Goal: Task Accomplishment & Management: Manage account settings

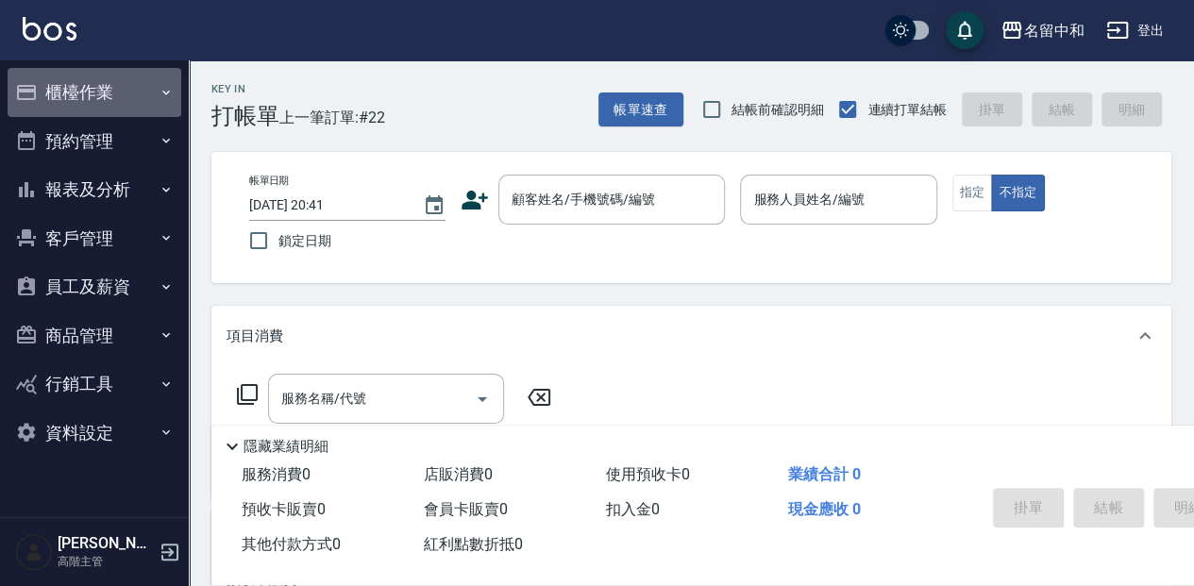
drag, startPoint x: 89, startPoint y: 85, endPoint x: 132, endPoint y: 113, distance: 51.8
click at [93, 85] on button "櫃檯作業" at bounding box center [95, 92] width 174 height 49
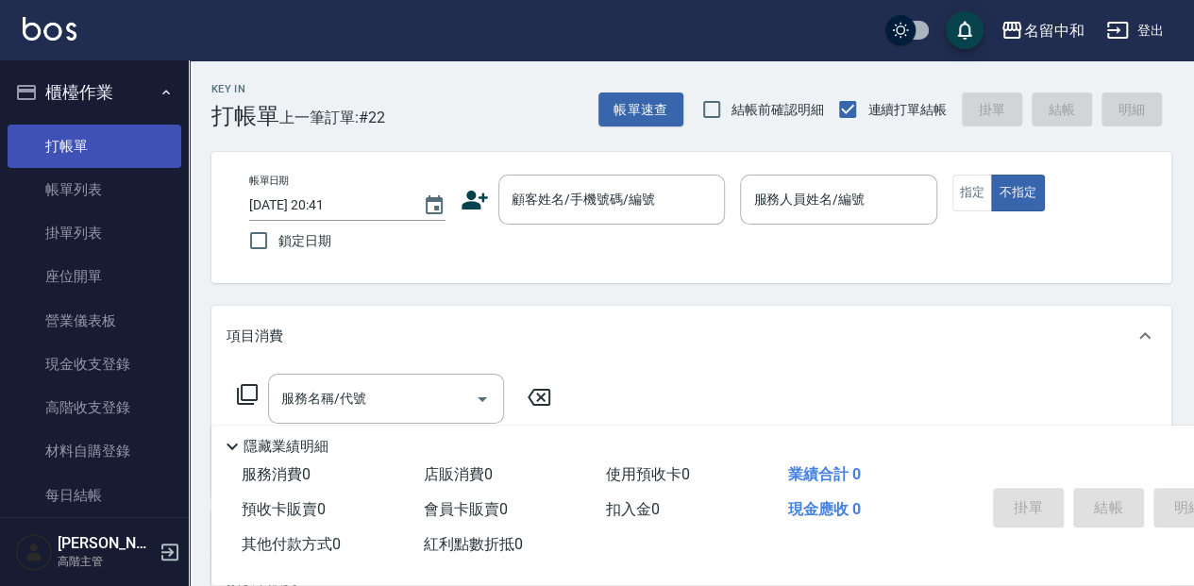
click at [140, 157] on link "打帳單" at bounding box center [95, 146] width 174 height 43
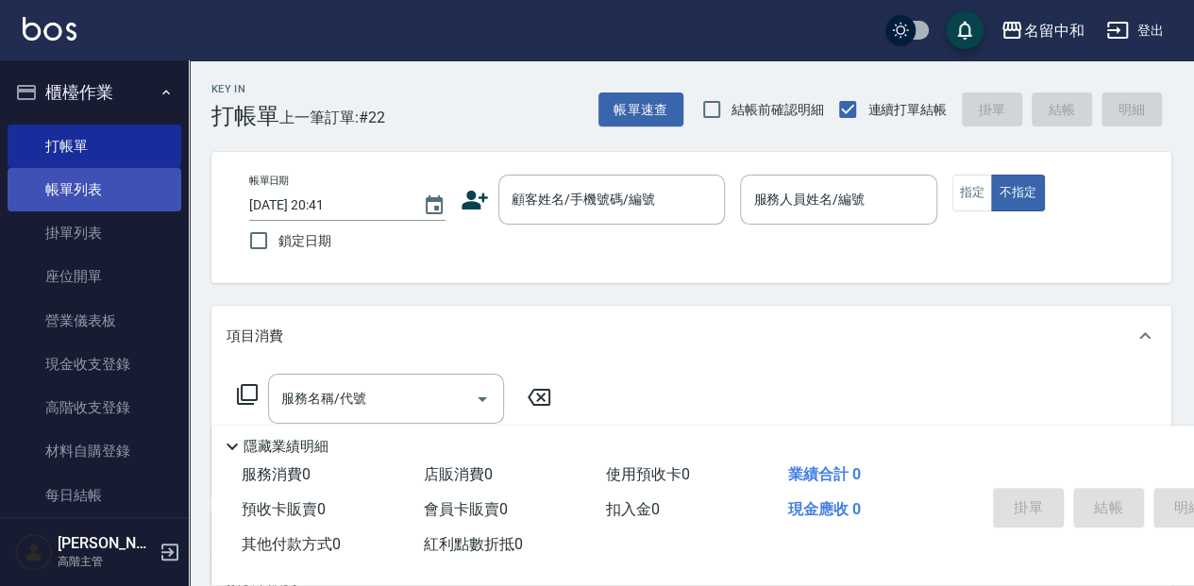
click at [141, 201] on link "帳單列表" at bounding box center [95, 189] width 174 height 43
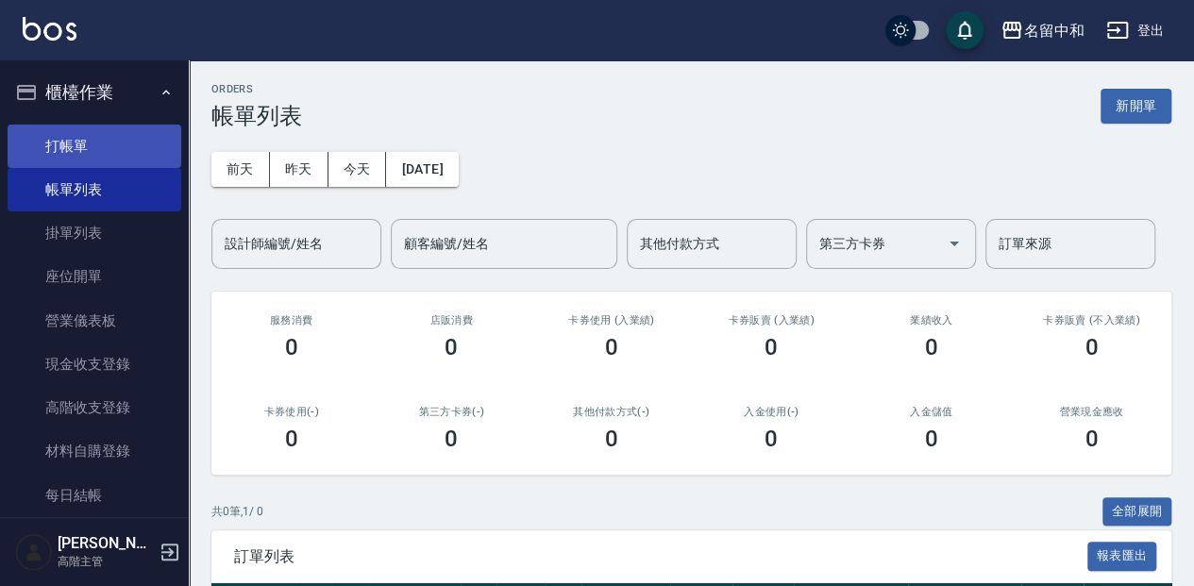
click at [93, 154] on link "打帳單" at bounding box center [95, 146] width 174 height 43
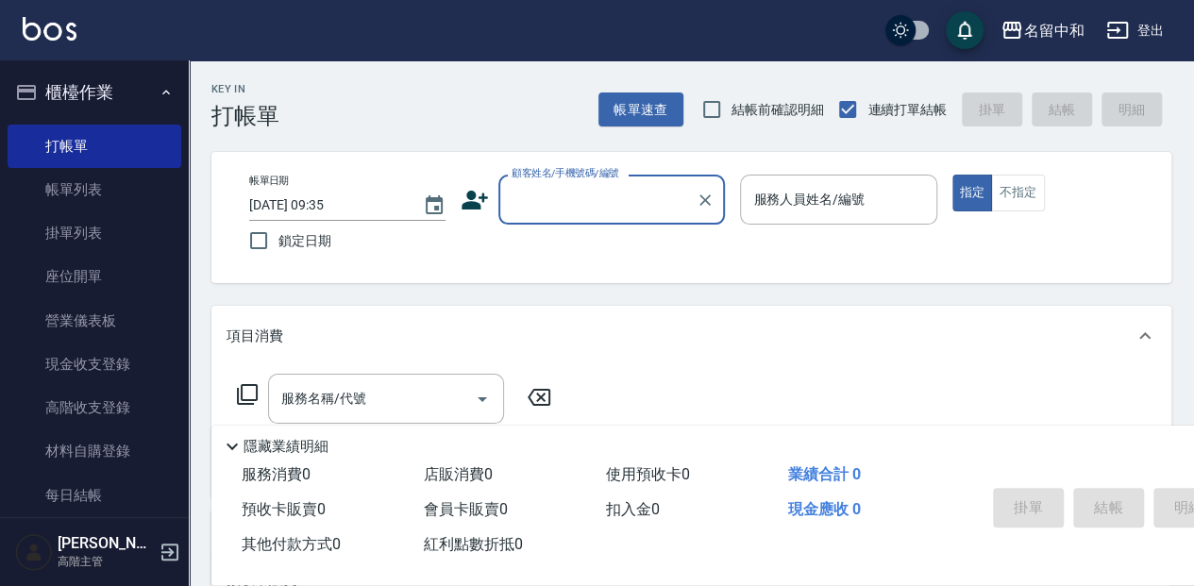
click at [565, 208] on input "顧客姓名/手機號碼/編號" at bounding box center [597, 199] width 181 height 33
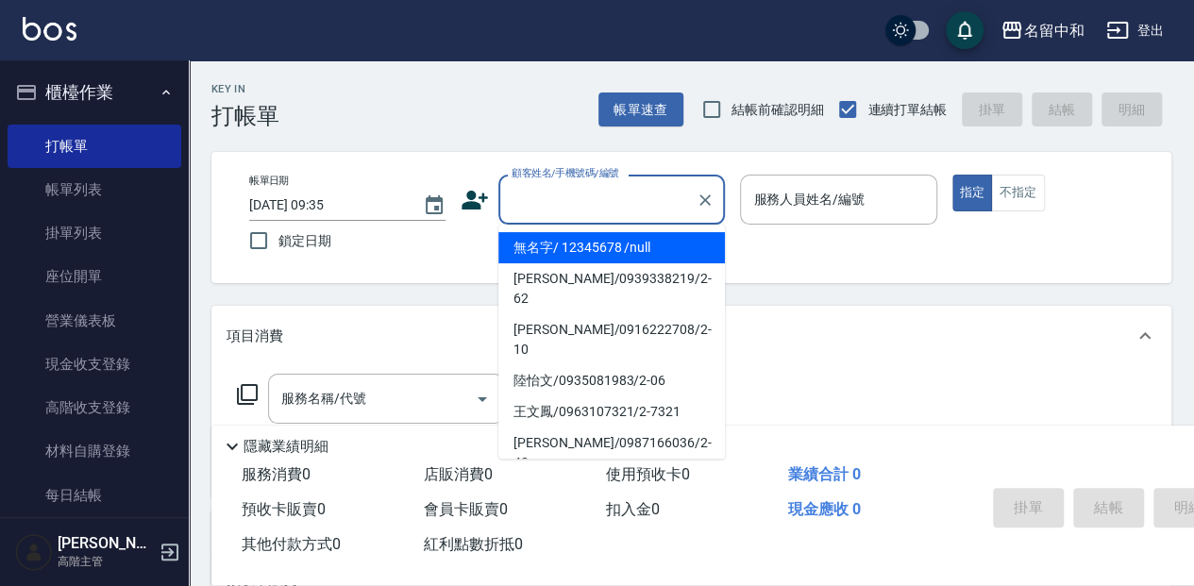
click at [642, 250] on li "無名字/ 12345678 /null" at bounding box center [611, 247] width 227 height 31
type input "無名字/ 12345678 /null"
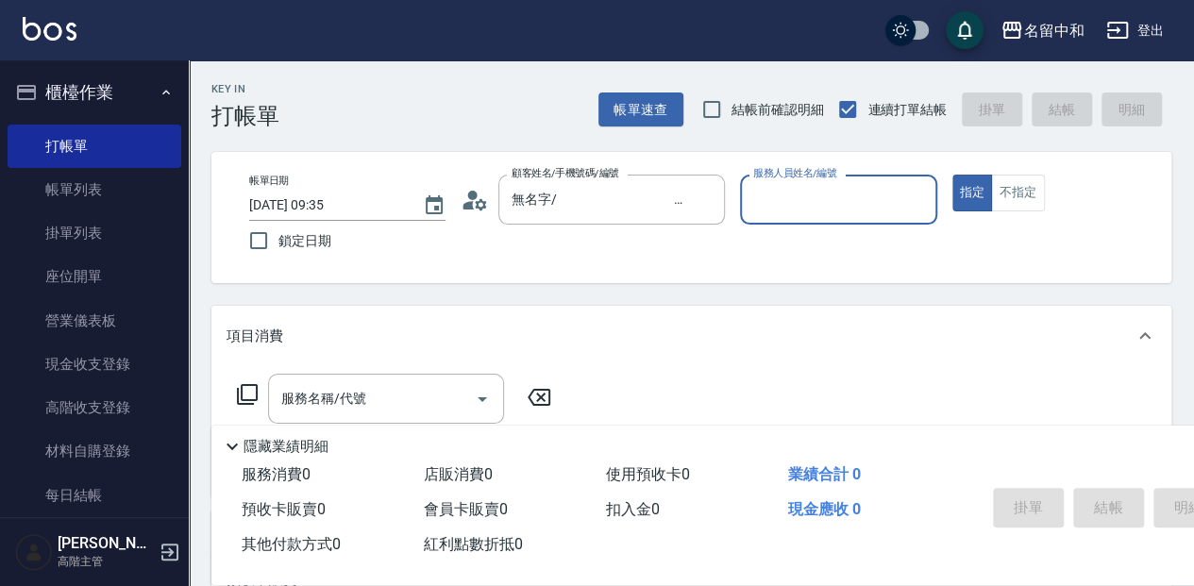
click at [773, 198] on input "服務人員姓名/編號" at bounding box center [838, 199] width 179 height 33
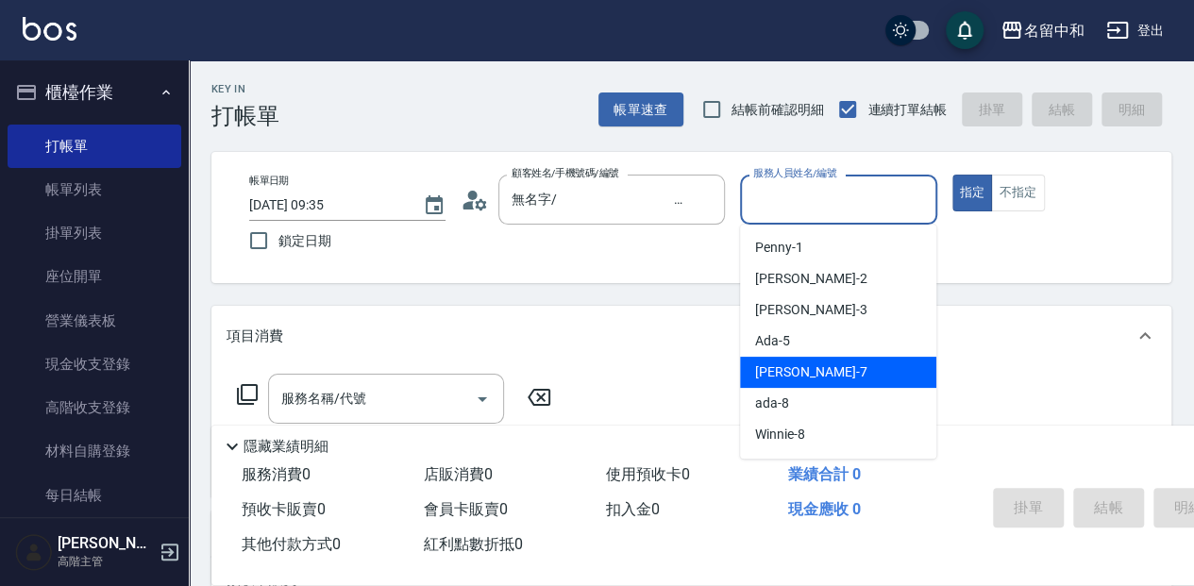
drag, startPoint x: 771, startPoint y: 360, endPoint x: 738, endPoint y: 338, distance: 39.5
click at [770, 360] on div "Jessica -7" at bounding box center [838, 372] width 196 height 31
type input "Jessica-7"
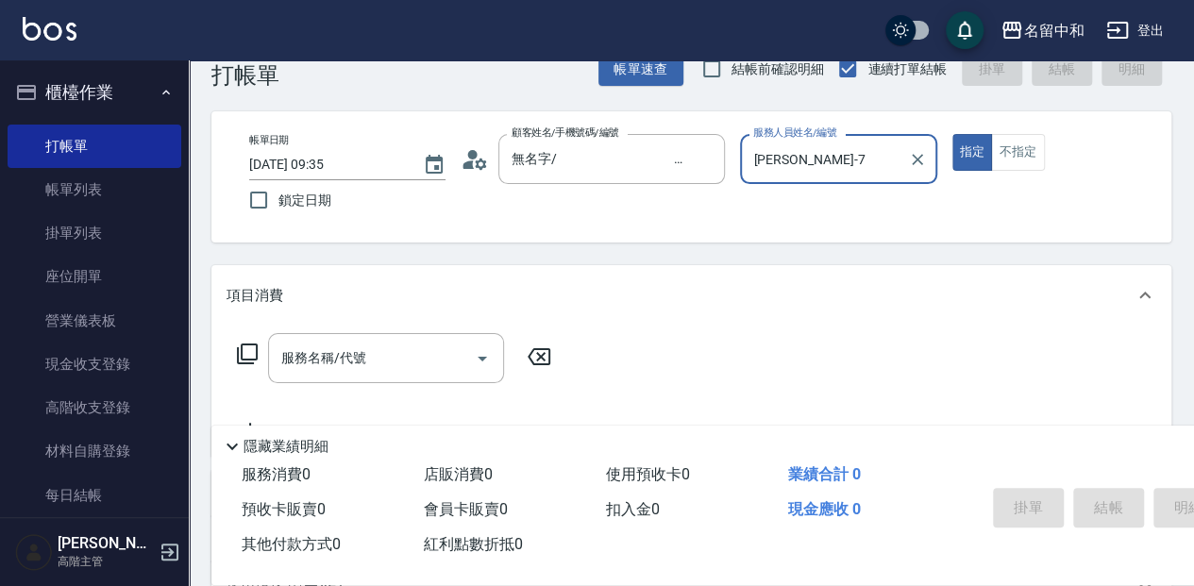
scroll to position [62, 0]
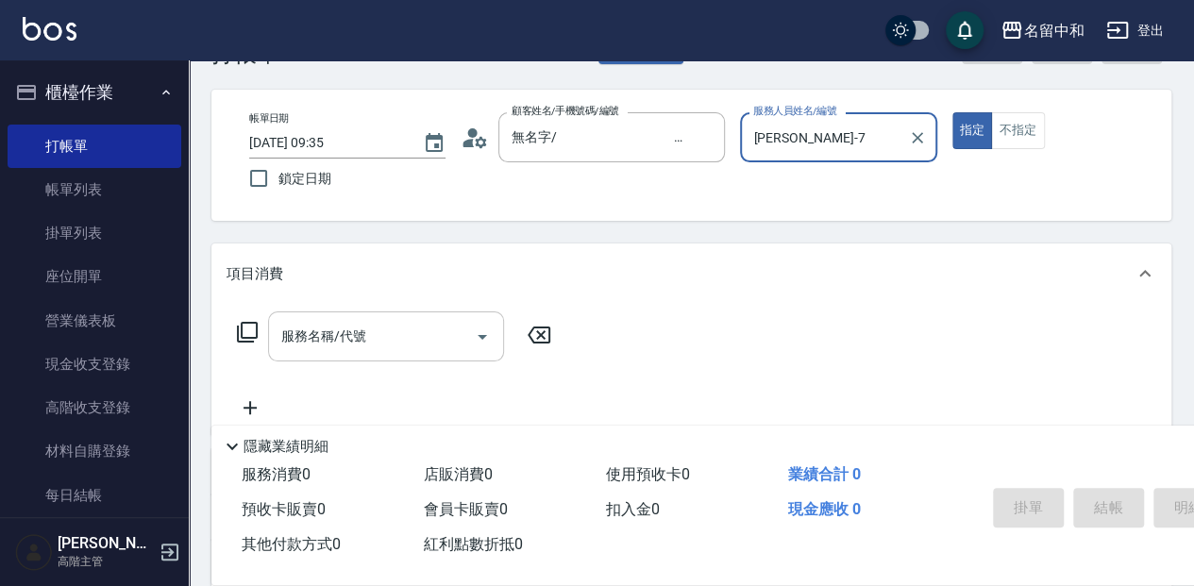
click at [308, 333] on div "服務名稱/代號 服務名稱/代號" at bounding box center [386, 337] width 236 height 50
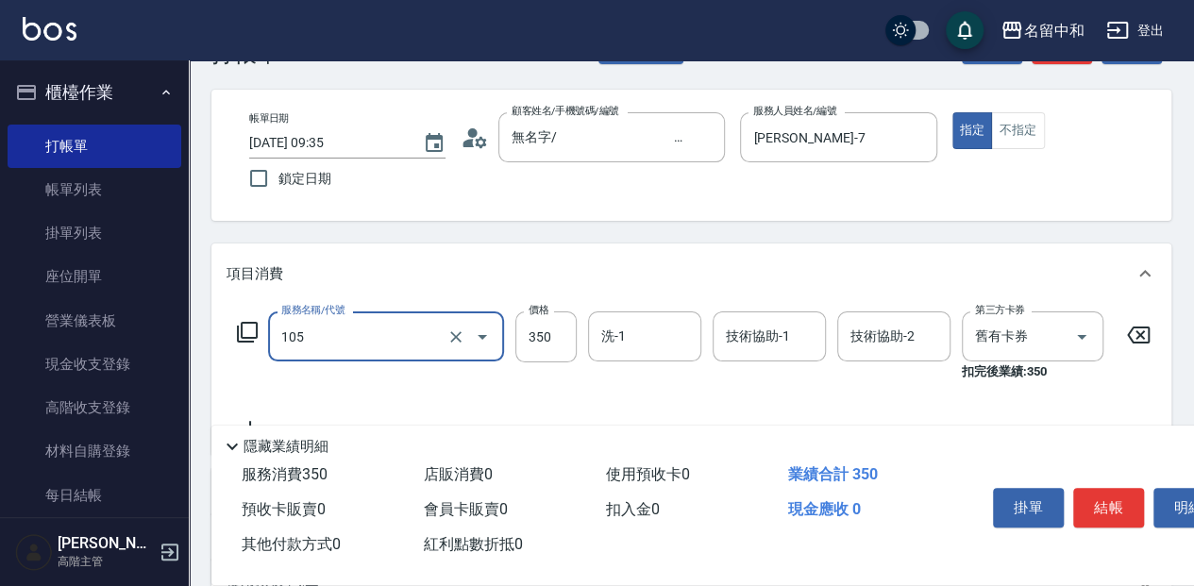
type input "新草本單次(105)"
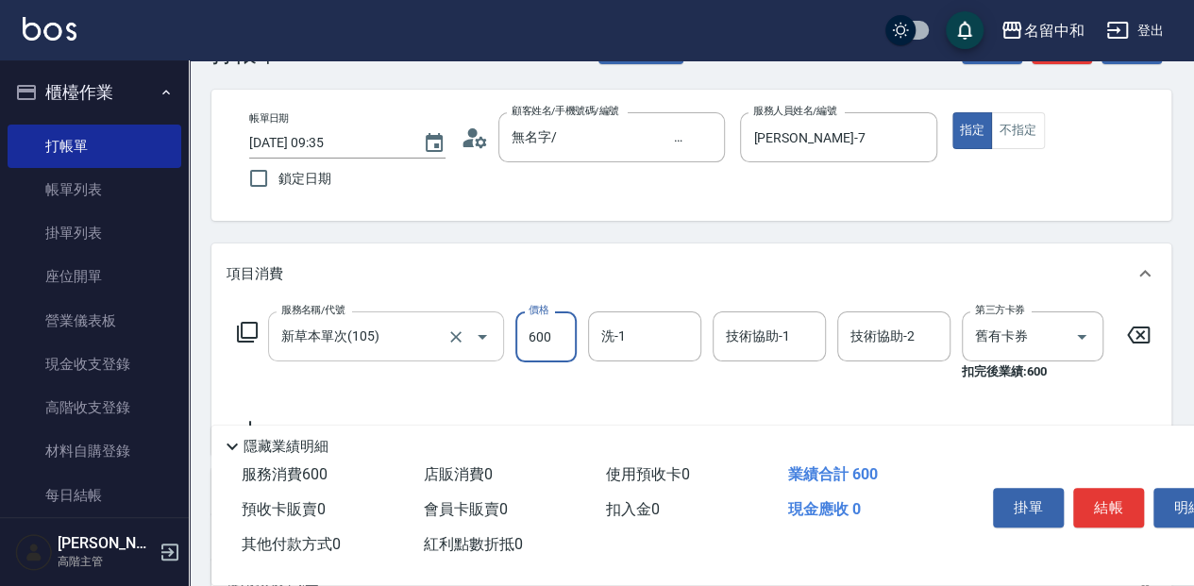
type input "600"
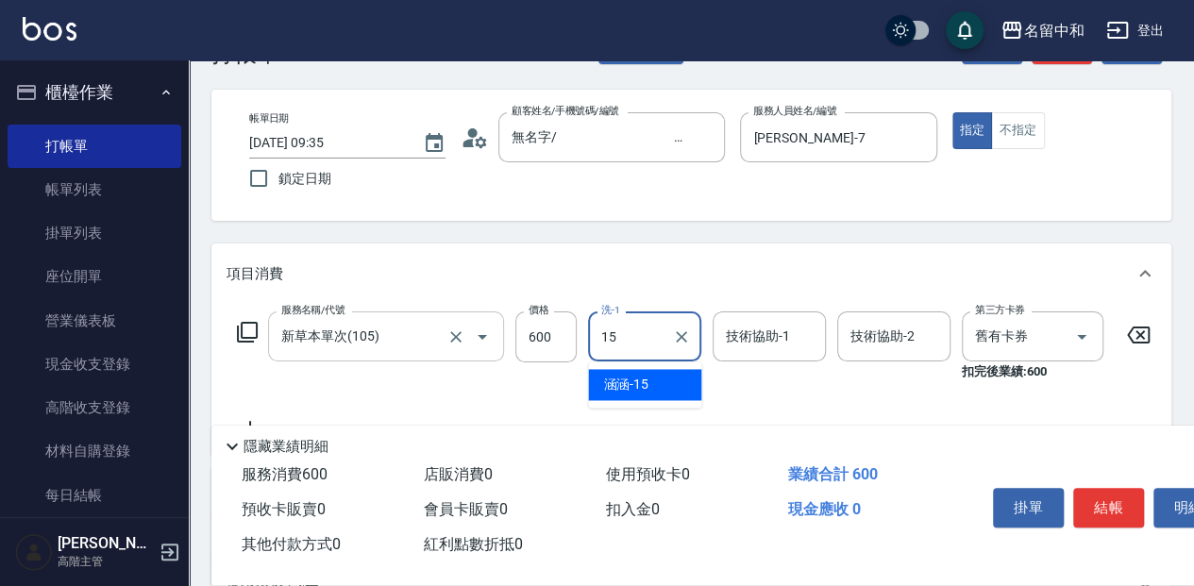
type input "涵涵-15"
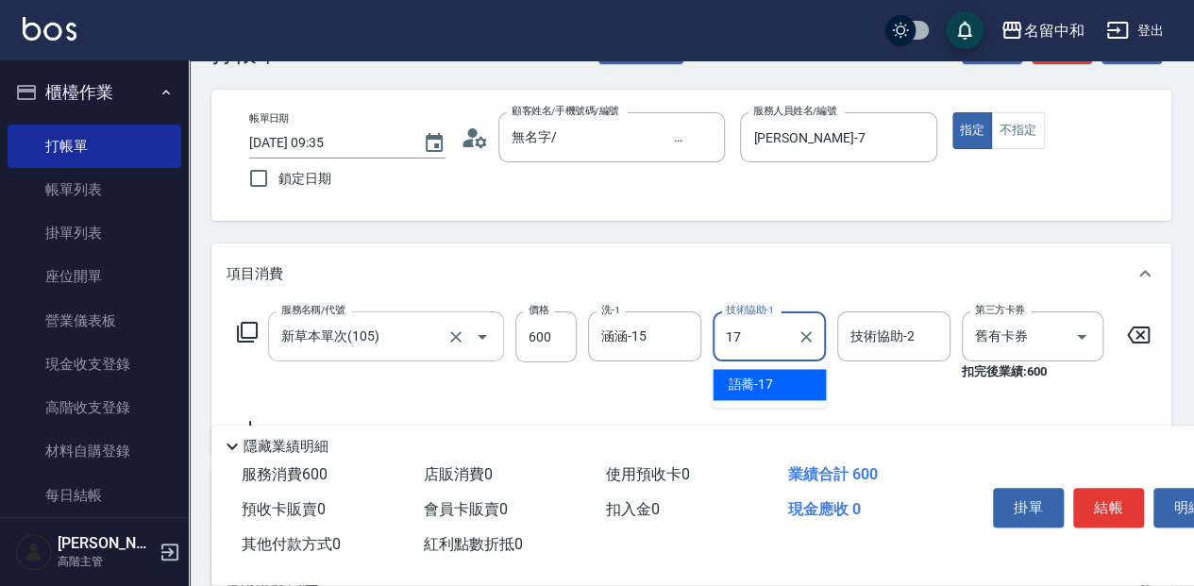
type input "語蕎-17"
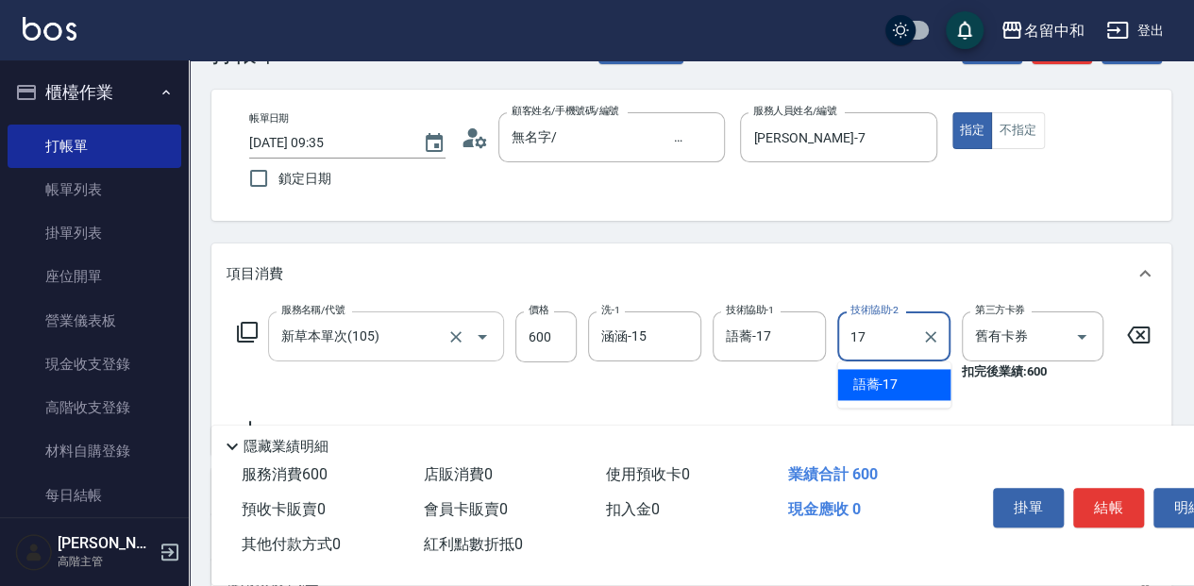
type input "語蕎-17"
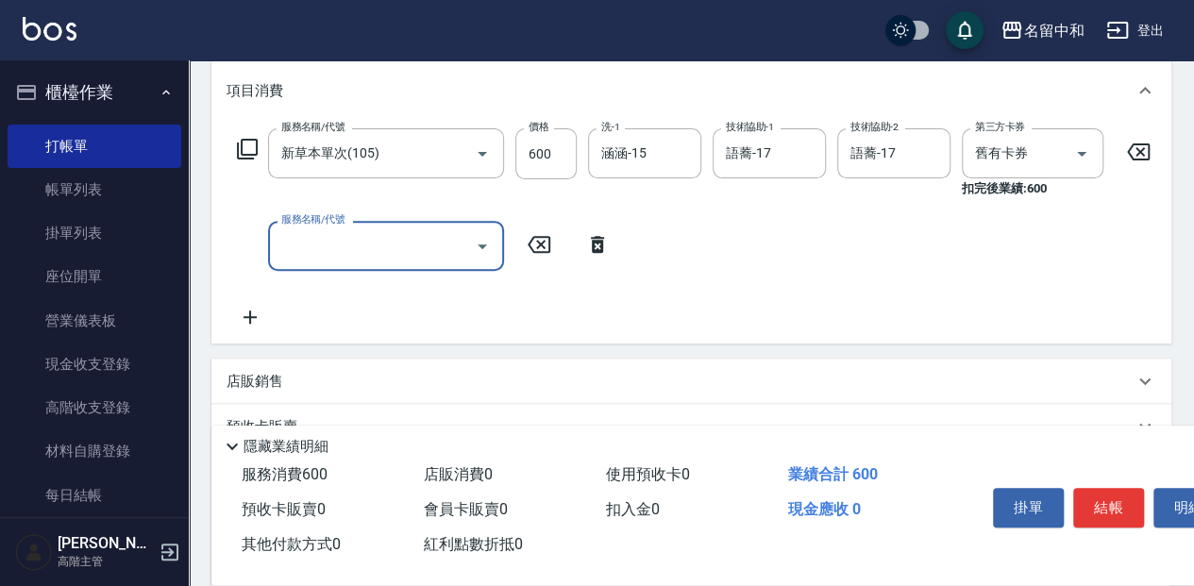
scroll to position [251, 0]
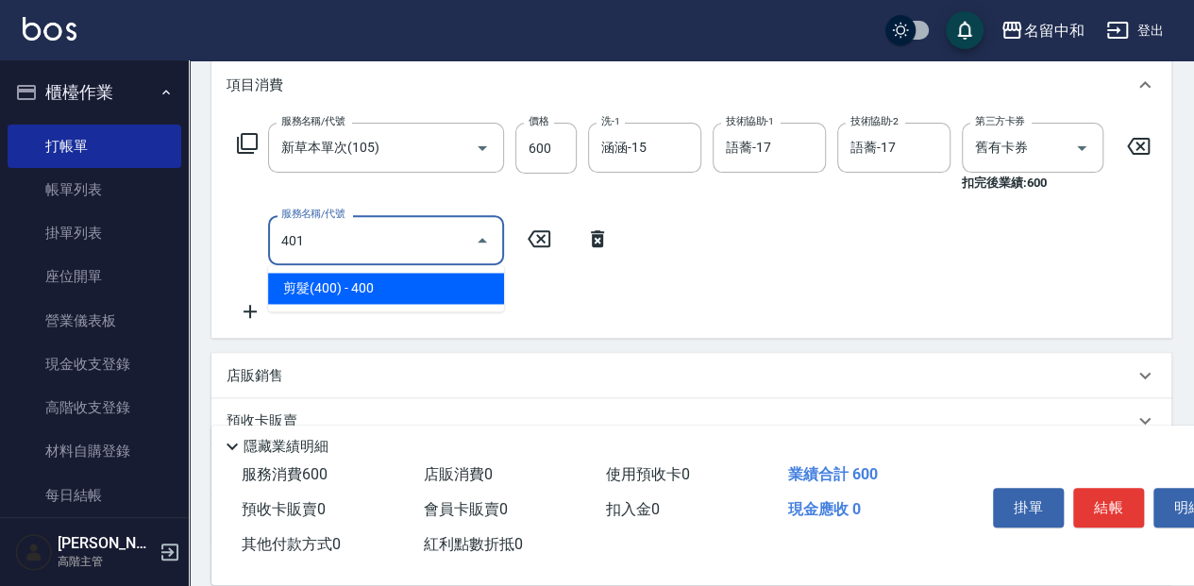
type input "剪髮(400)(401)"
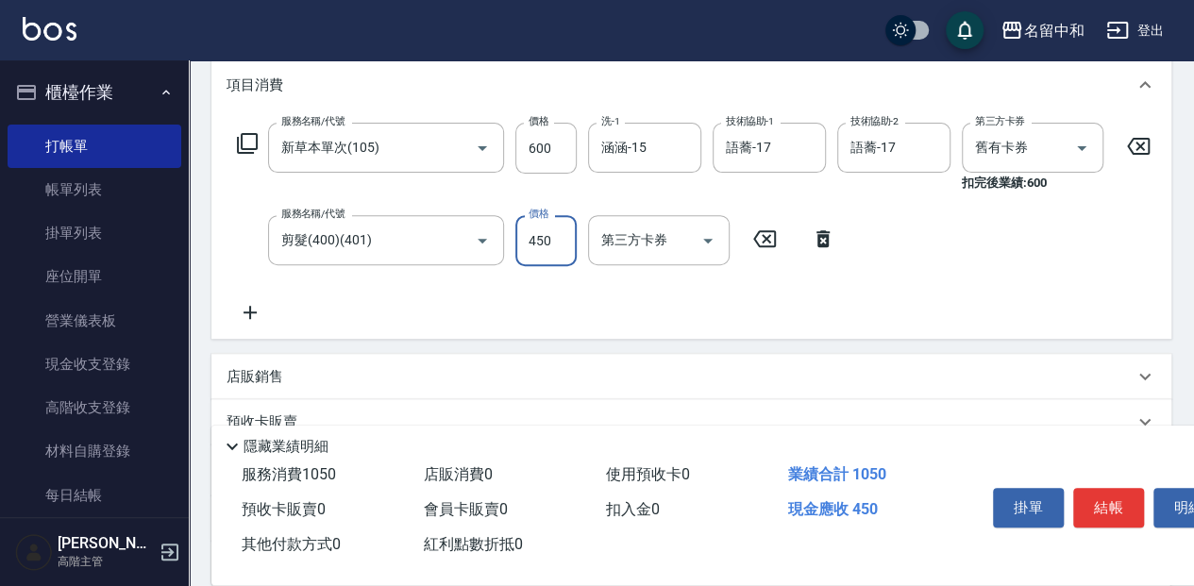
type input "450"
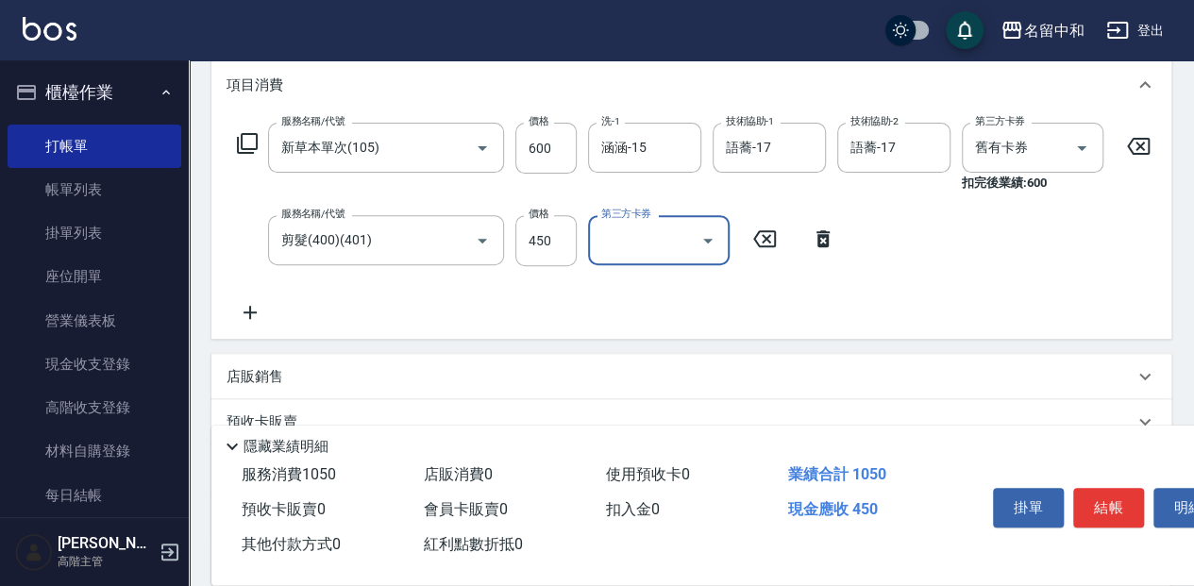
click at [1098, 512] on button "結帳" at bounding box center [1108, 508] width 71 height 40
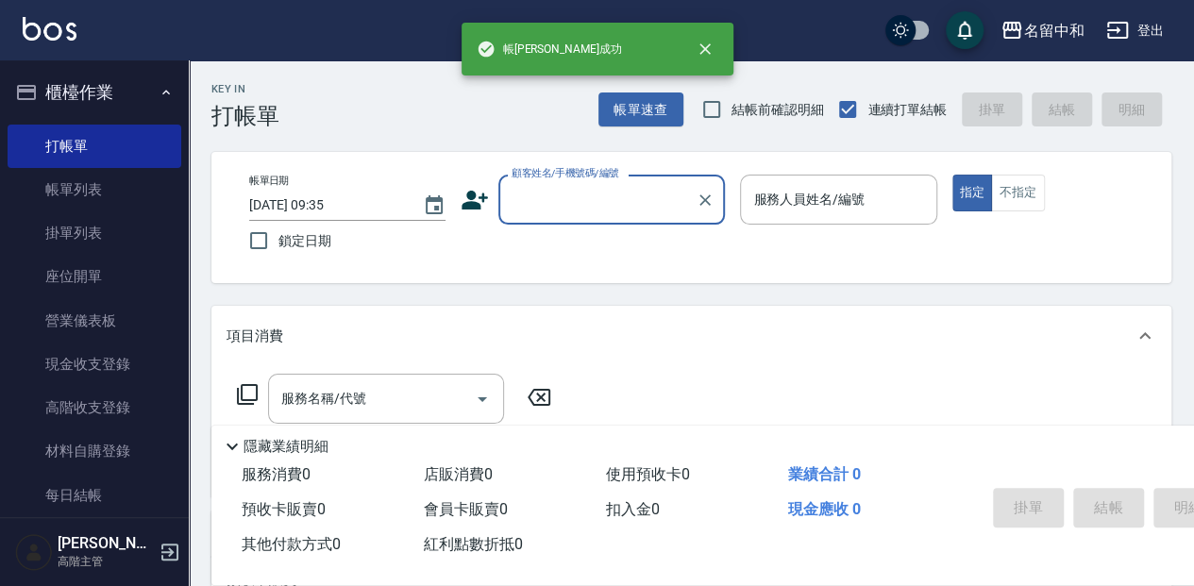
scroll to position [0, 0]
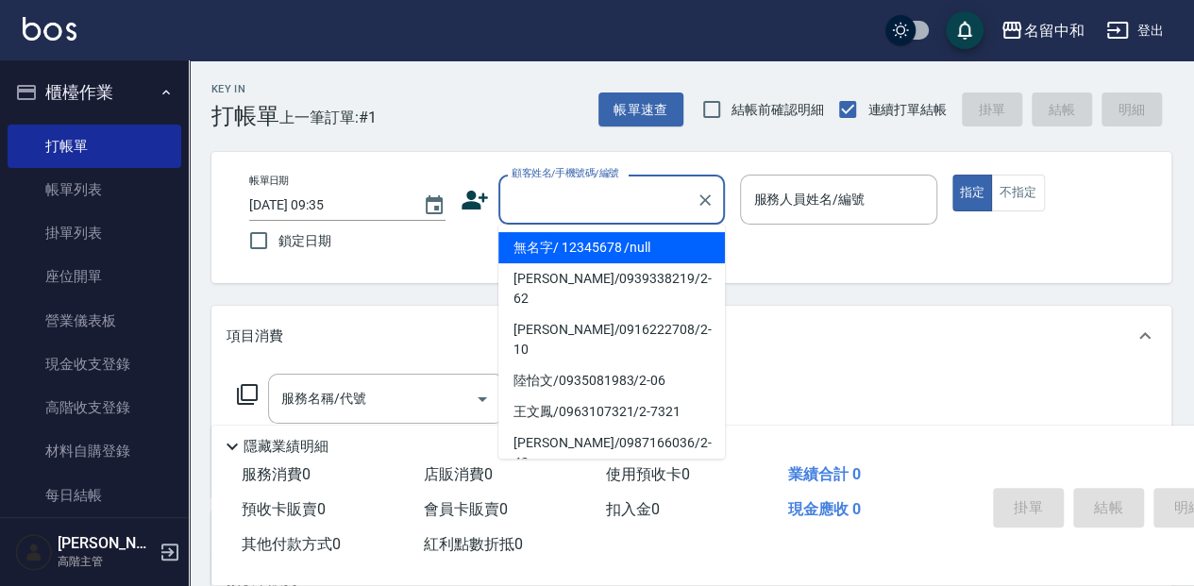
click at [545, 206] on input "顧客姓名/手機號碼/編號" at bounding box center [597, 199] width 181 height 33
click at [572, 249] on li "無名字/ 12345678 /null" at bounding box center [611, 247] width 227 height 31
type input "無名字/ 12345678 /null"
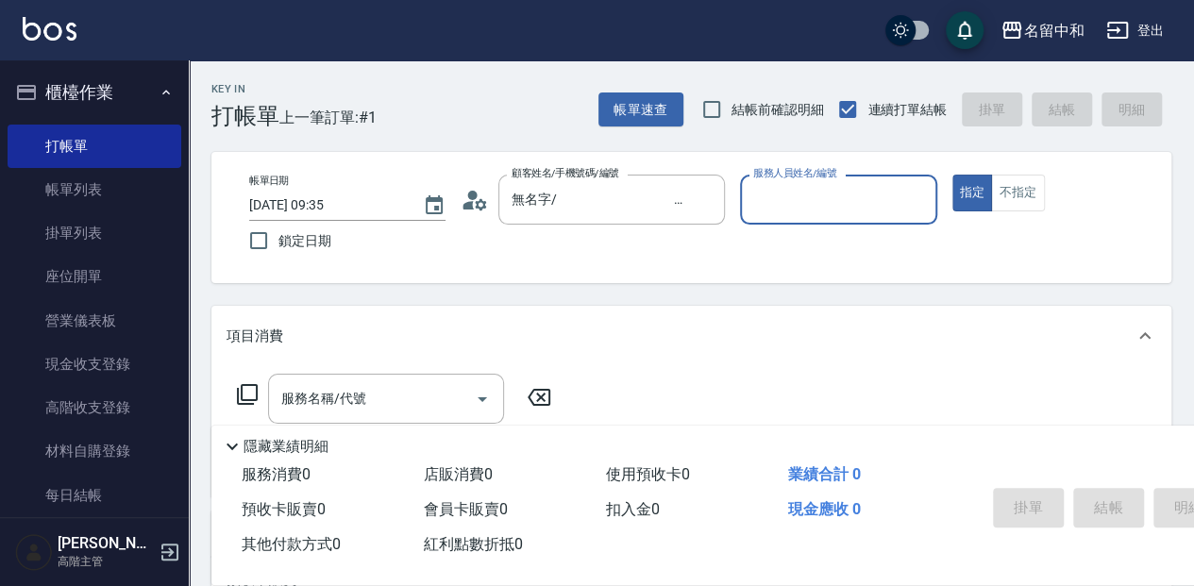
click at [815, 208] on input "服務人員姓名/編號" at bounding box center [838, 199] width 179 height 33
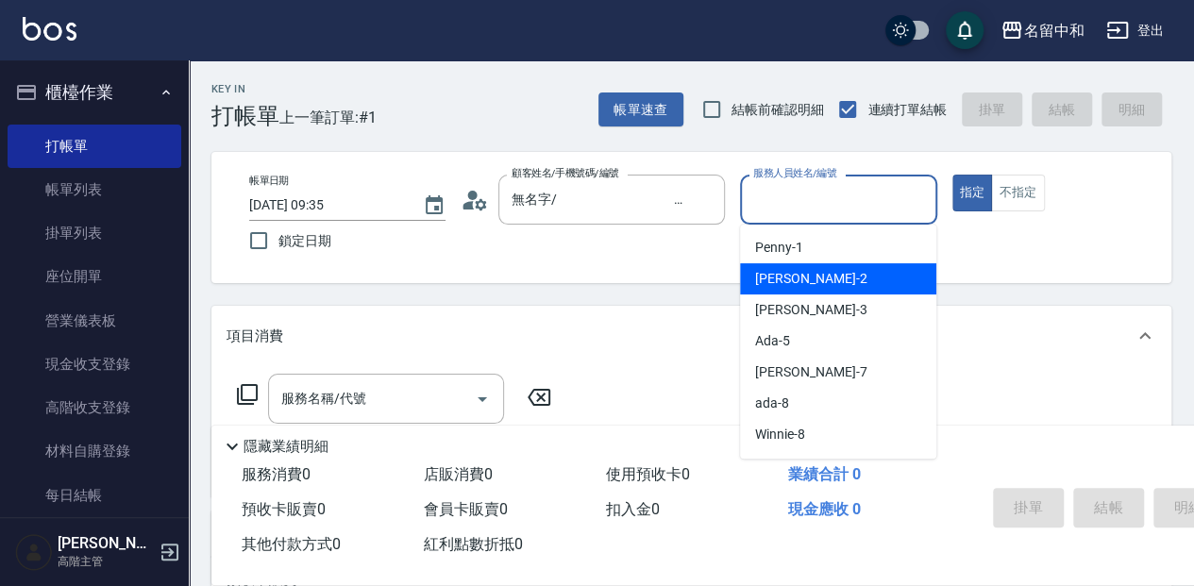
click at [827, 283] on div "Julie -2" at bounding box center [838, 278] width 196 height 31
type input "[PERSON_NAME]-2"
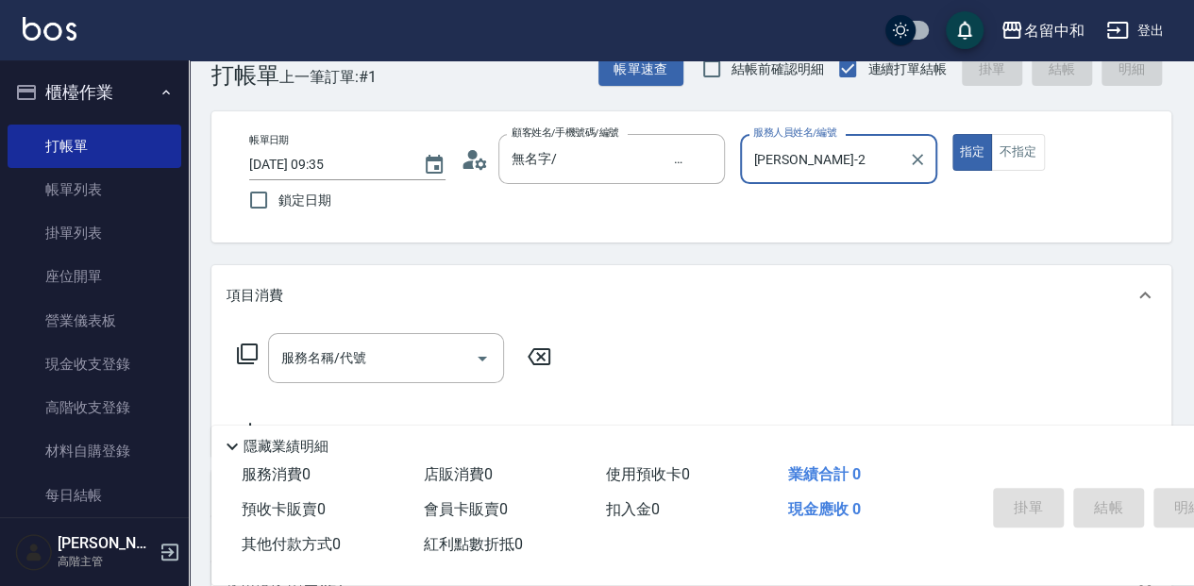
scroll to position [62, 0]
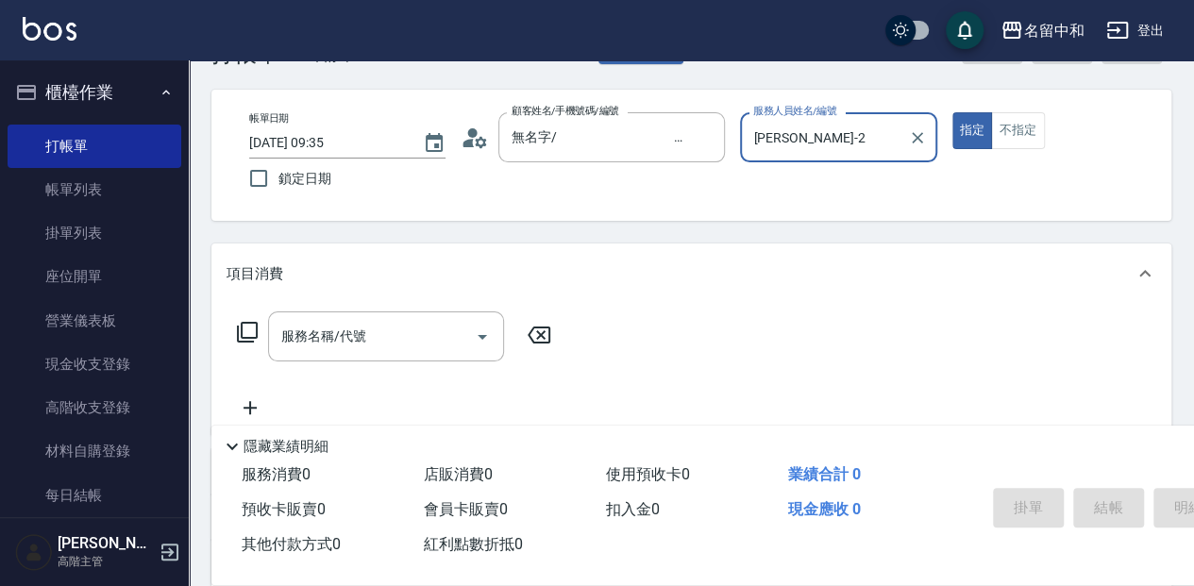
click at [353, 339] on div "服務名稱/代號 服務名稱/代號" at bounding box center [386, 337] width 236 height 50
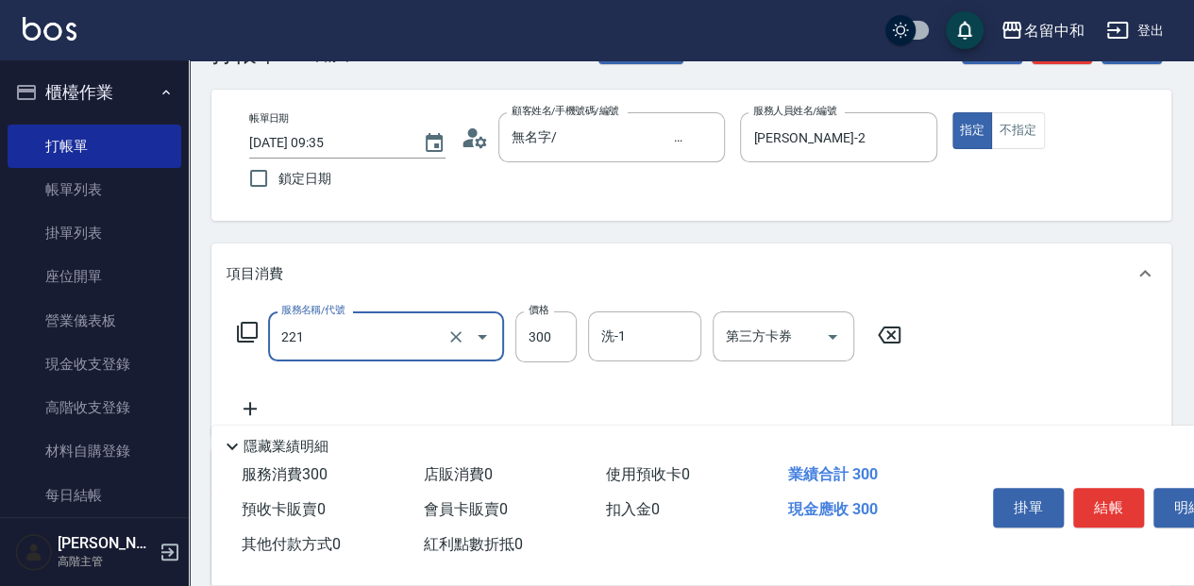
type input "洗髮300(221)"
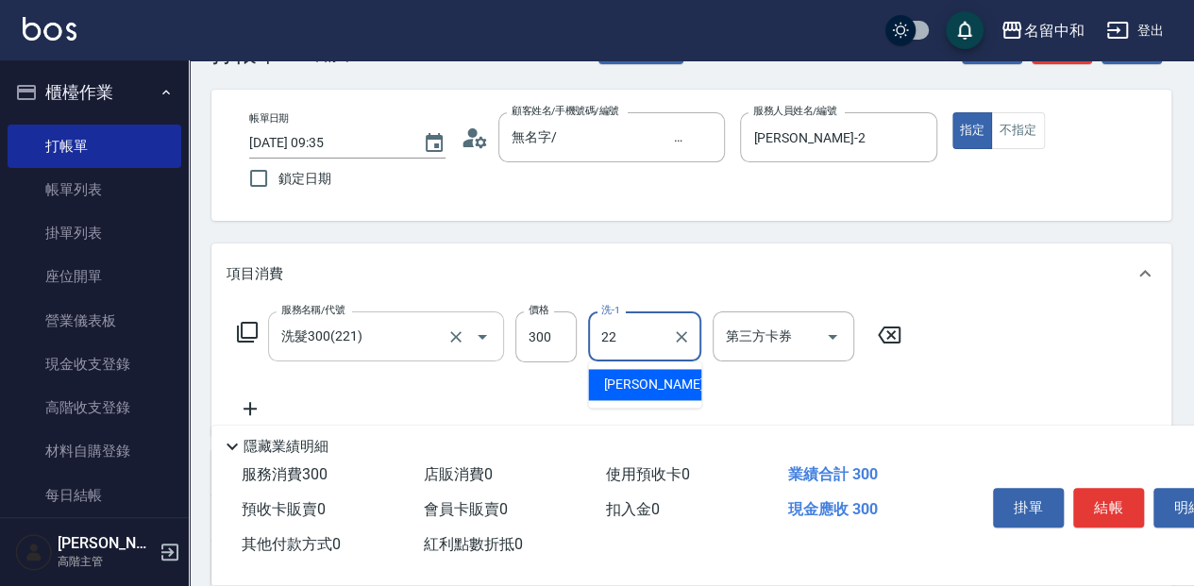
type input "品絜-22"
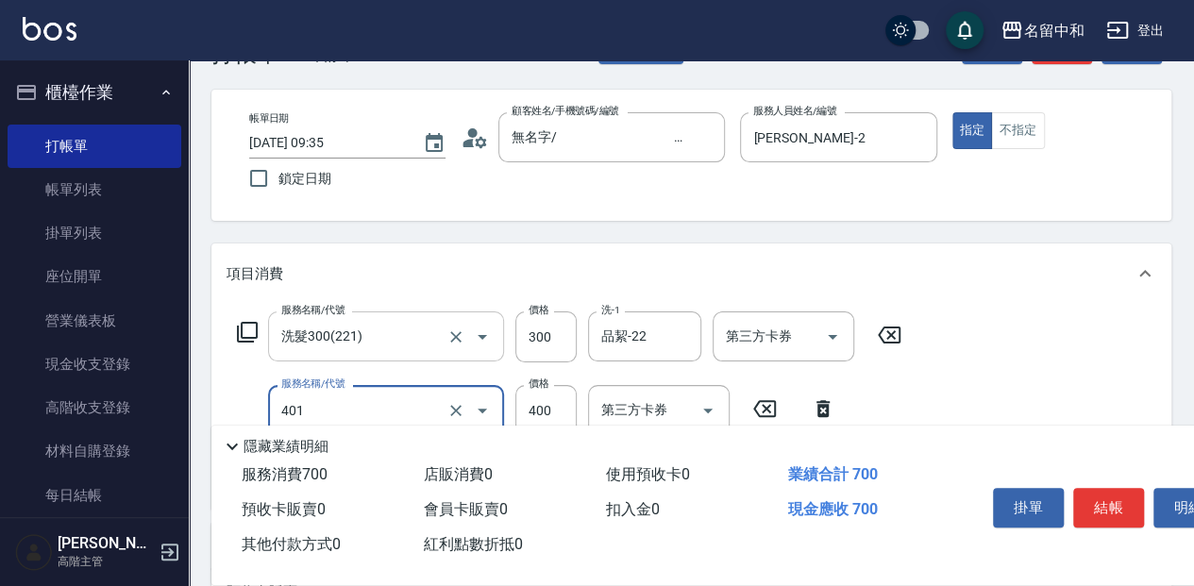
type input "剪髮(400)(401)"
type input "450"
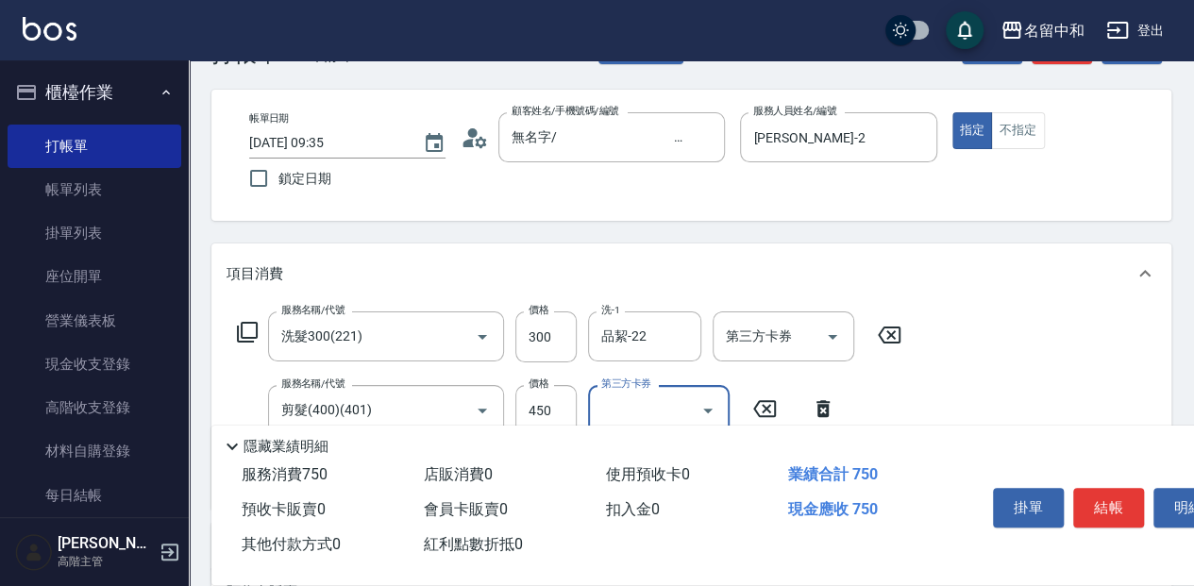
drag, startPoint x: 1121, startPoint y: 508, endPoint x: 1074, endPoint y: 511, distance: 46.3
click at [1121, 508] on button "結帳" at bounding box center [1108, 508] width 71 height 40
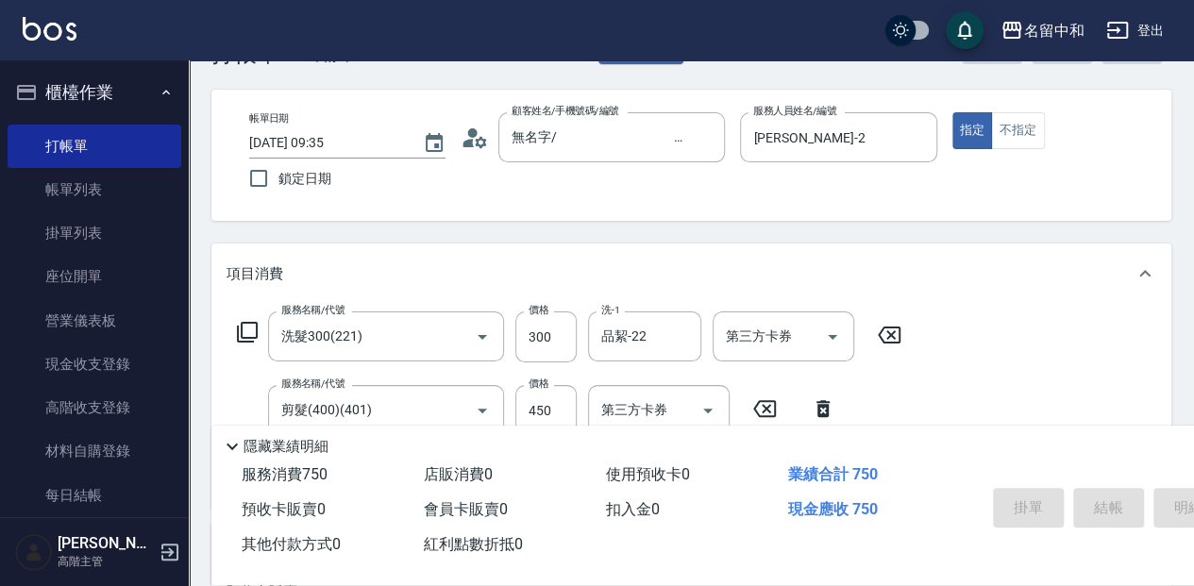
type input "2025/10/15 09:36"
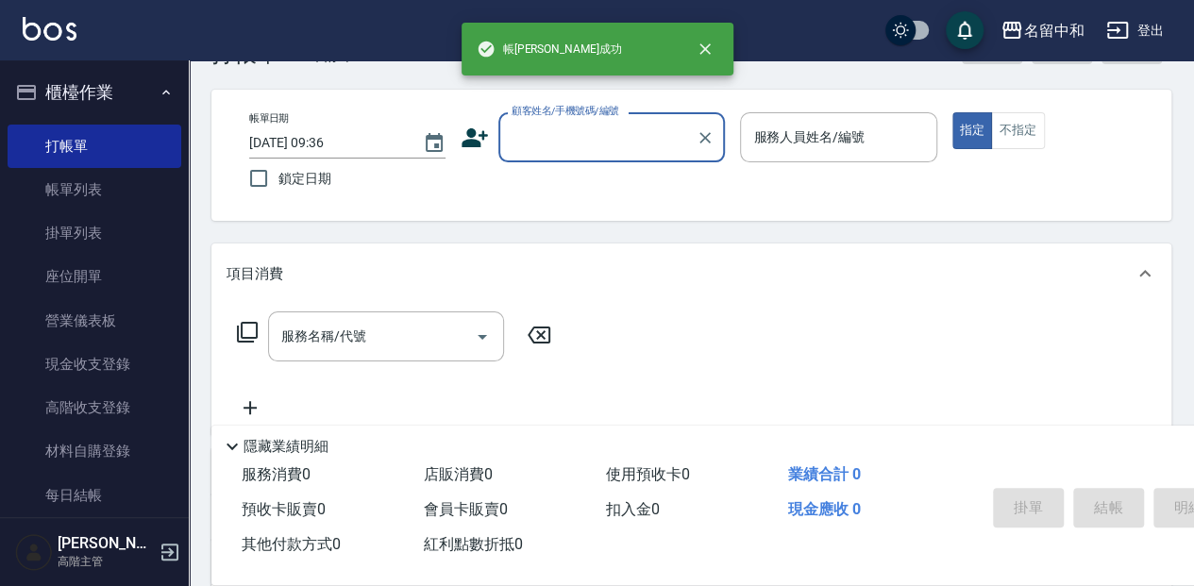
scroll to position [0, 0]
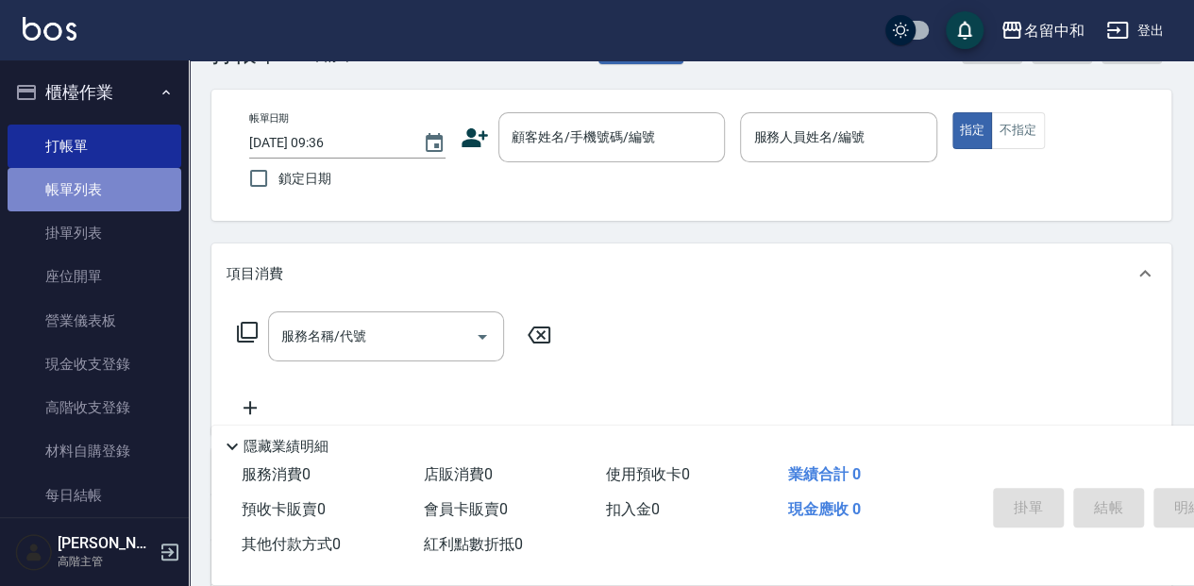
click at [108, 196] on link "帳單列表" at bounding box center [95, 189] width 174 height 43
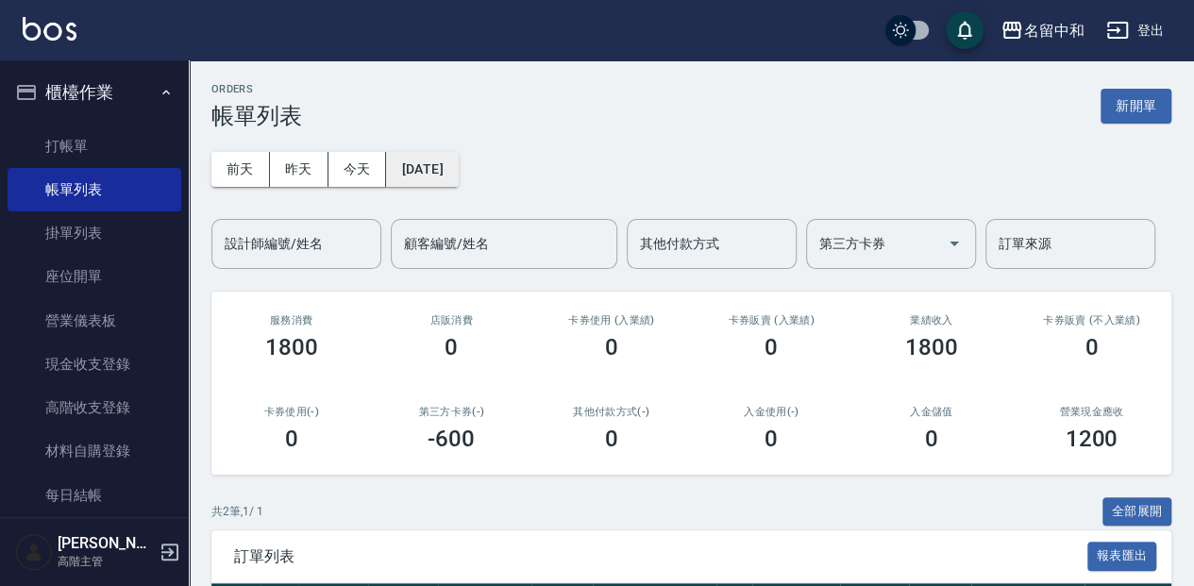
click at [458, 163] on button "[DATE]" at bounding box center [422, 169] width 72 height 35
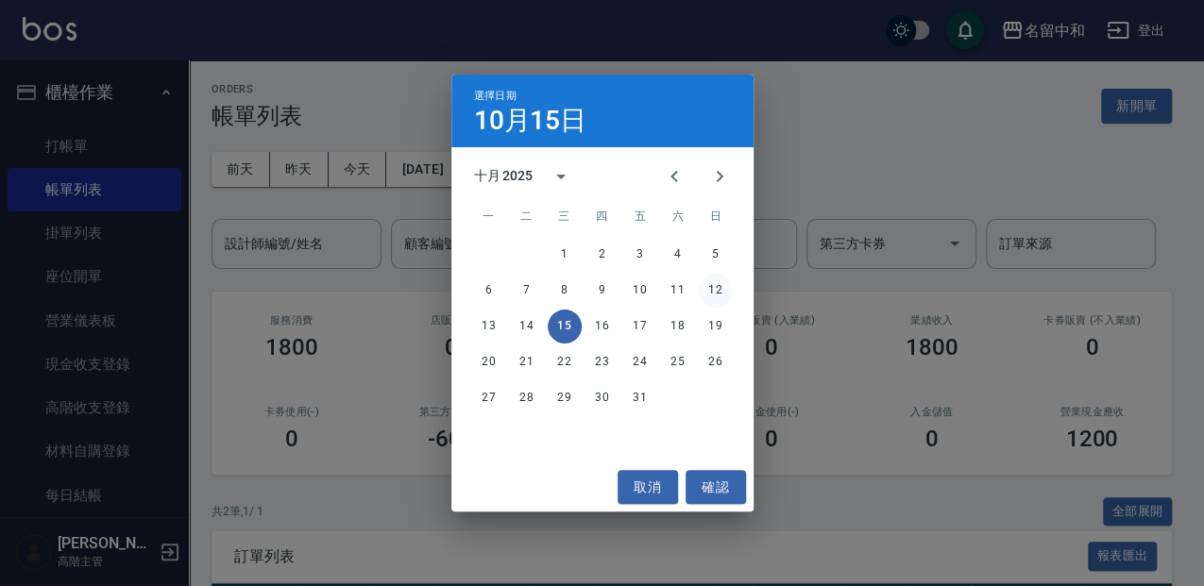
click at [716, 286] on button "12" at bounding box center [716, 291] width 34 height 34
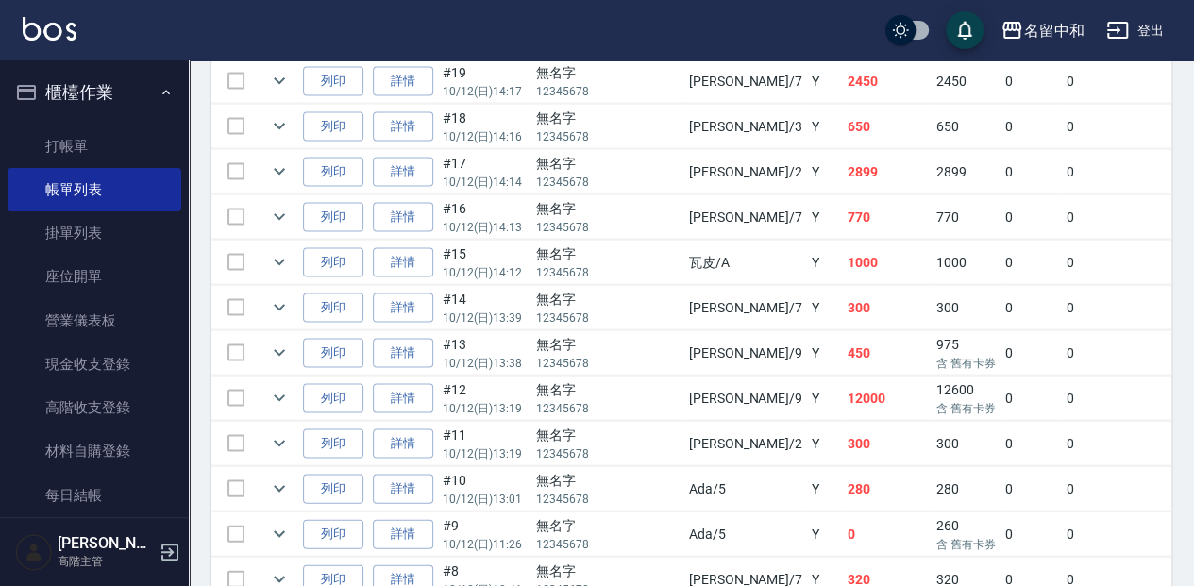
scroll to position [1762, 0]
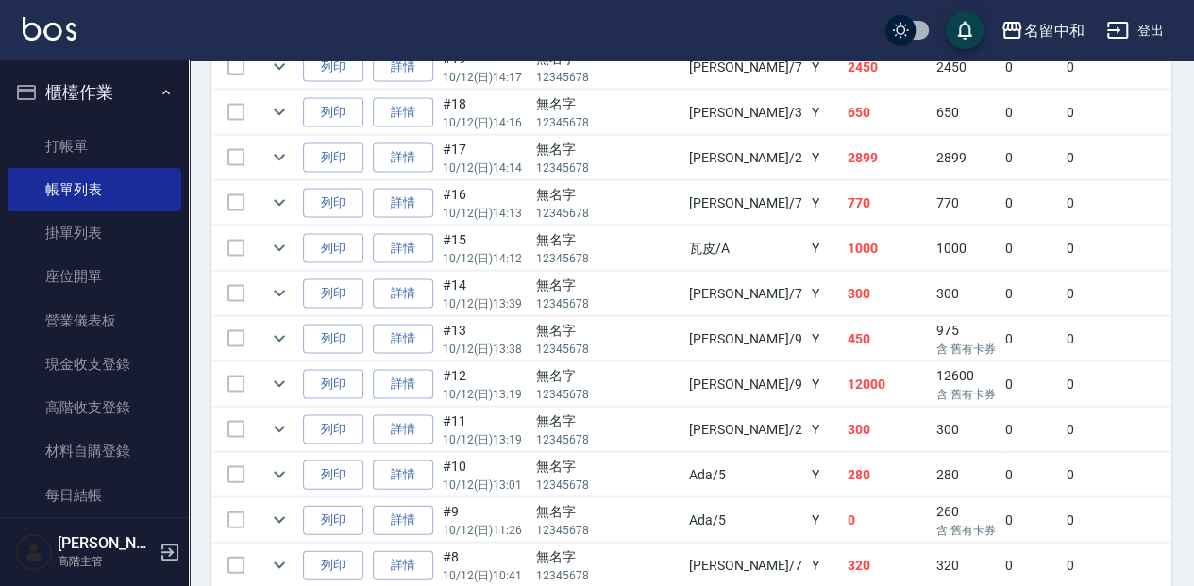
click at [411, 143] on link "詳情" at bounding box center [403, 157] width 60 height 29
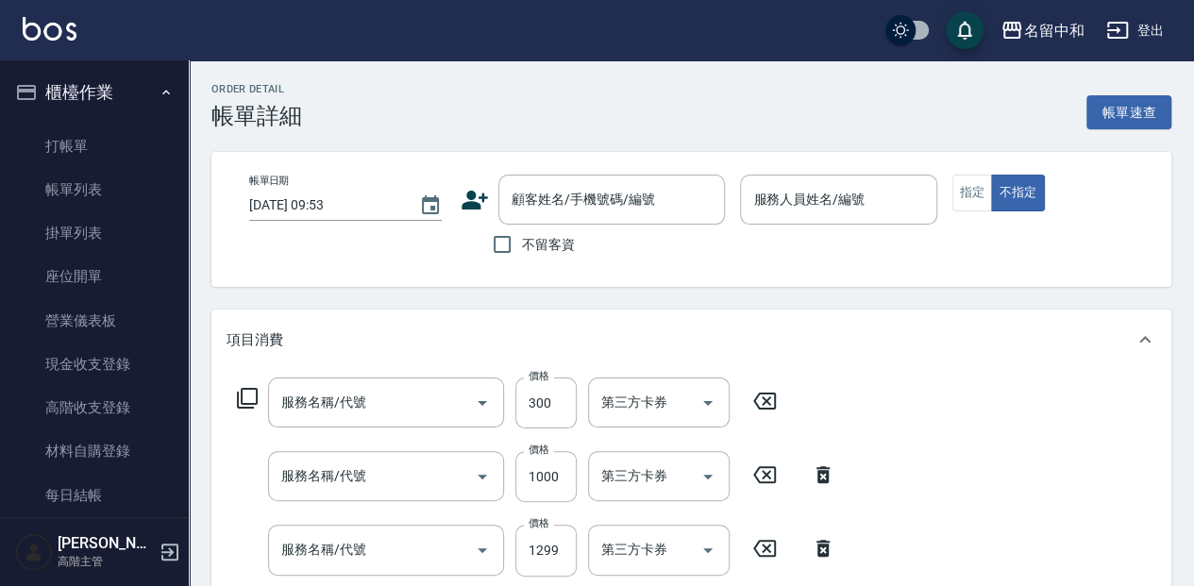
type input "[DATE] 14:14"
type input "[PERSON_NAME]-2"
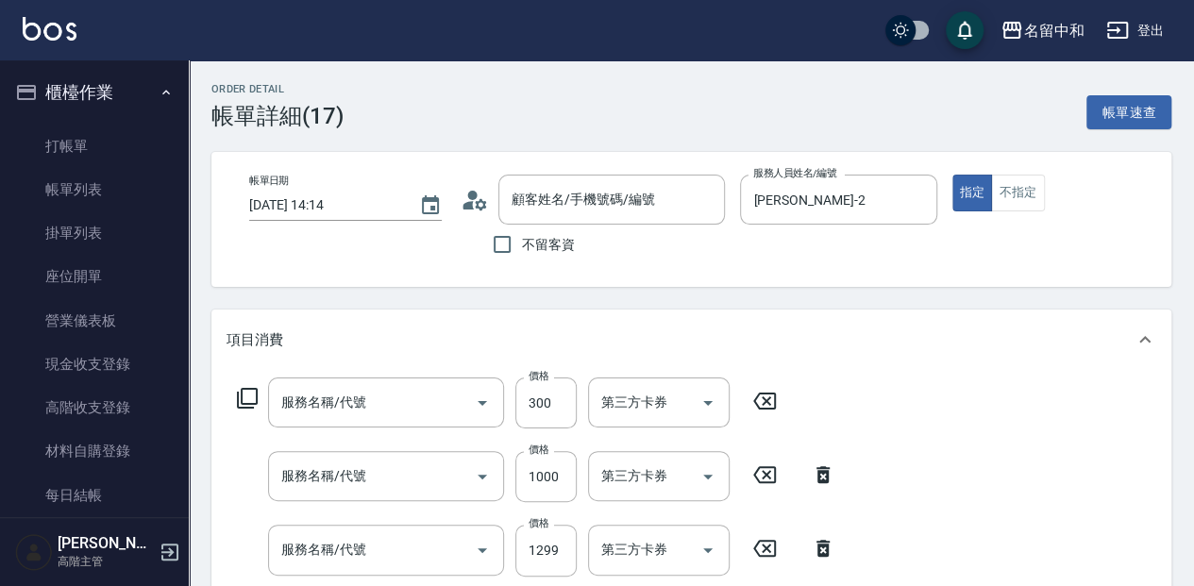
type input "無名字/ 12345678 /null"
type input "染.頭皮隔離(611)"
type input "補染(507)"
type input "荷琇護髮(614)"
type input "剪髮(400)(401)"
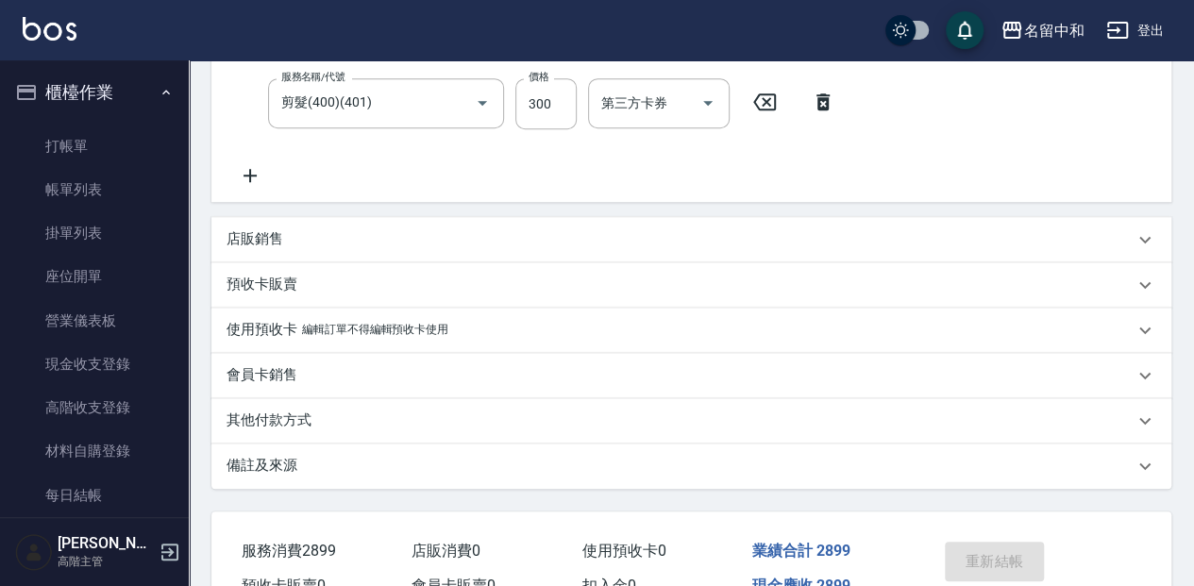
scroll to position [498, 0]
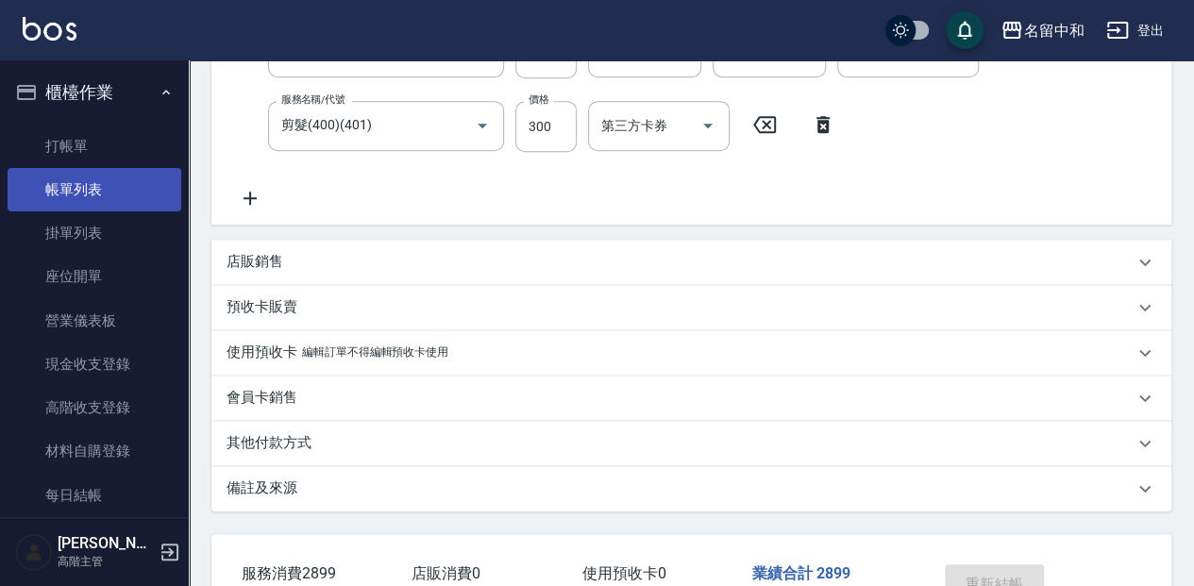
click at [139, 182] on link "帳單列表" at bounding box center [95, 189] width 174 height 43
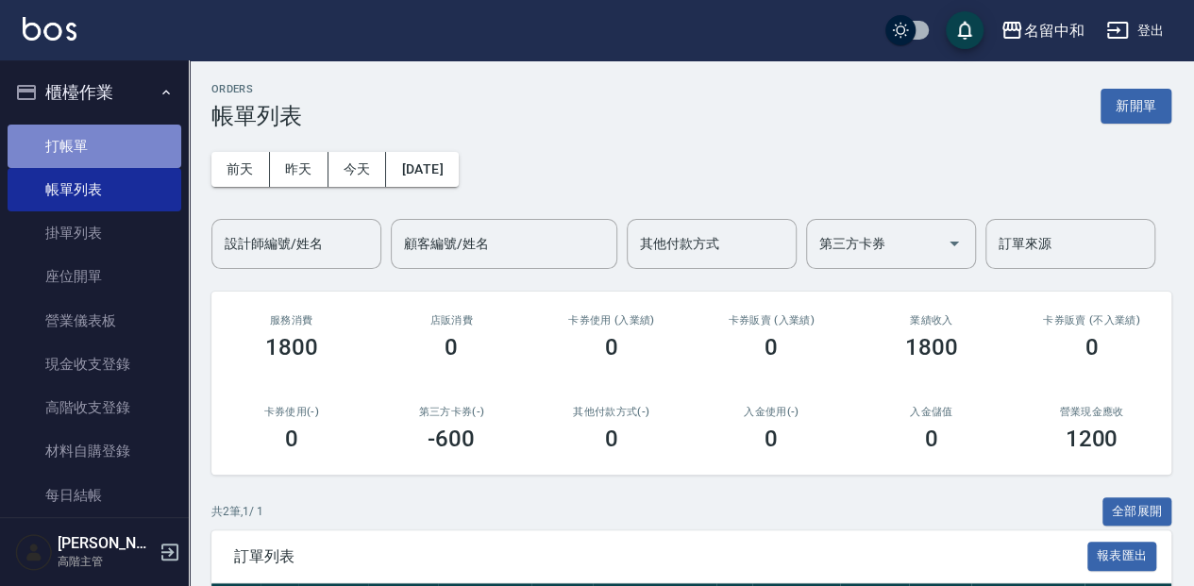
click at [147, 137] on link "打帳單" at bounding box center [95, 146] width 174 height 43
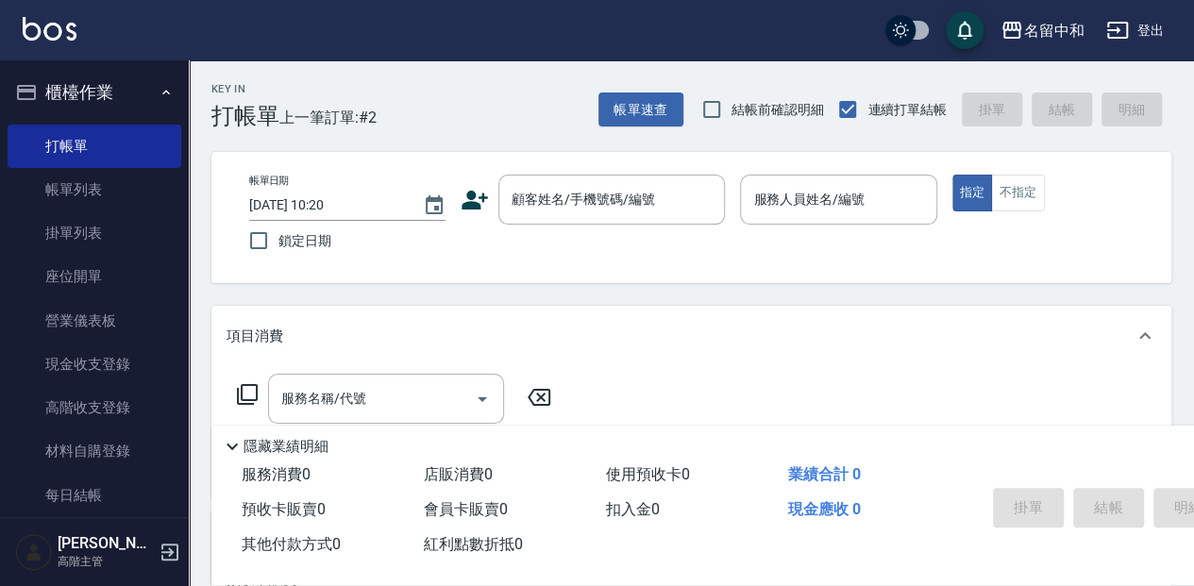
click at [438, 138] on div "Key In 打帳單 上一筆訂單:#2 帳單速查 結帳前確認明細 連續打單結帳 掛單 結帳 明細 帳單日期 2025/10/15 10:20 鎖定日期 顧客姓…" at bounding box center [691, 488] width 1005 height 857
click at [597, 89] on div "Key In 打帳單 上一筆訂單:#2 帳單速查 結帳前確認明細 連續打單結帳 掛單 結帳 明細" at bounding box center [680, 94] width 983 height 69
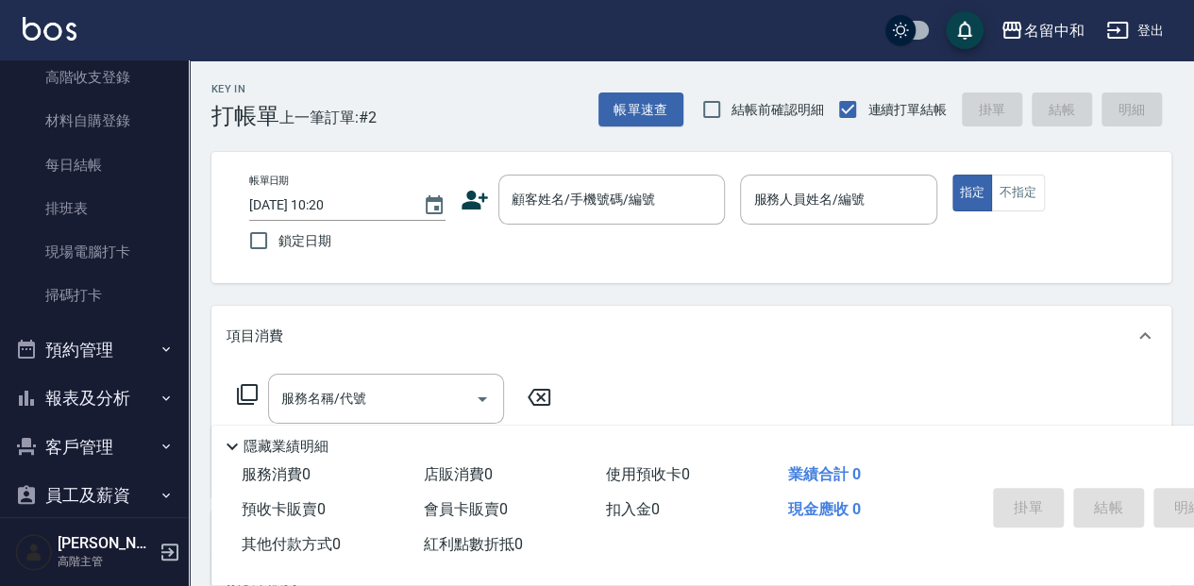
scroll to position [378, 0]
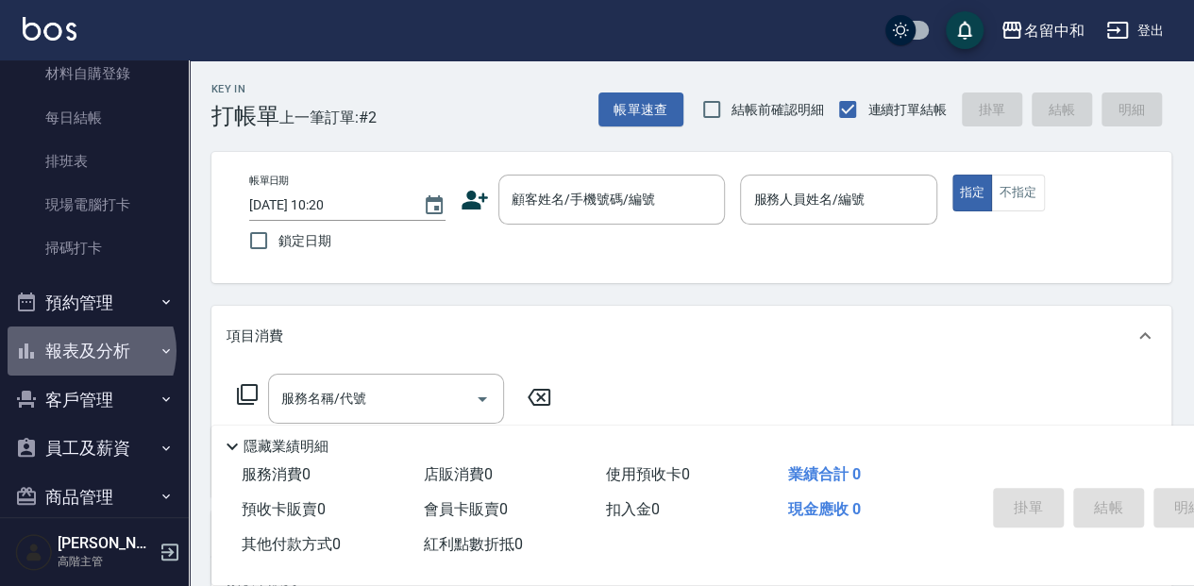
click at [89, 351] on button "報表及分析" at bounding box center [95, 351] width 174 height 49
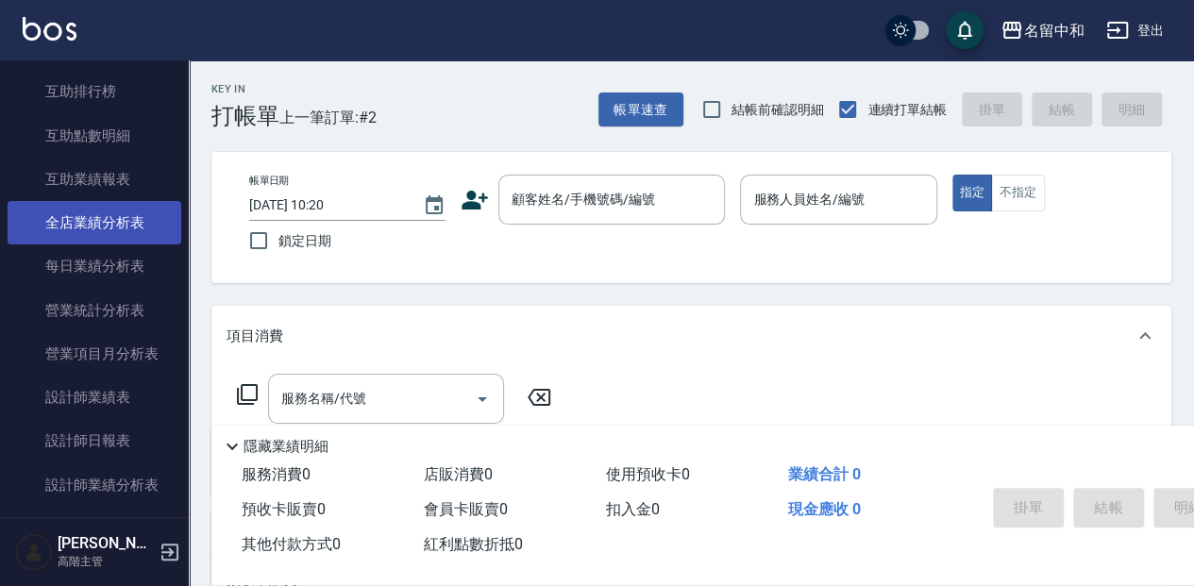
scroll to position [1006, 0]
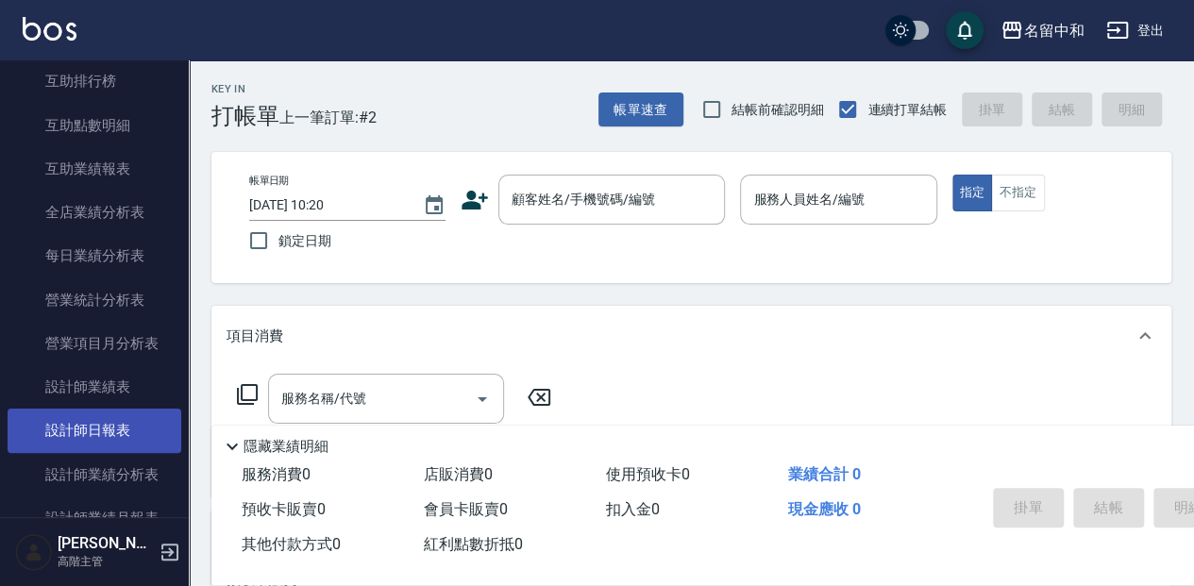
click at [121, 423] on link "設計師日報表" at bounding box center [95, 430] width 174 height 43
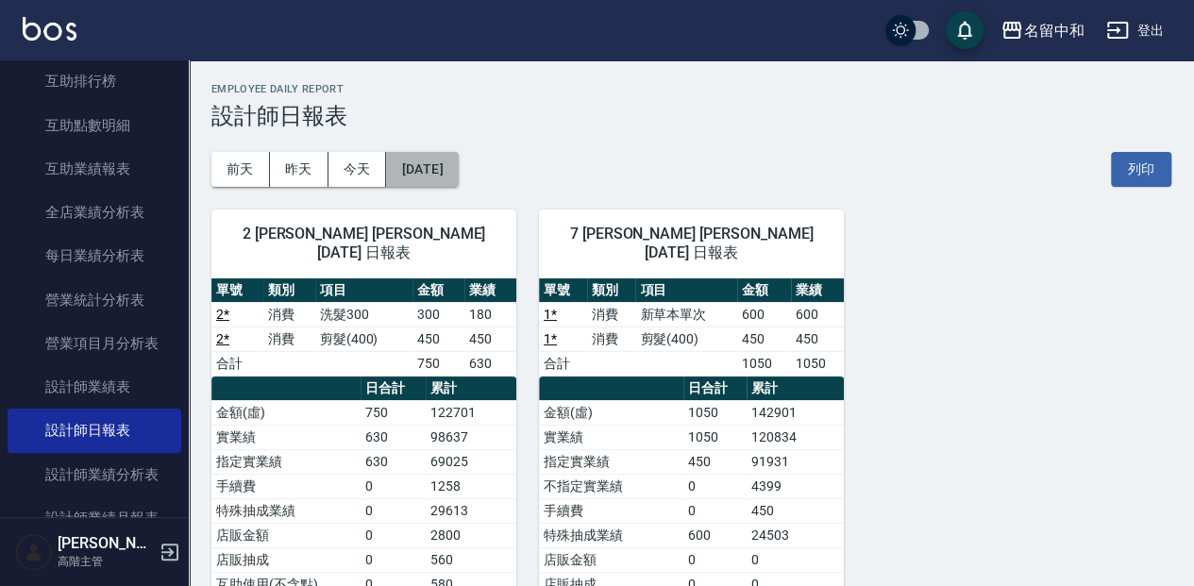
click at [458, 176] on button "[DATE]" at bounding box center [422, 169] width 72 height 35
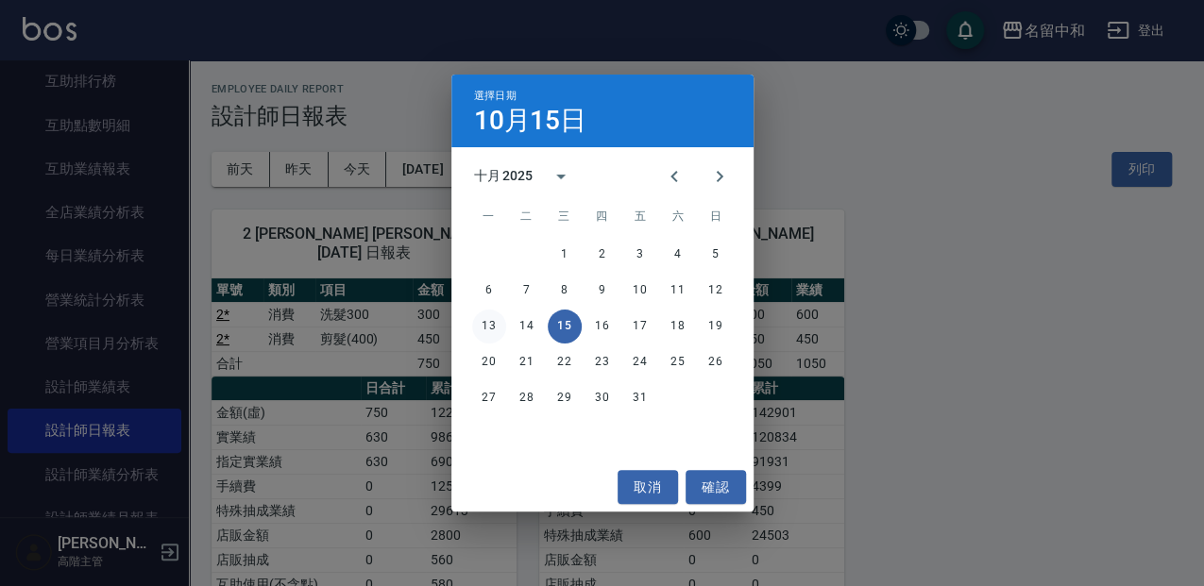
click at [491, 321] on button "13" at bounding box center [489, 327] width 34 height 34
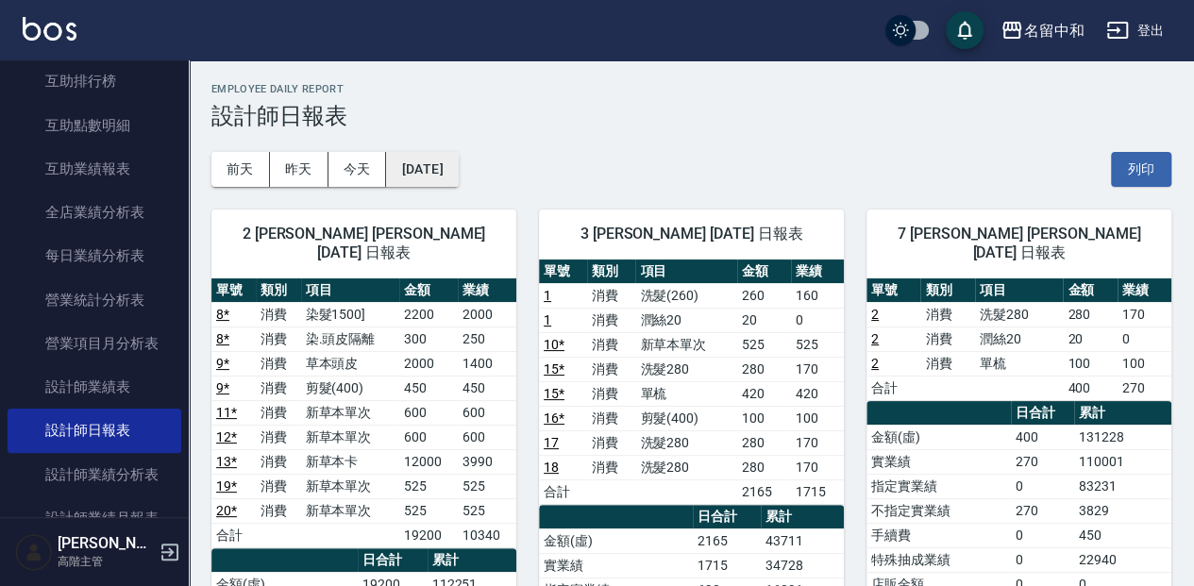
click at [458, 170] on button "[DATE]" at bounding box center [422, 169] width 72 height 35
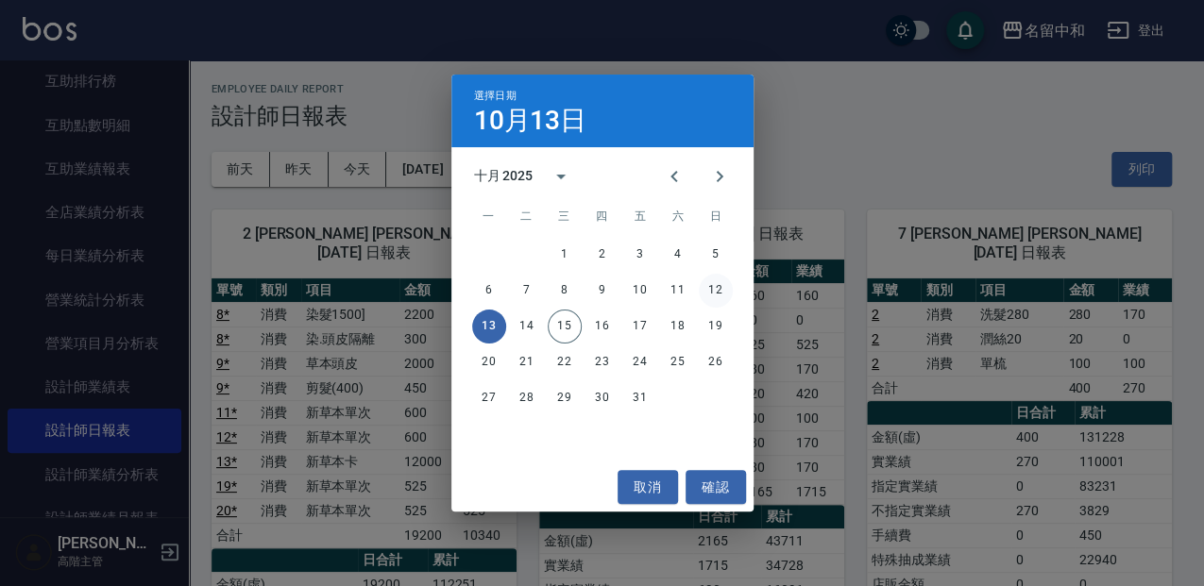
click at [717, 284] on button "12" at bounding box center [716, 291] width 34 height 34
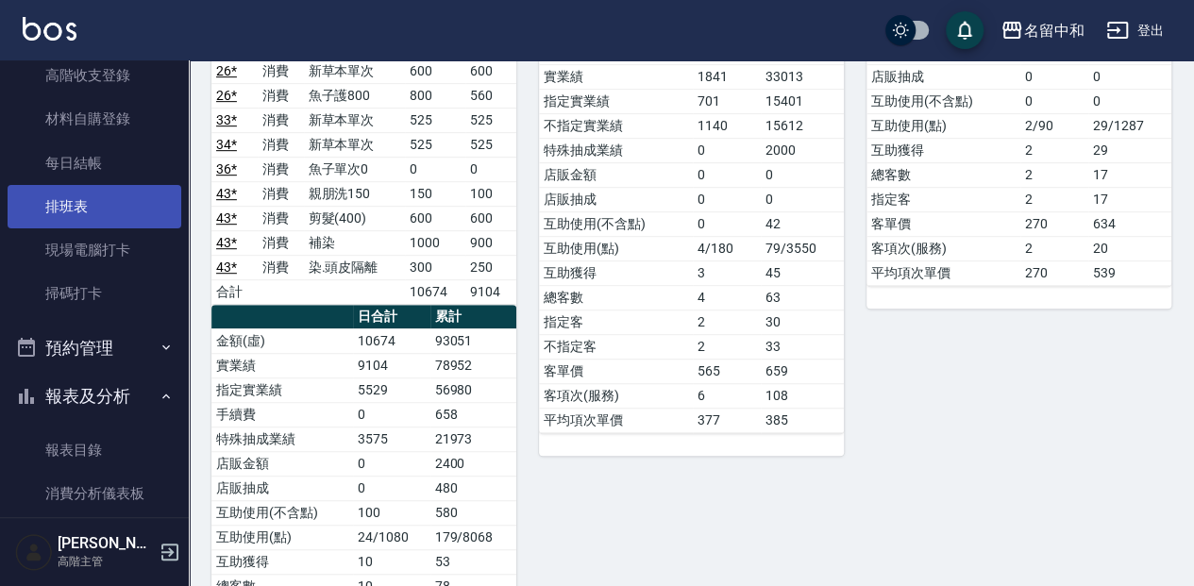
scroll to position [314, 0]
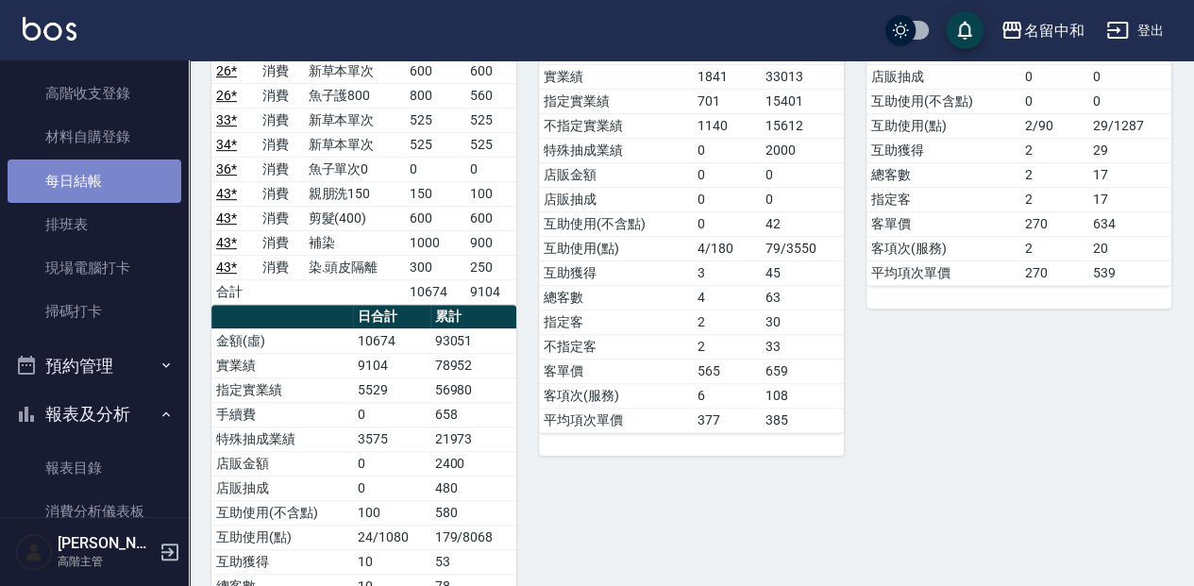
click at [108, 175] on link "每日結帳" at bounding box center [95, 181] width 174 height 43
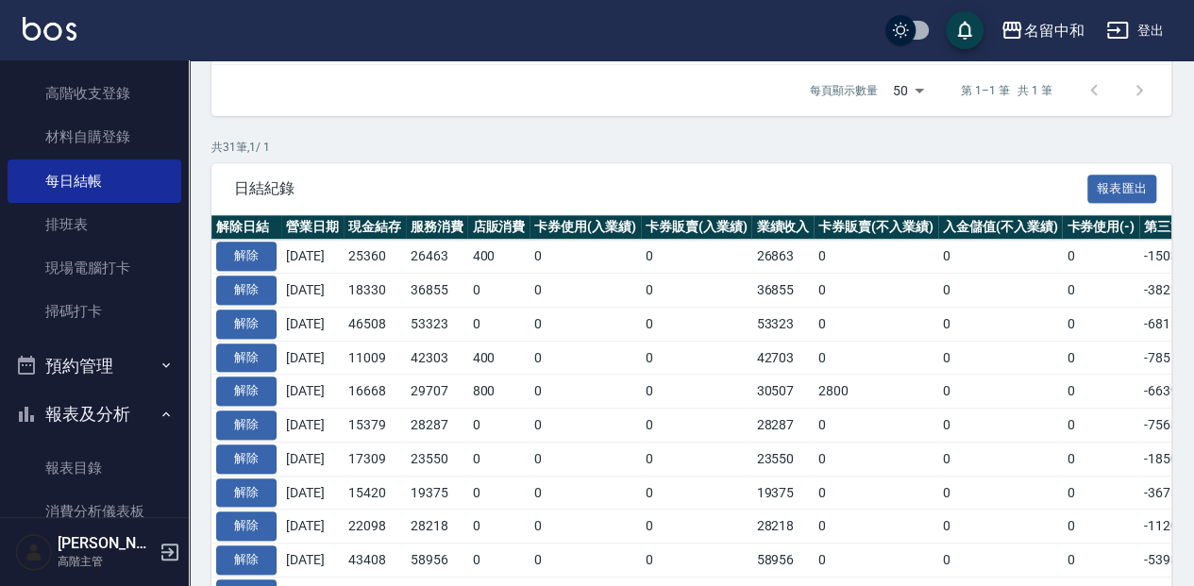
scroll to position [314, 0]
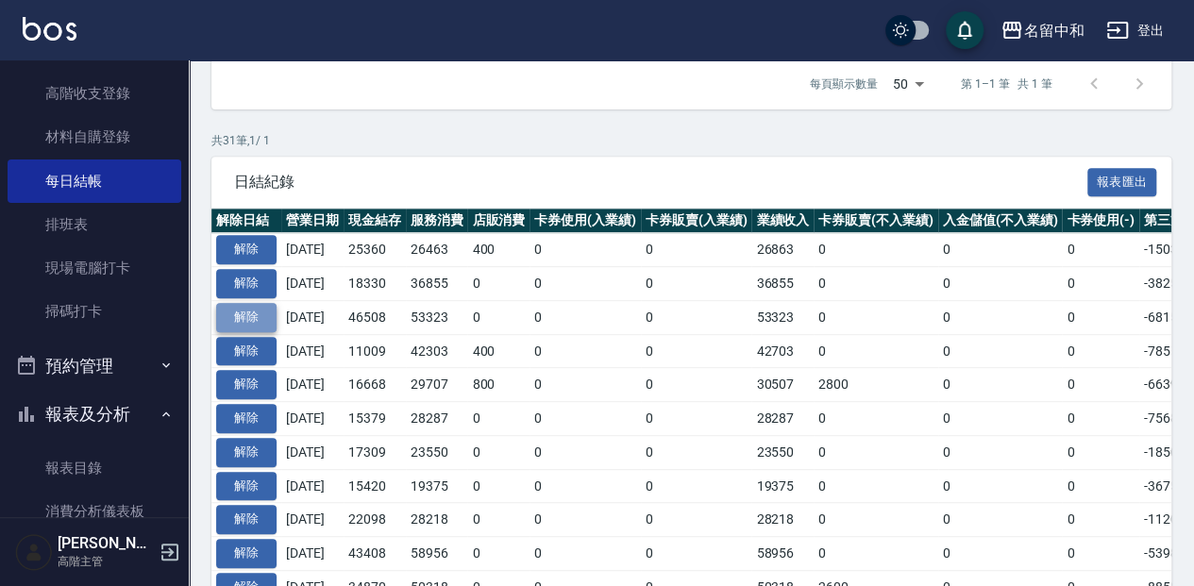
click at [252, 312] on button "解除" at bounding box center [246, 317] width 60 height 29
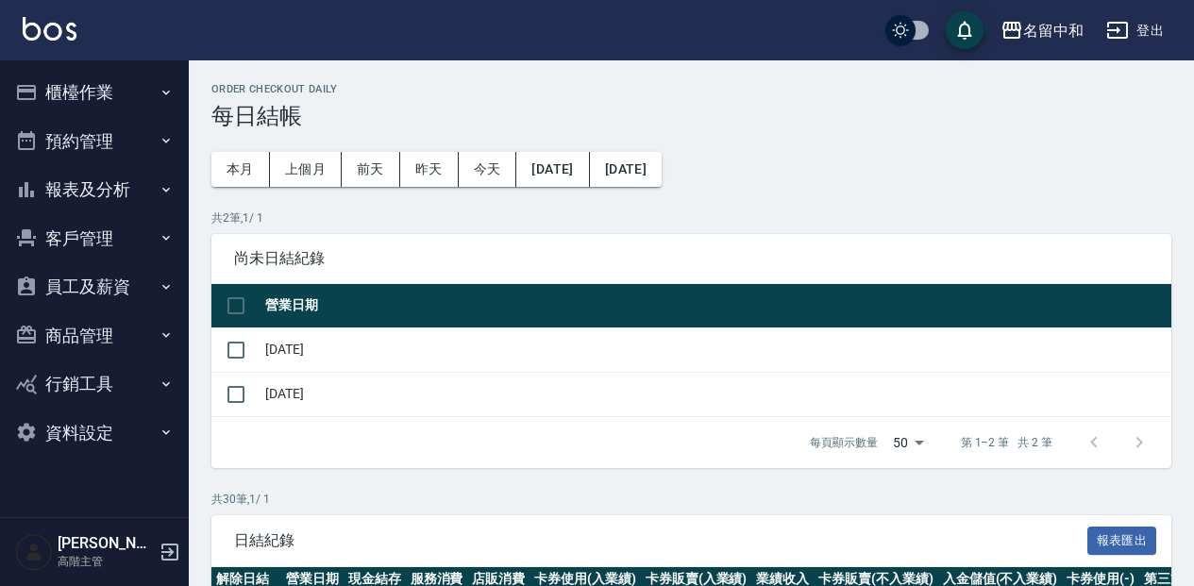
scroll to position [314, 0]
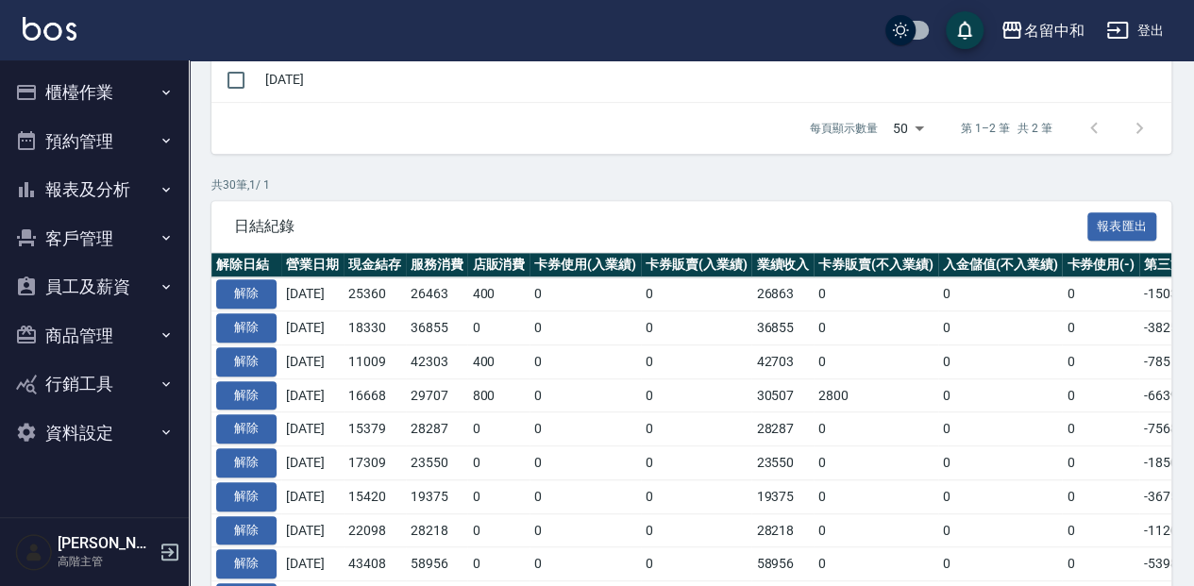
click at [83, 93] on button "櫃檯作業" at bounding box center [95, 92] width 174 height 49
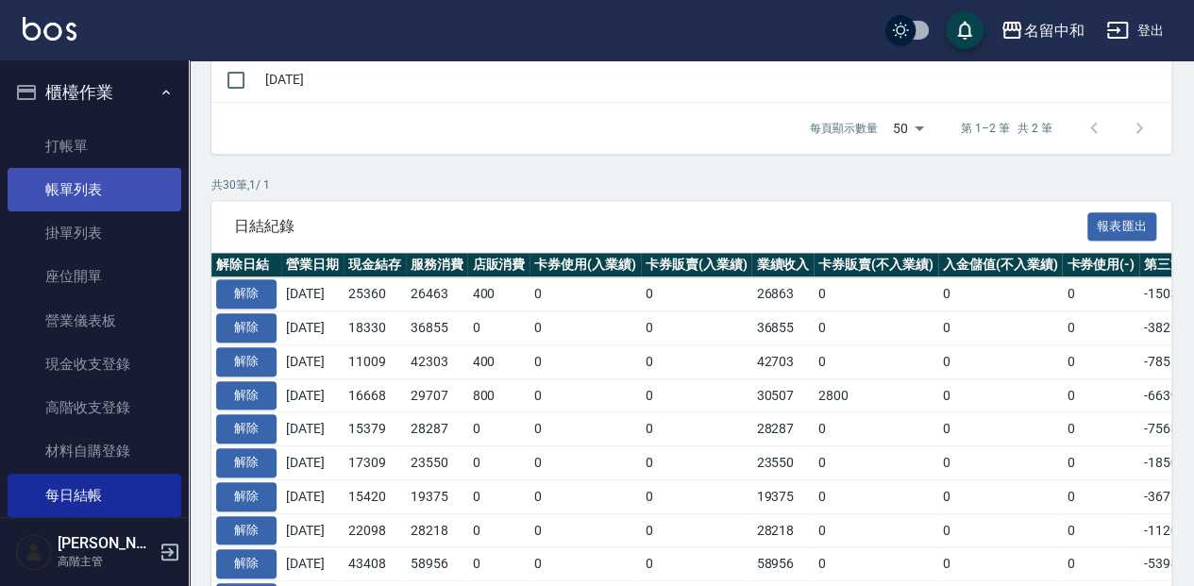
click at [98, 191] on link "帳單列表" at bounding box center [95, 189] width 174 height 43
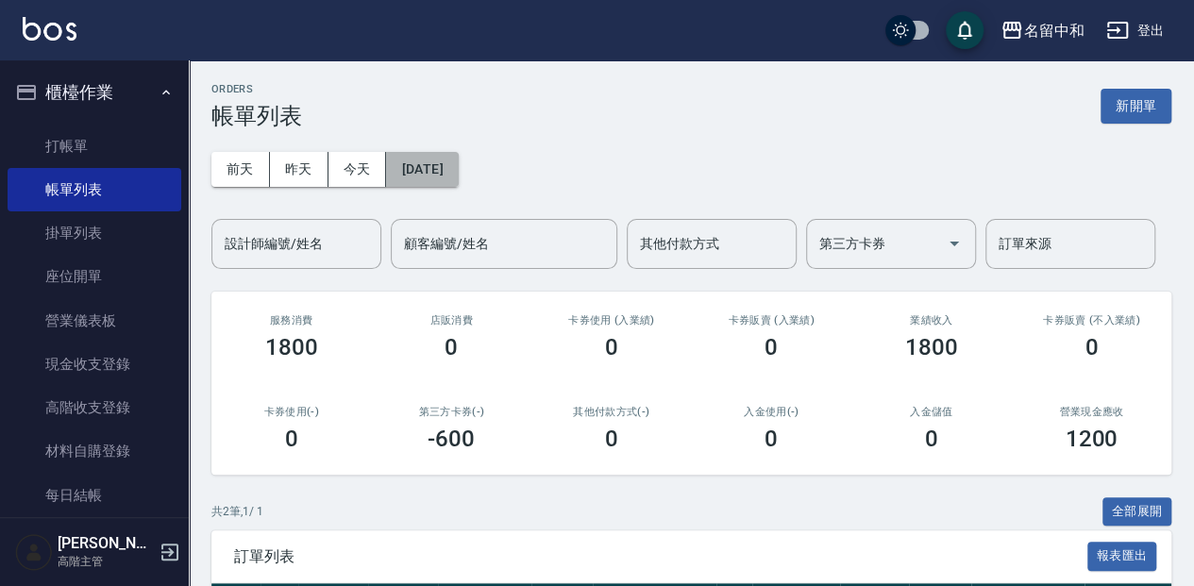
click at [457, 176] on button "[DATE]" at bounding box center [422, 169] width 72 height 35
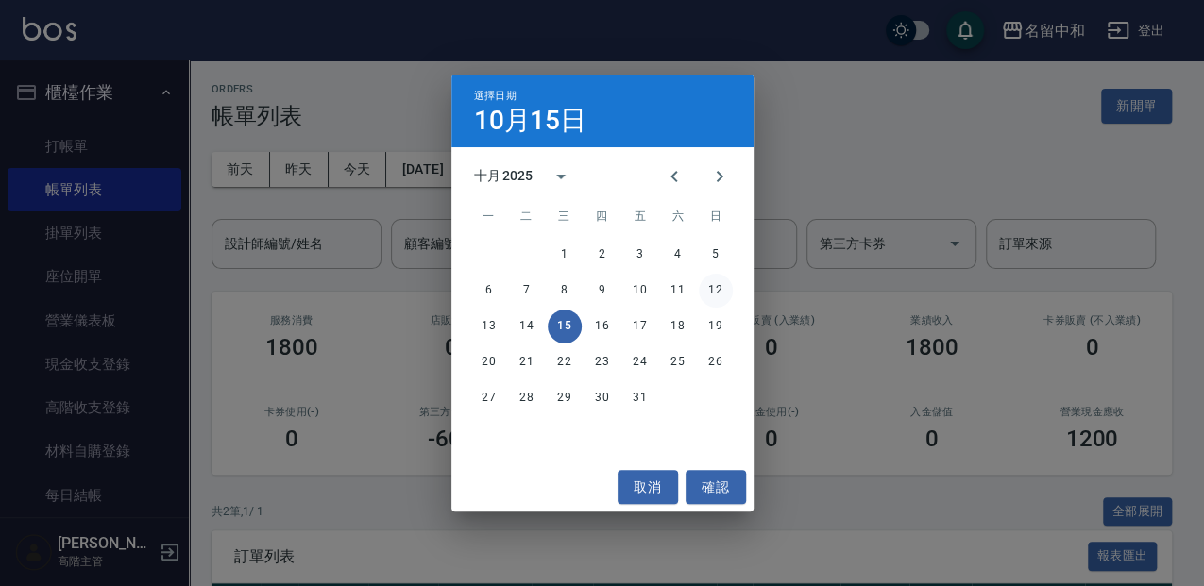
click at [721, 289] on button "12" at bounding box center [716, 291] width 34 height 34
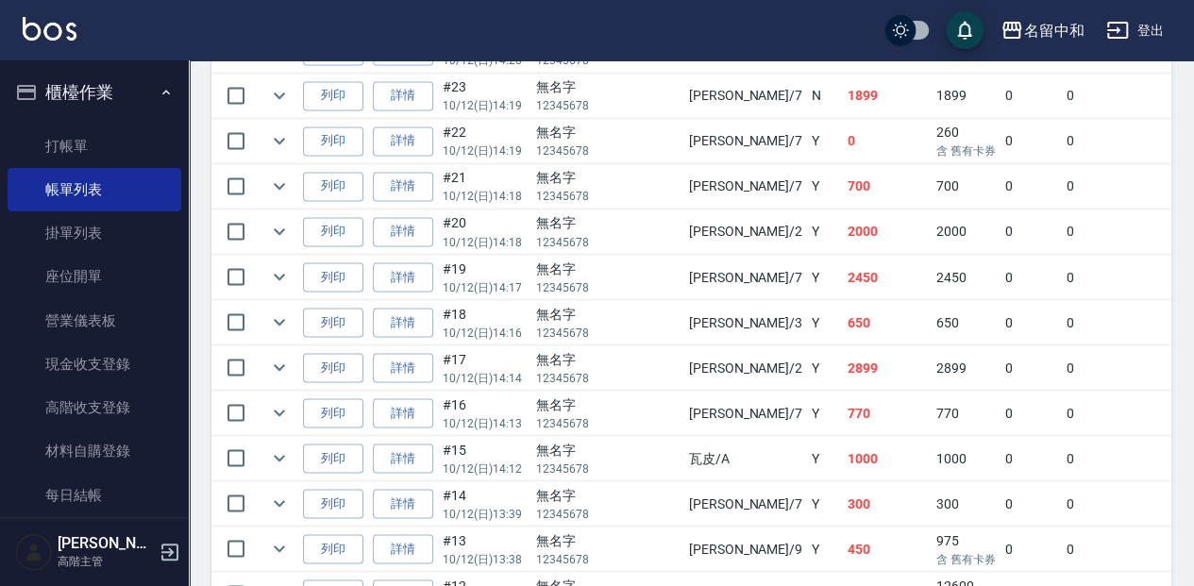
scroll to position [1573, 0]
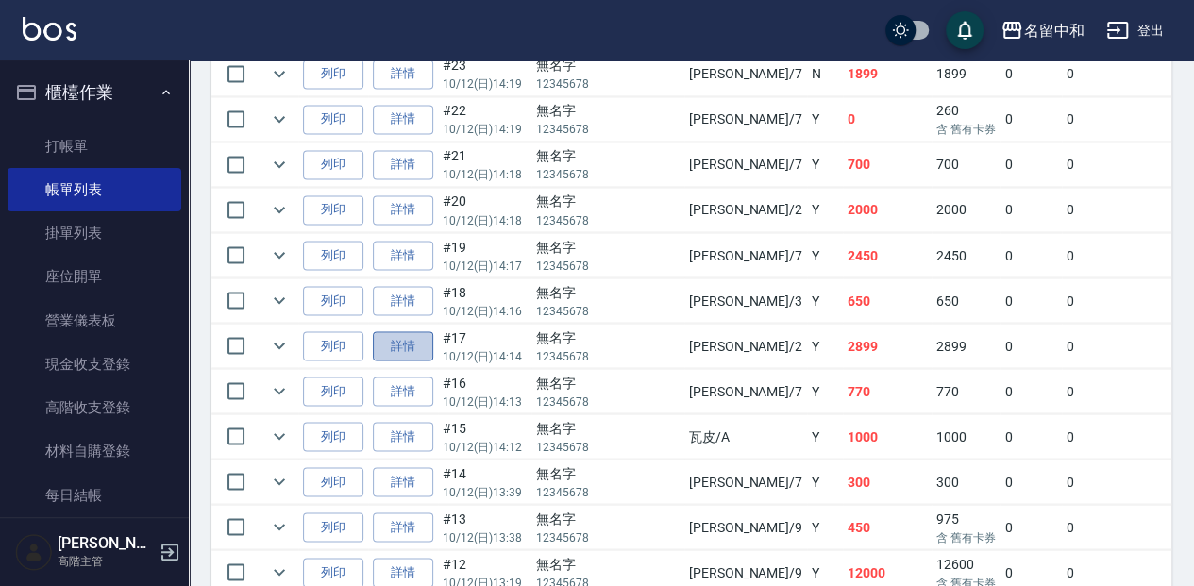
click at [403, 331] on link "詳情" at bounding box center [403, 345] width 60 height 29
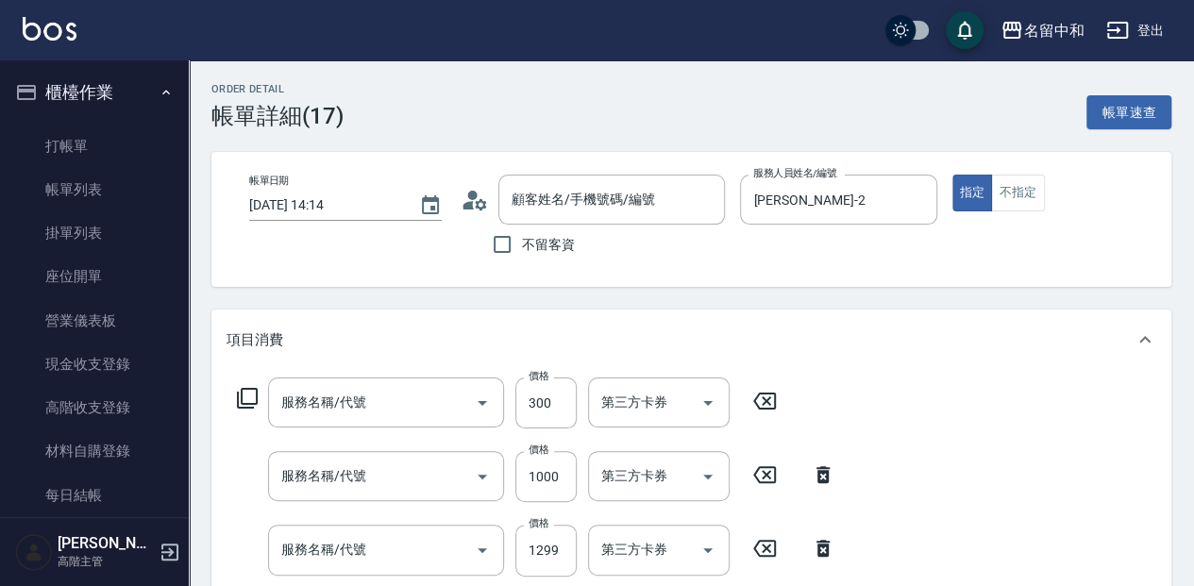
type input "[DATE] 14:14"
type input "[PERSON_NAME]-2"
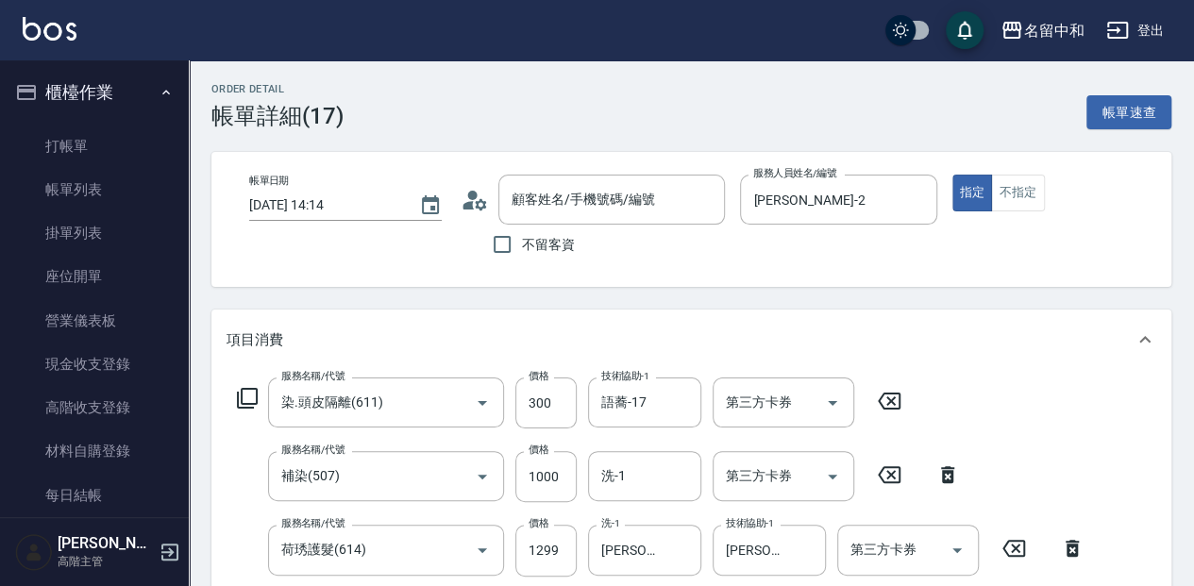
type input "染.頭皮隔離(611)"
type input "補染(507)"
type input "荷琇護髮(614)"
type input "剪髮(400)(401)"
type input "無名字/ 12345678 /null"
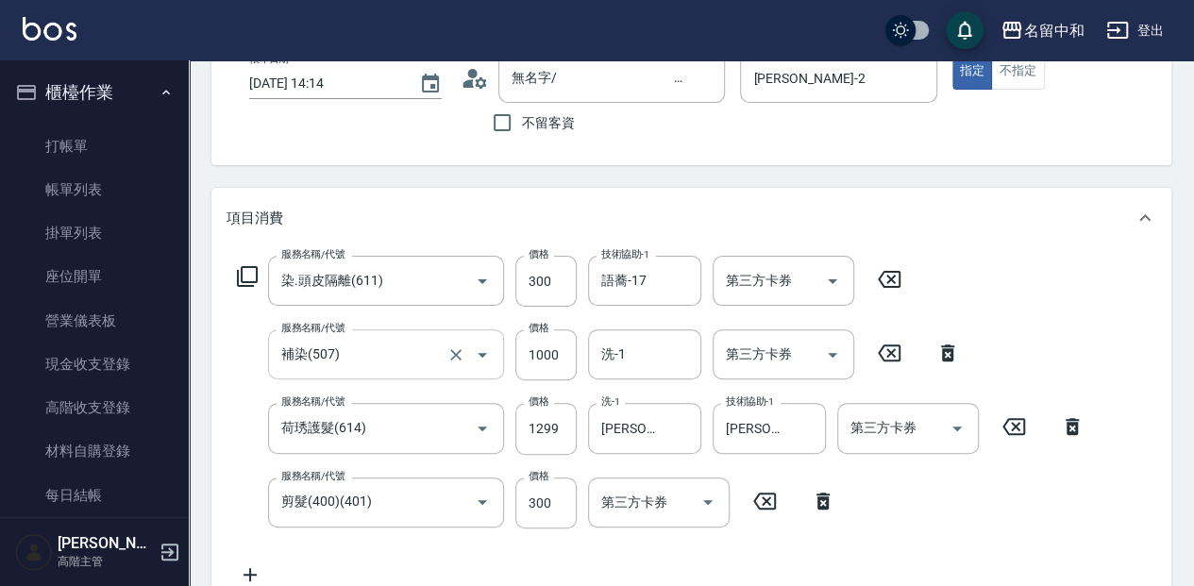
scroll to position [126, 0]
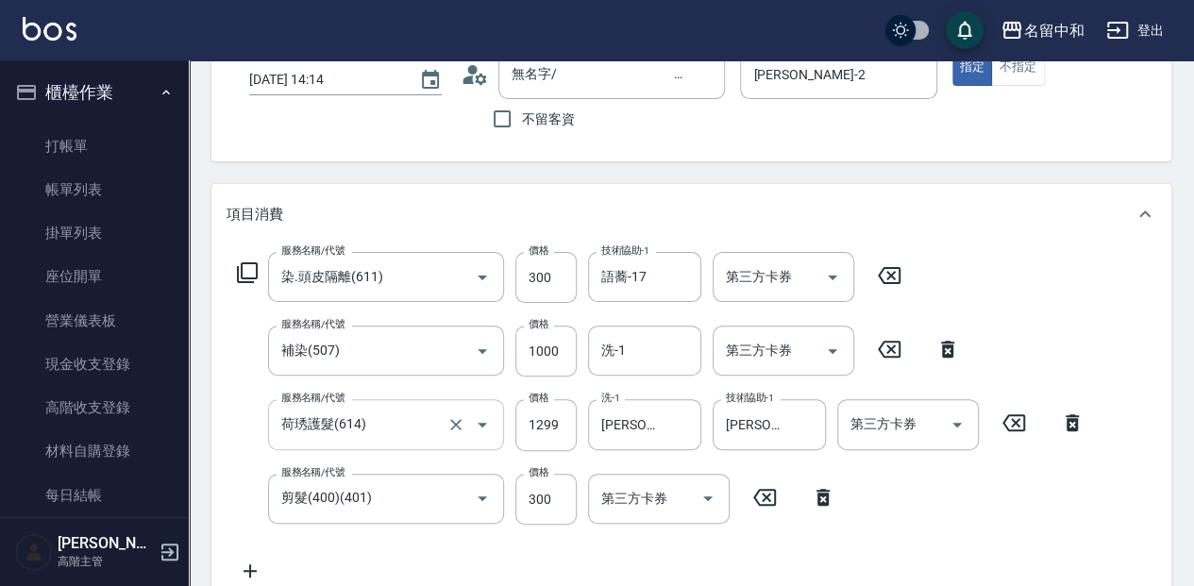
click at [383, 423] on input "荷琇護髮(614)" at bounding box center [360, 424] width 166 height 33
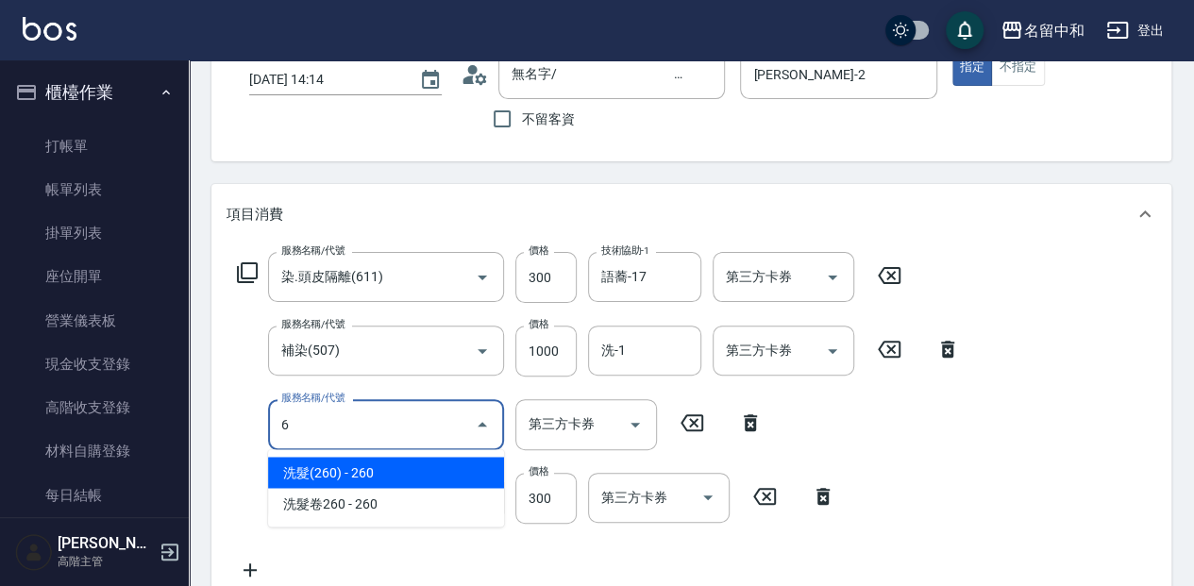
scroll to position [0, 0]
type input "5G護髮(613)"
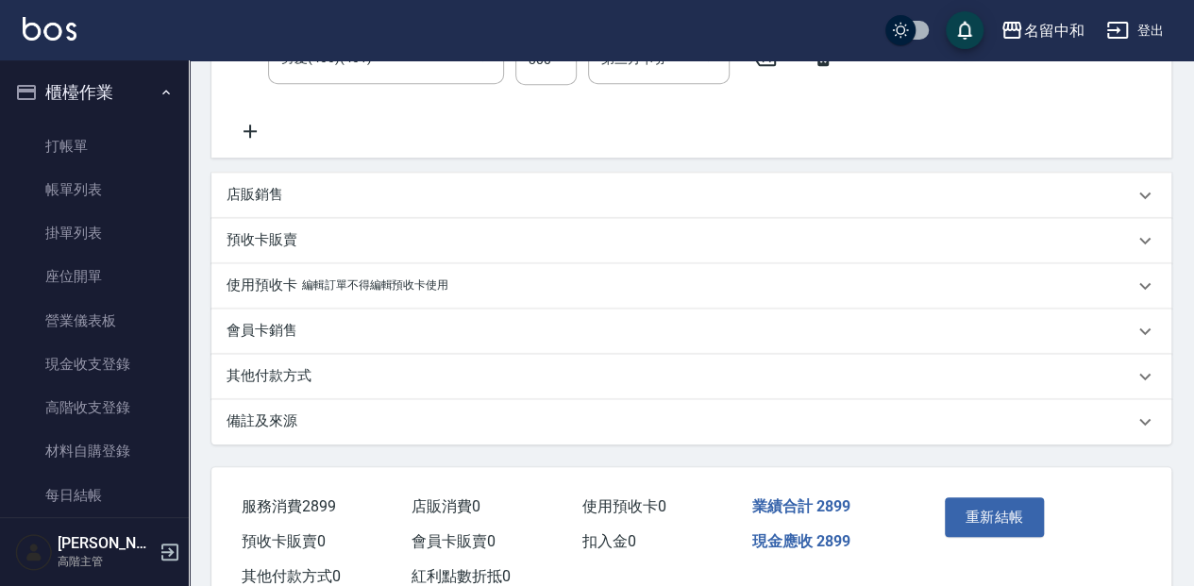
scroll to position [625, 0]
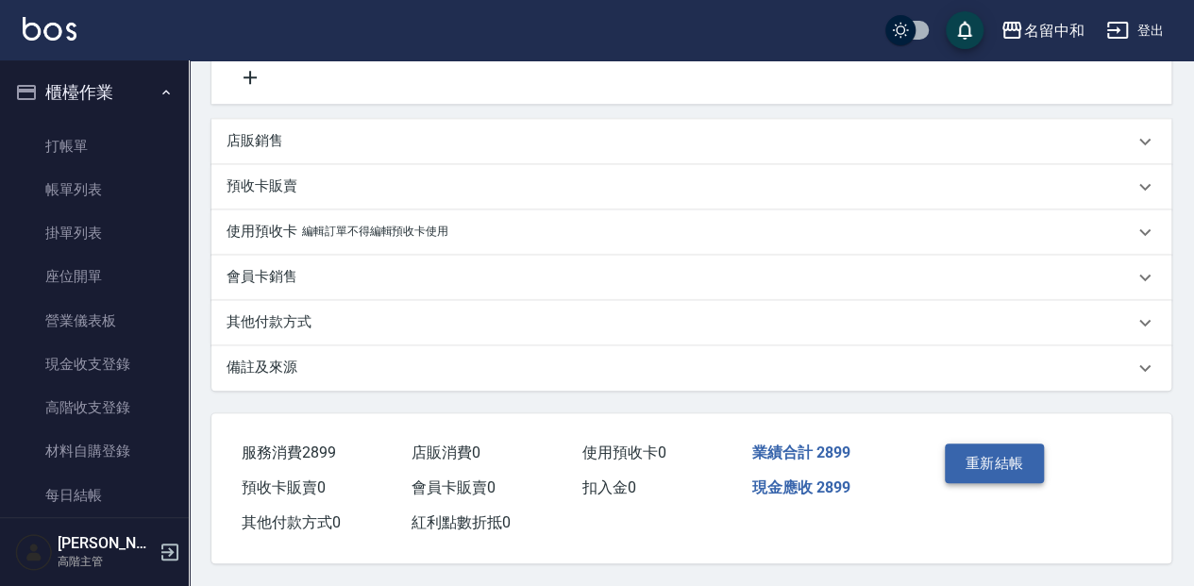
type input "1299"
click at [1006, 474] on button "重新結帳" at bounding box center [995, 464] width 100 height 40
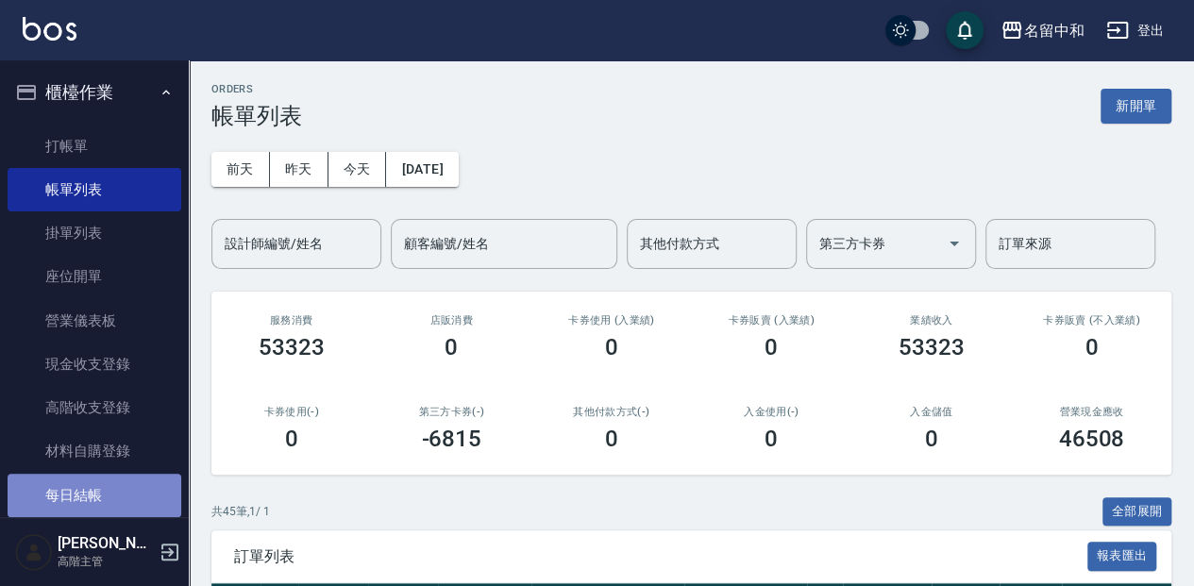
click at [98, 502] on link "每日結帳" at bounding box center [95, 495] width 174 height 43
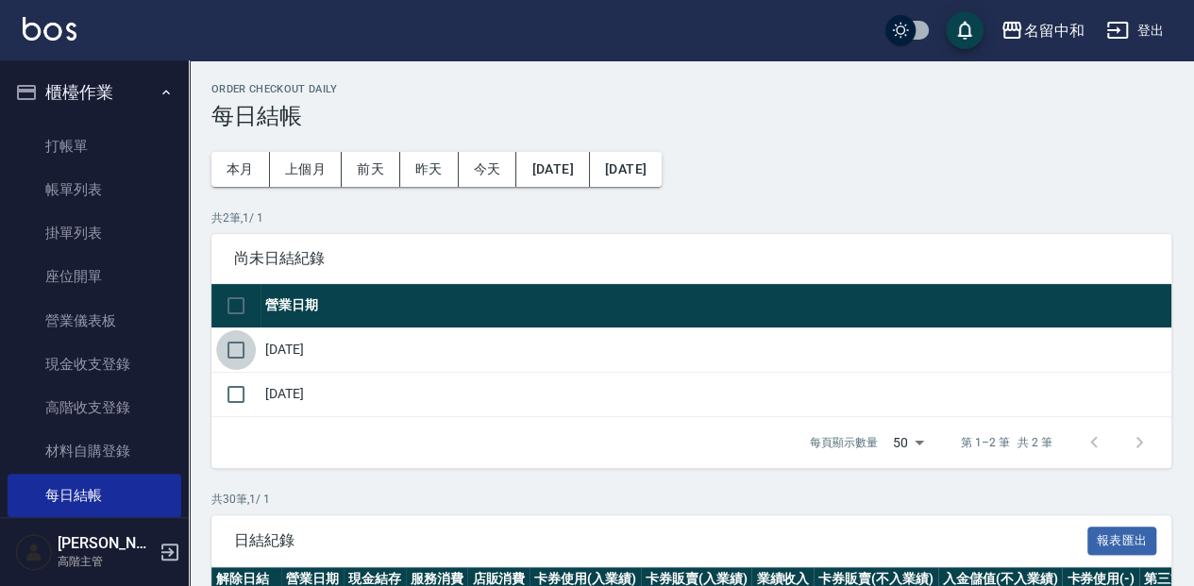
drag, startPoint x: 239, startPoint y: 353, endPoint x: 272, endPoint y: 365, distance: 35.2
click at [240, 353] on input "checkbox" at bounding box center [236, 350] width 40 height 40
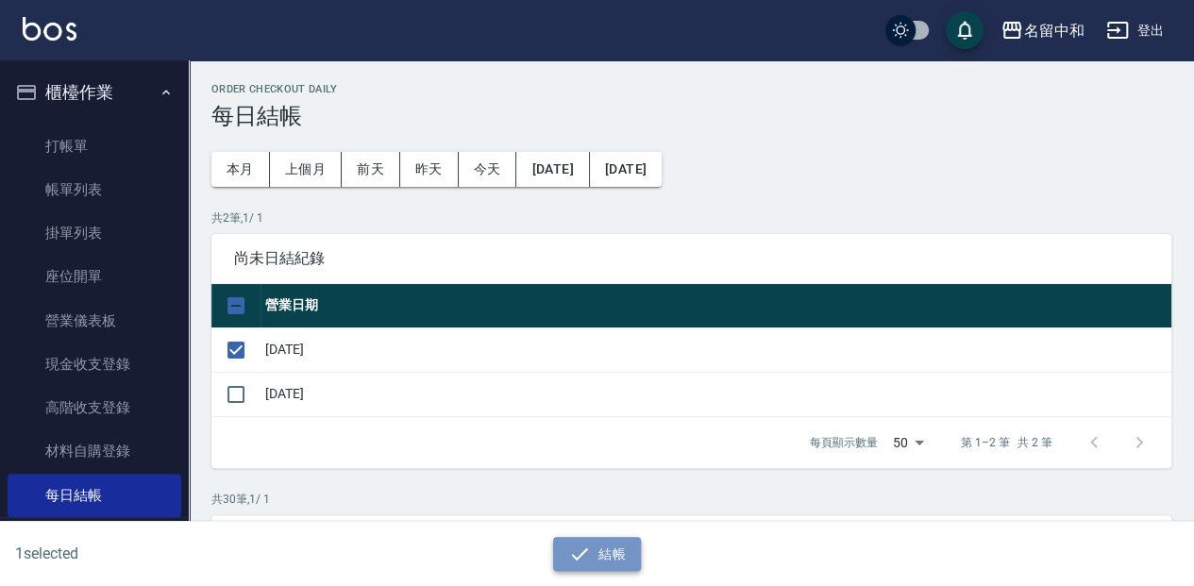
click at [606, 558] on button "結帳" at bounding box center [597, 554] width 88 height 35
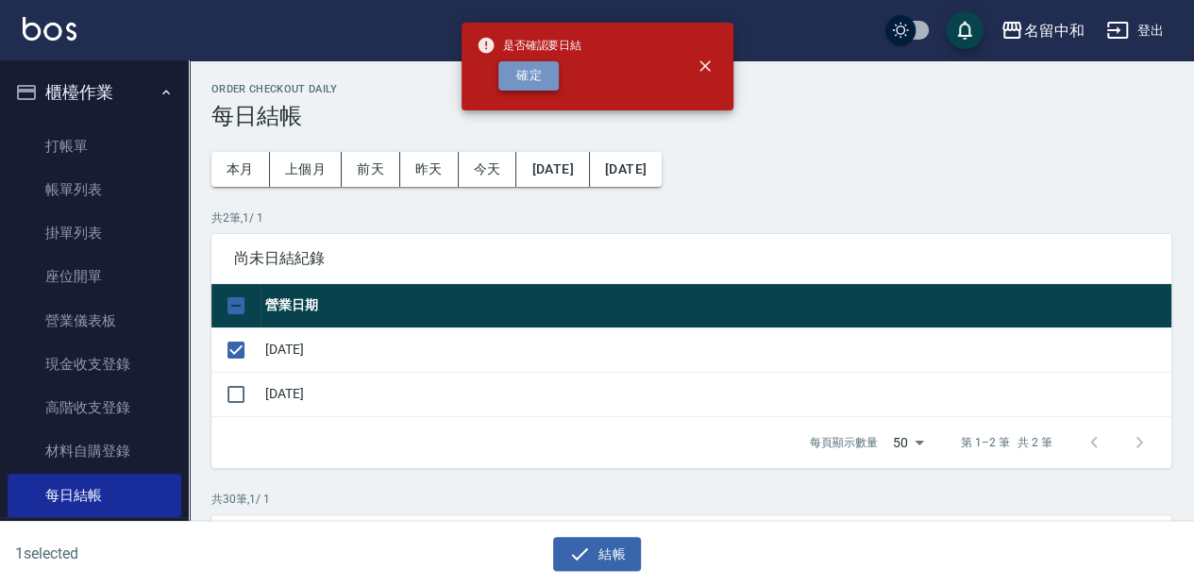
click at [513, 75] on button "確定" at bounding box center [528, 75] width 60 height 29
checkbox input "false"
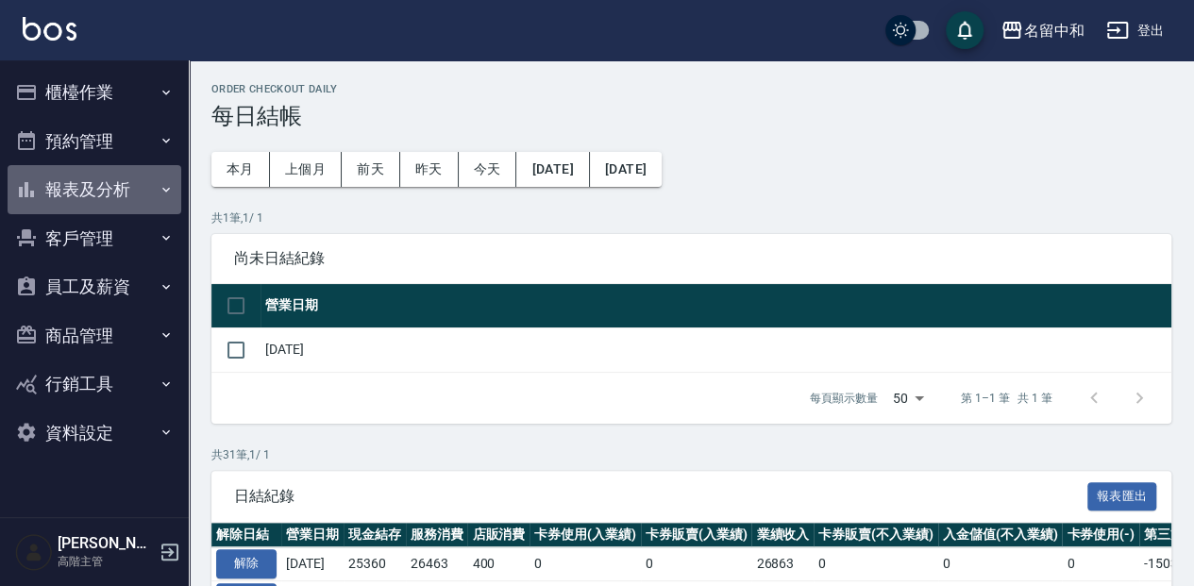
click at [98, 183] on button "報表及分析" at bounding box center [95, 189] width 174 height 49
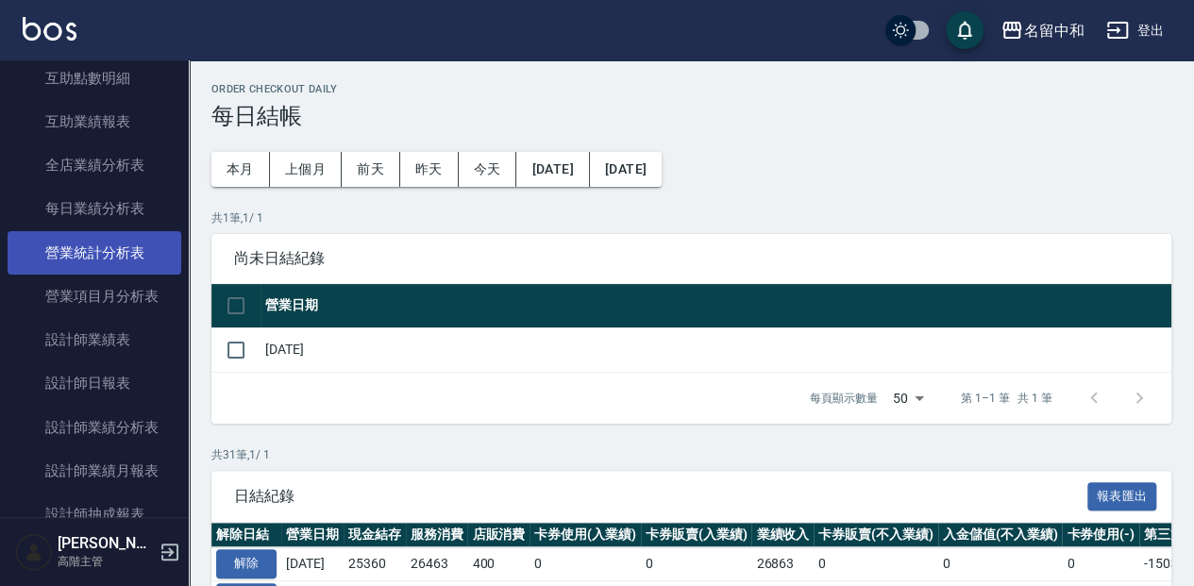
scroll to position [566, 0]
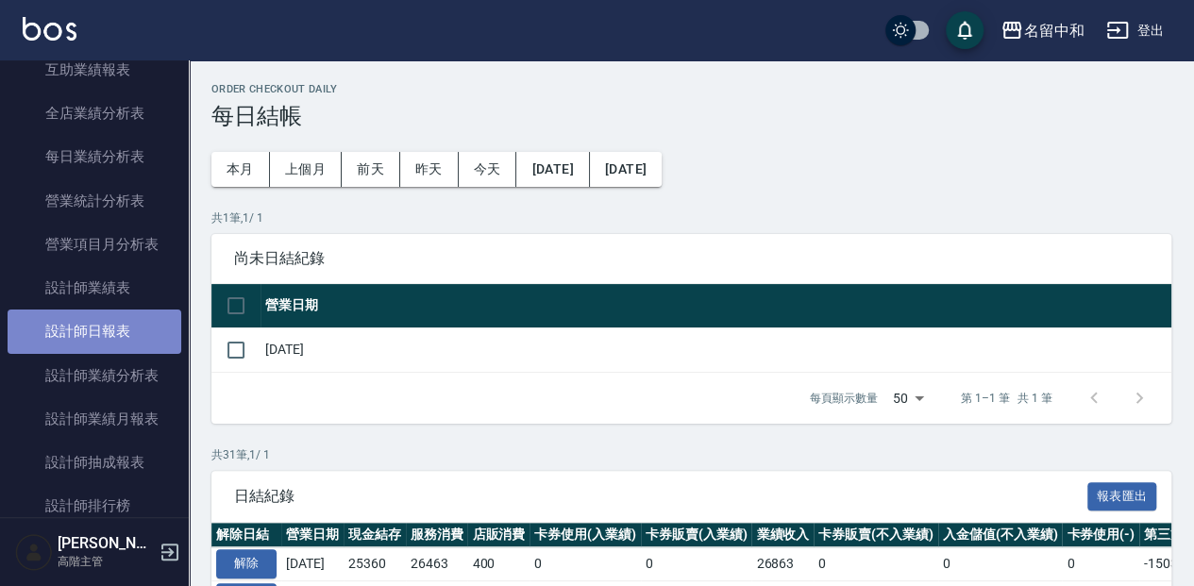
click at [94, 330] on link "設計師日報表" at bounding box center [95, 331] width 174 height 43
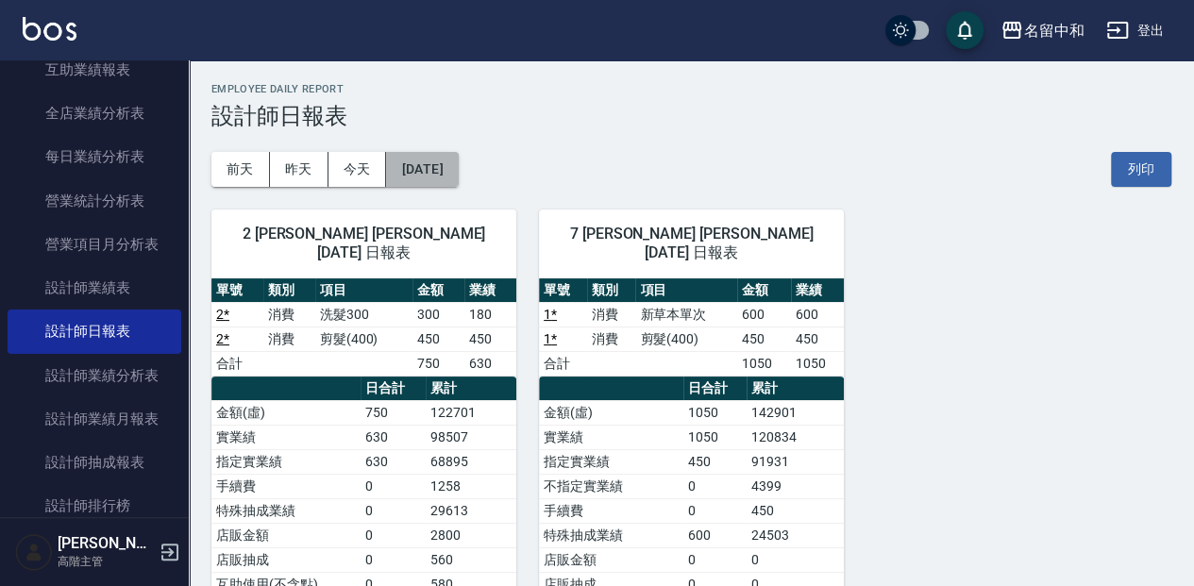
click at [458, 160] on button "[DATE]" at bounding box center [422, 169] width 72 height 35
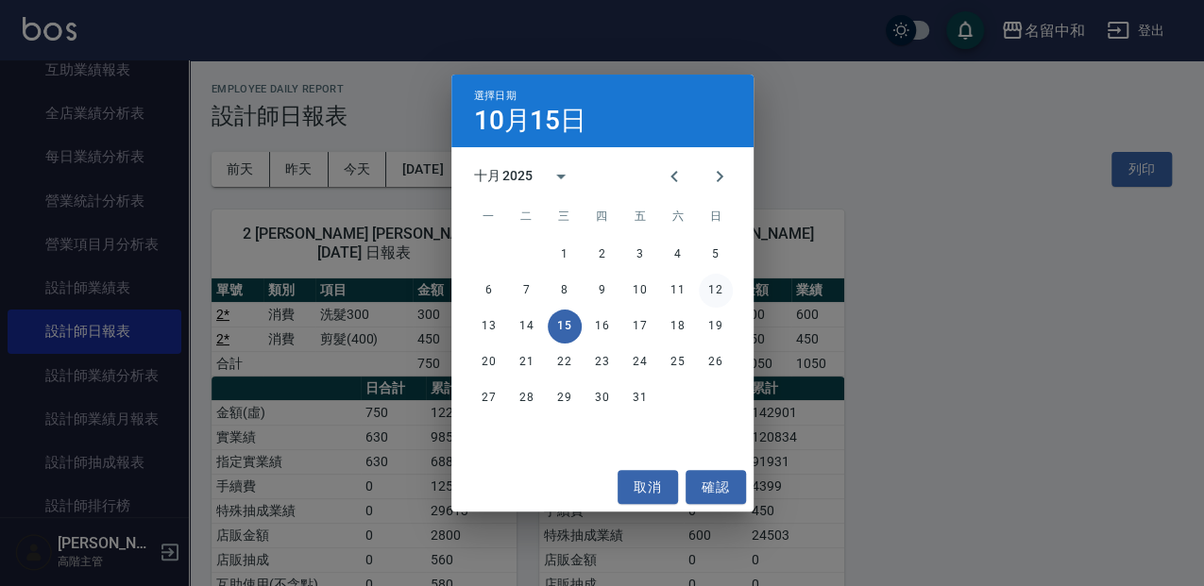
click at [714, 289] on button "12" at bounding box center [716, 291] width 34 height 34
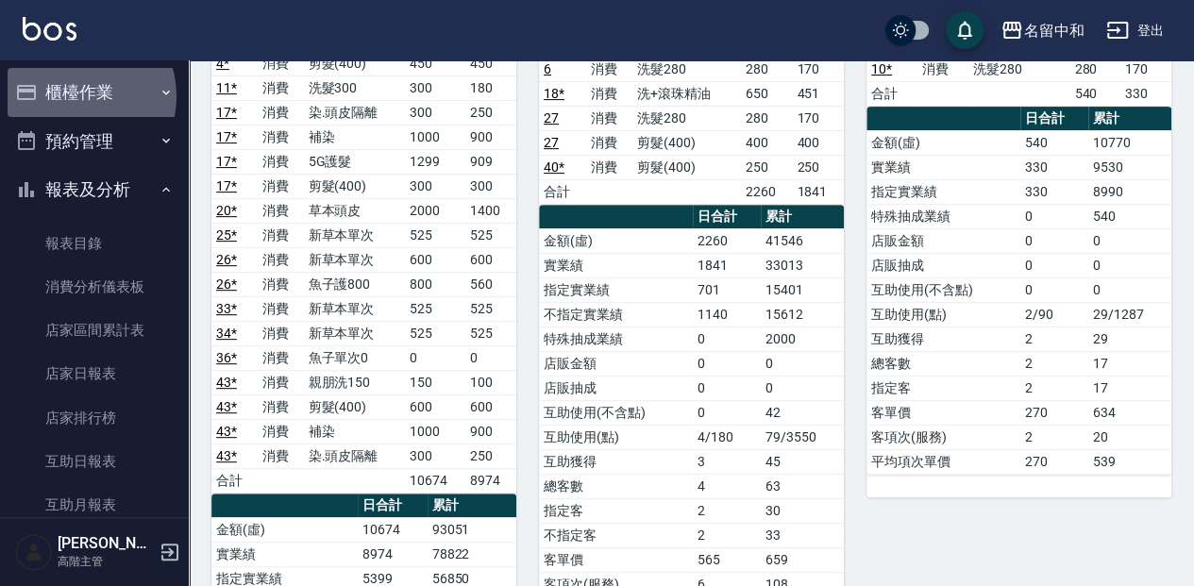
click at [73, 96] on button "櫃檯作業" at bounding box center [95, 92] width 174 height 49
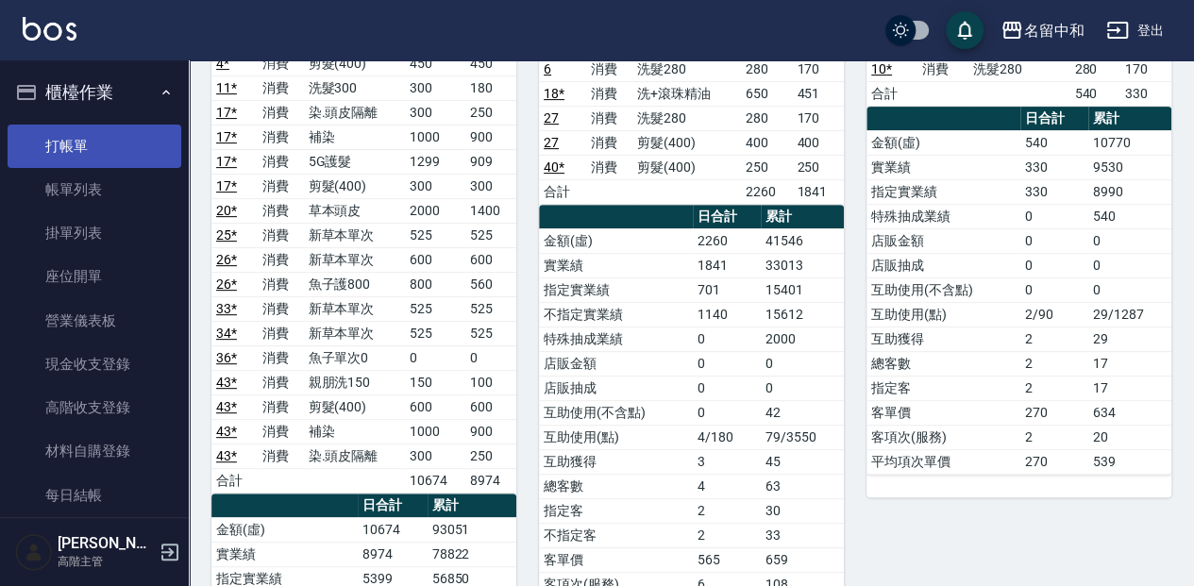
click at [73, 143] on link "打帳單" at bounding box center [95, 146] width 174 height 43
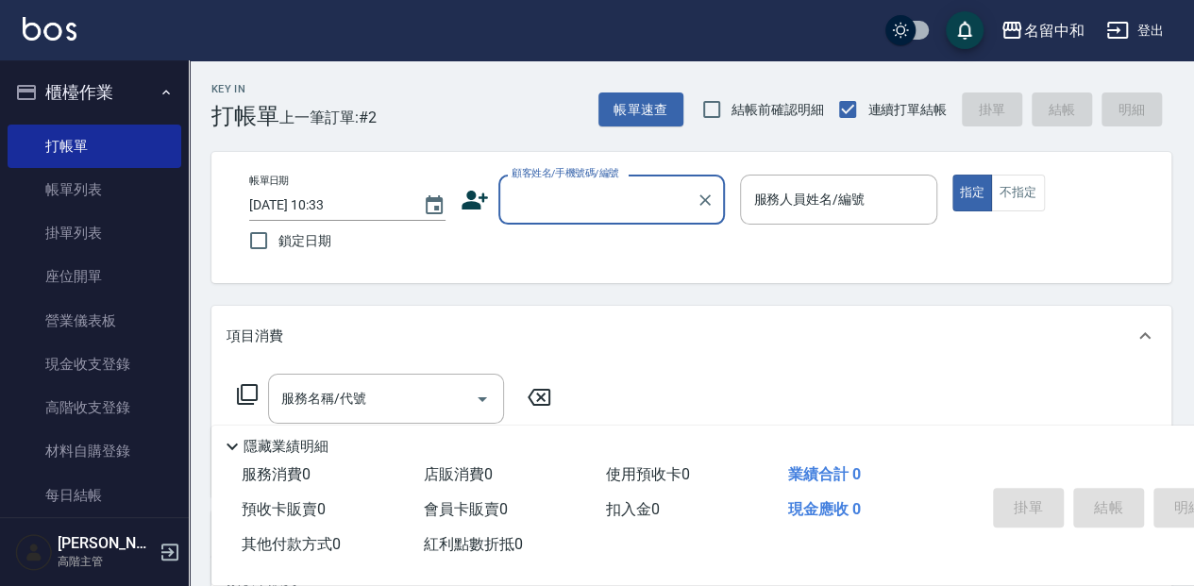
click at [510, 206] on input "顧客姓名/手機號碼/編號" at bounding box center [597, 199] width 181 height 33
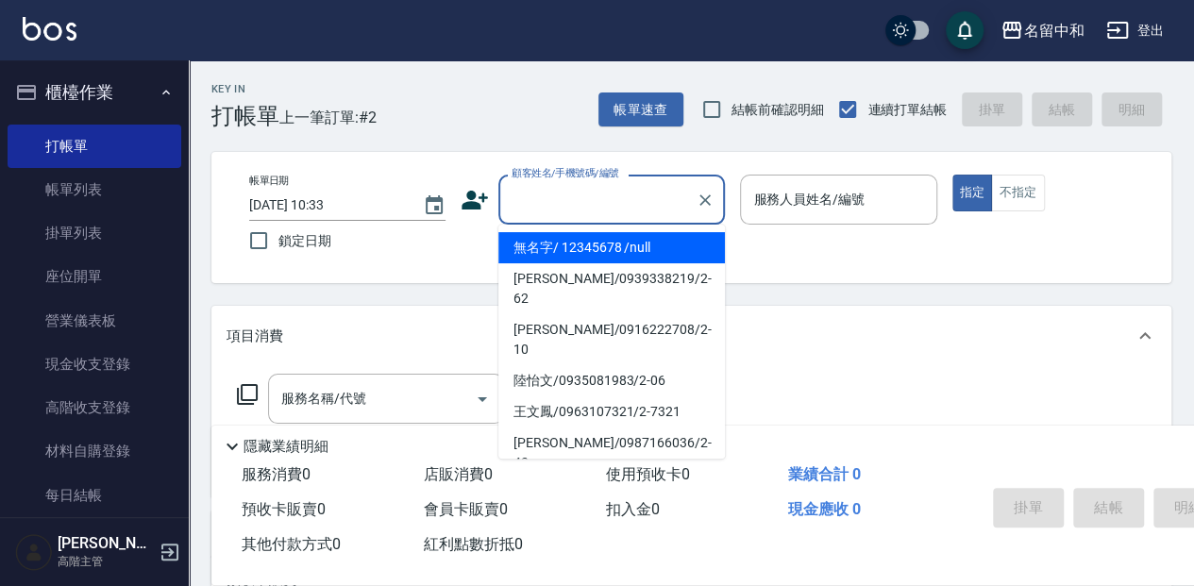
click at [647, 249] on li "無名字/ 12345678 /null" at bounding box center [611, 247] width 227 height 31
type input "無名字/ 12345678 /null"
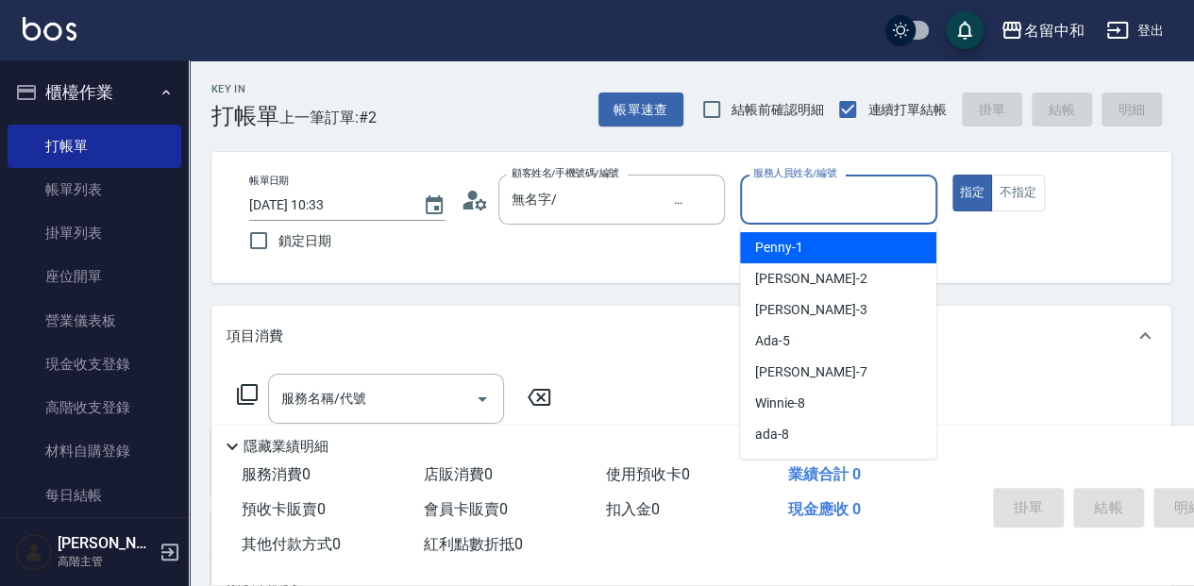
click at [861, 206] on input "服務人員姓名/編號" at bounding box center [838, 199] width 179 height 33
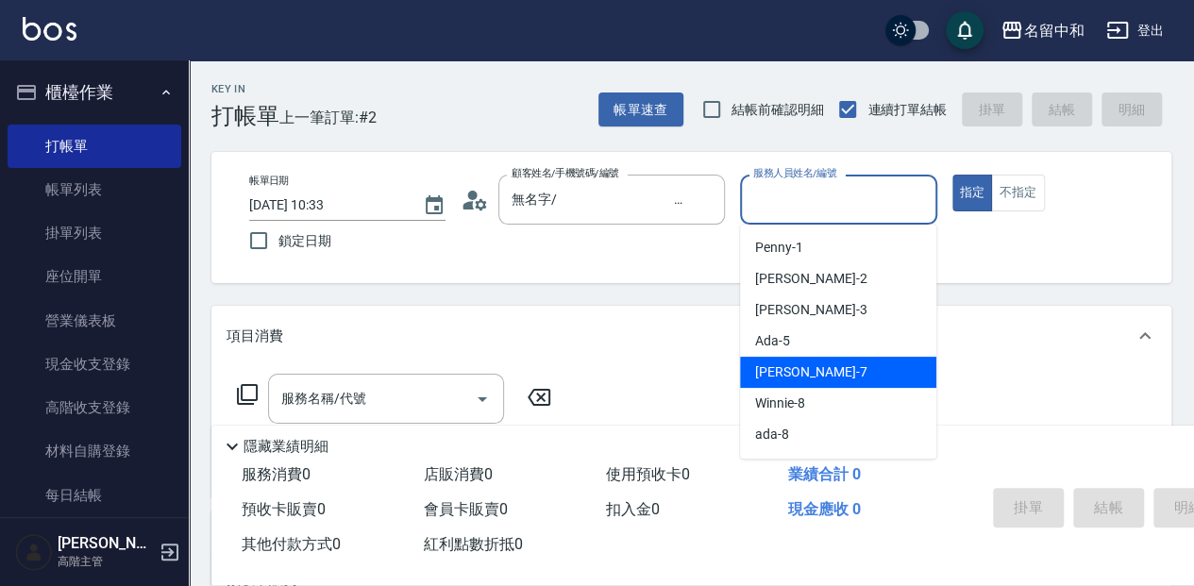
click at [867, 367] on div "Jessica -7" at bounding box center [838, 372] width 196 height 31
type input "Jessica-7"
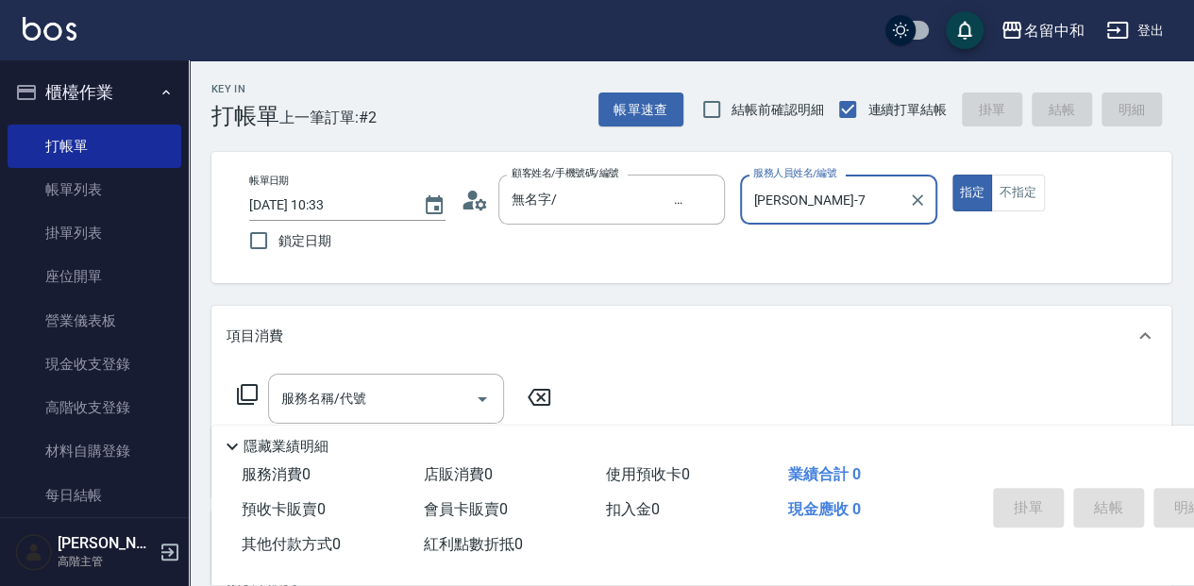
scroll to position [62, 0]
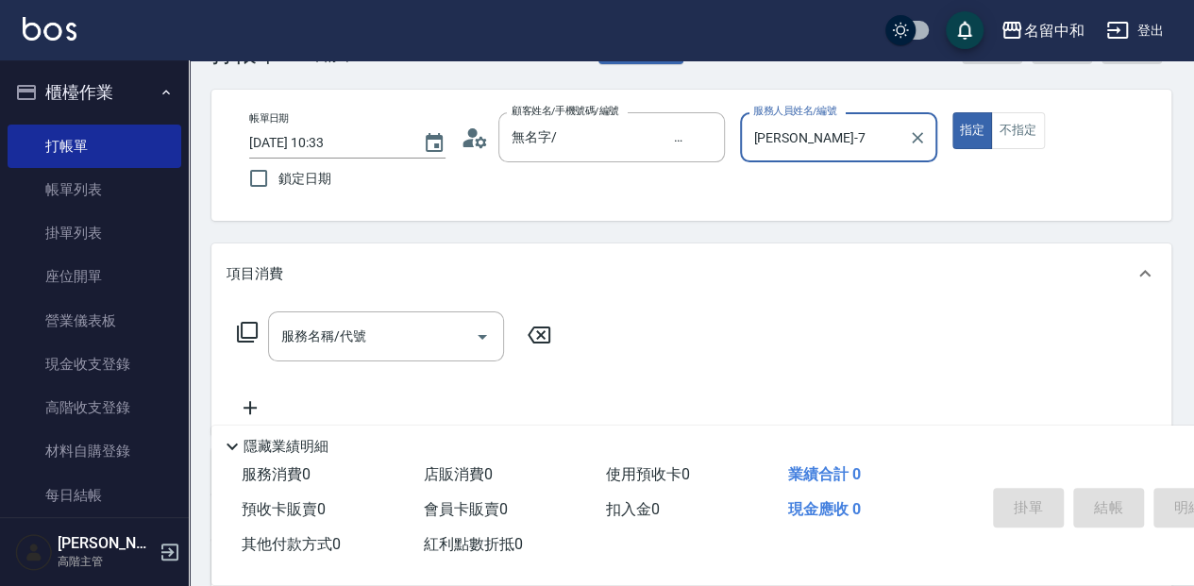
click at [358, 342] on input "服務名稱/代號" at bounding box center [372, 336] width 191 height 33
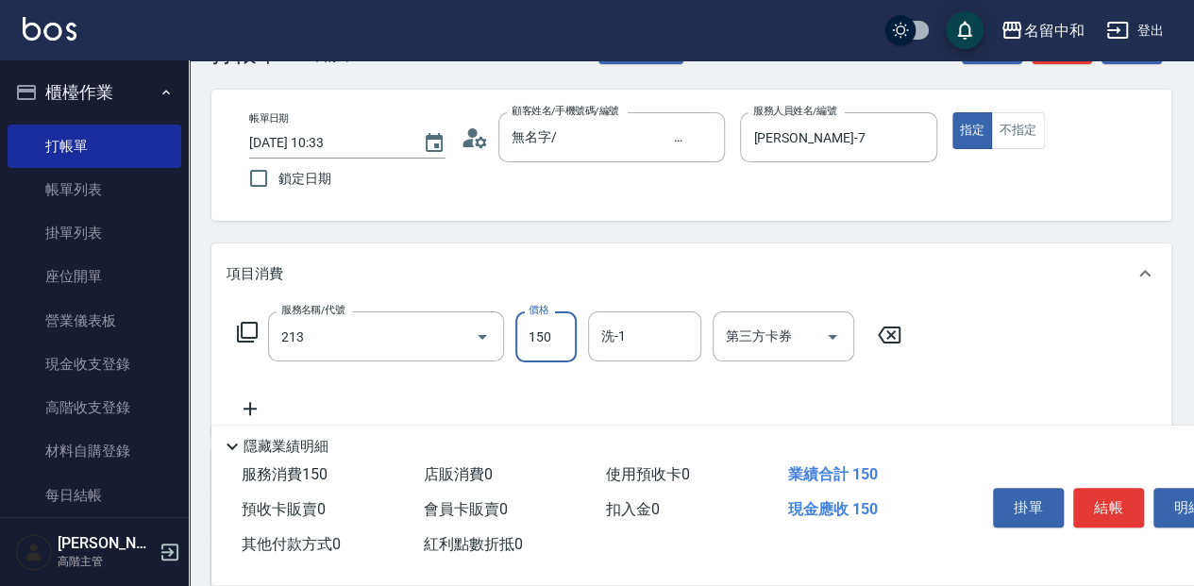
type input "親朋洗150(213)"
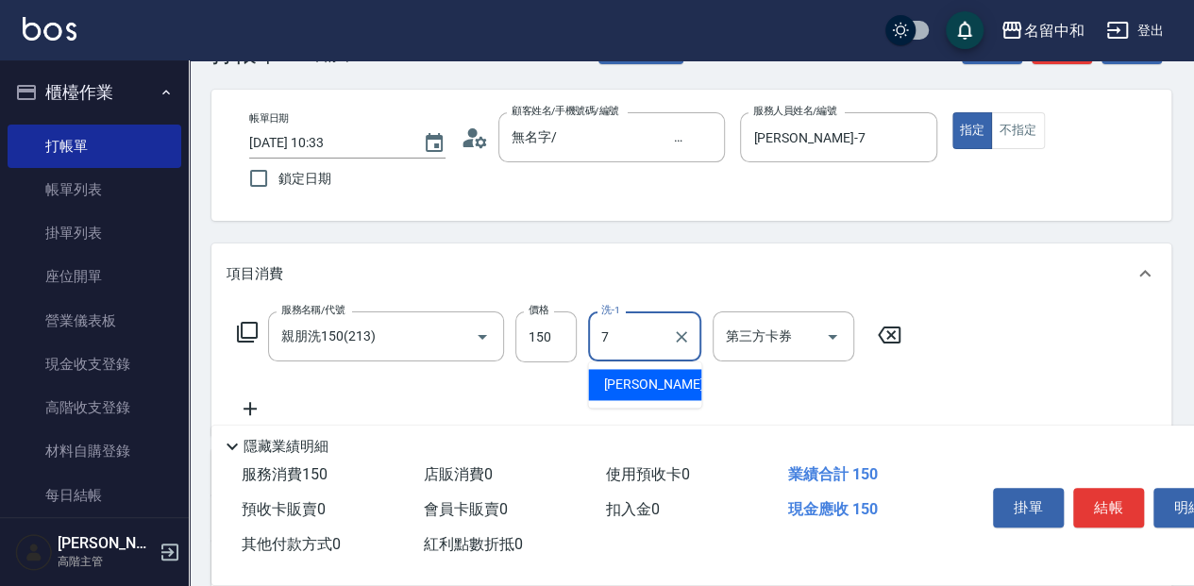
type input "Jessica-7"
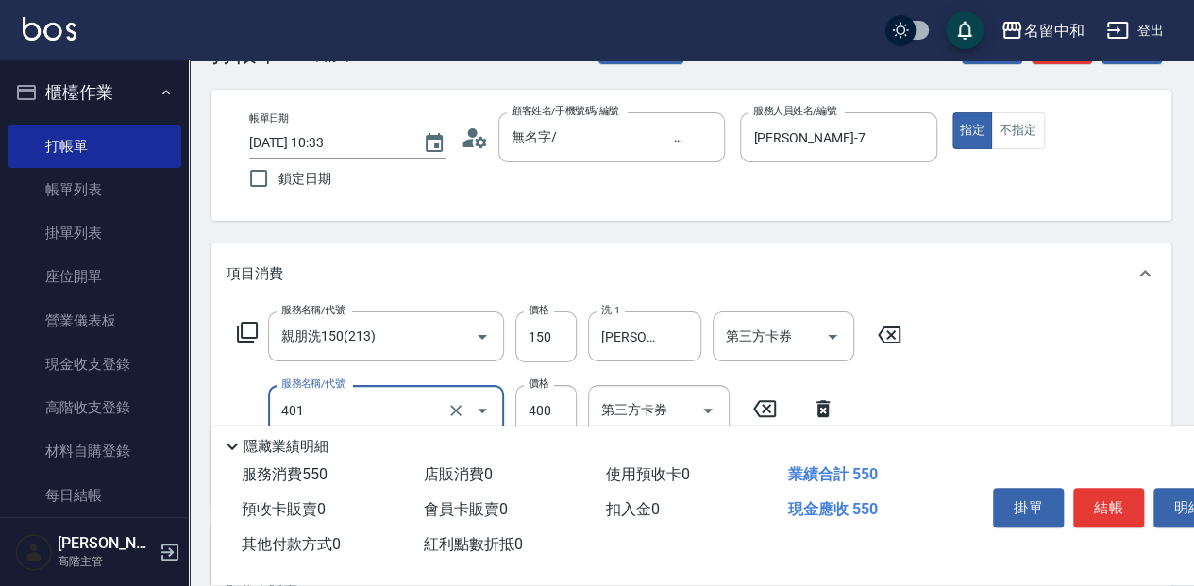
type input "剪髮(400)(401)"
type input "350"
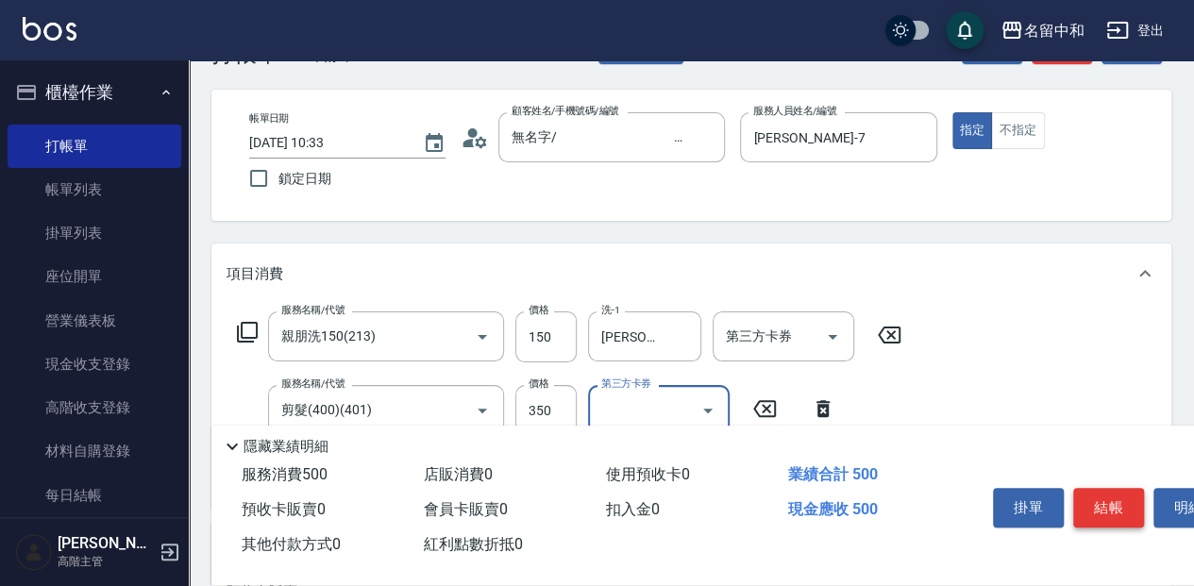
click at [1109, 504] on button "結帳" at bounding box center [1108, 508] width 71 height 40
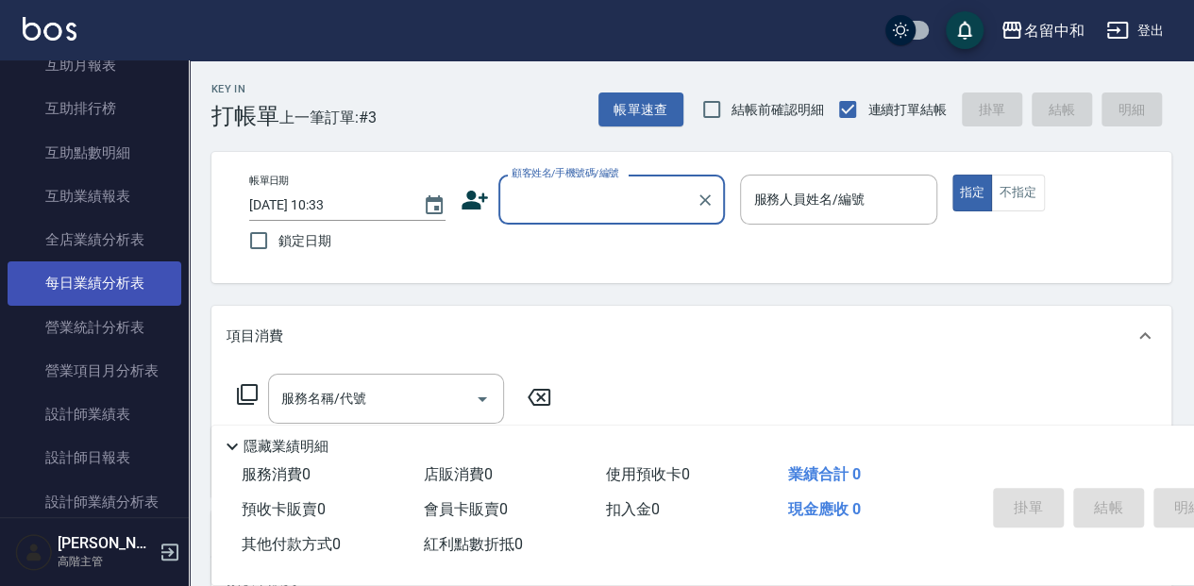
scroll to position [1006, 0]
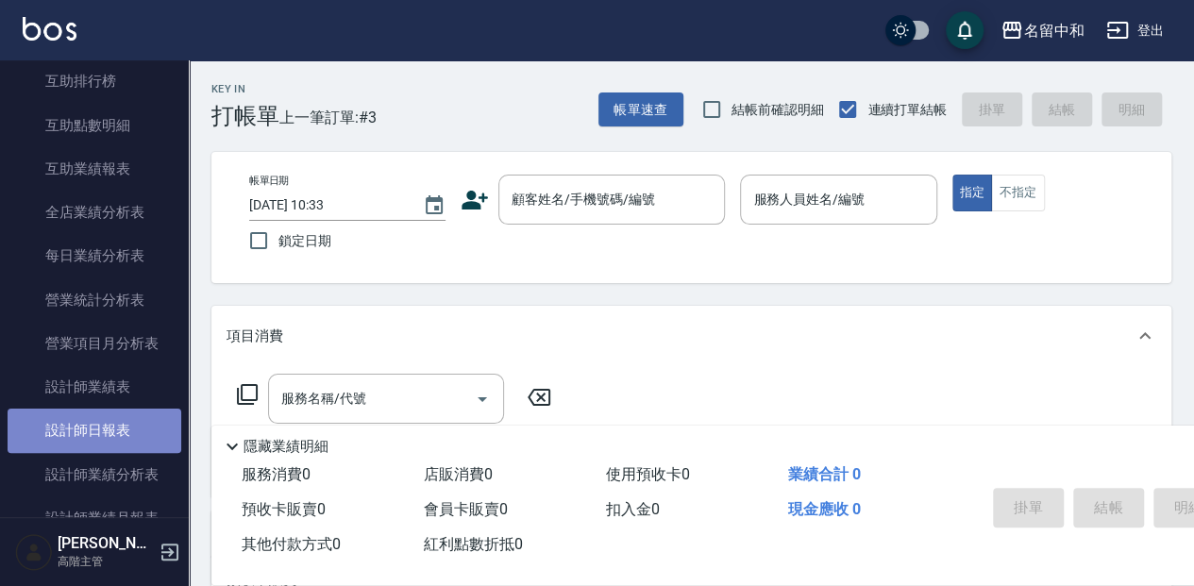
click at [132, 432] on link "設計師日報表" at bounding box center [95, 430] width 174 height 43
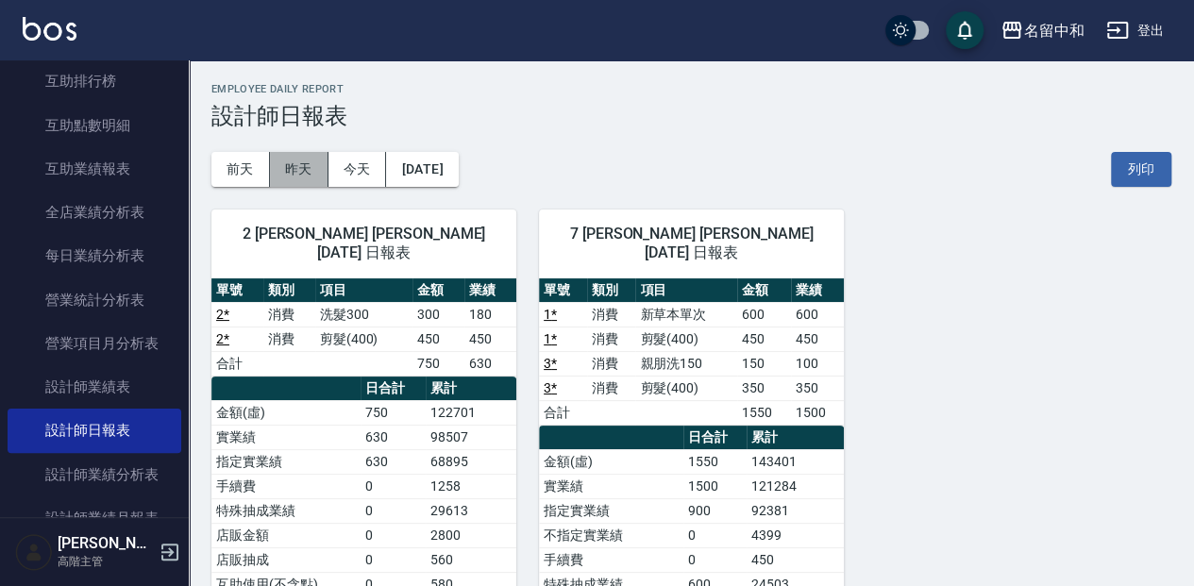
click at [290, 162] on button "昨天" at bounding box center [299, 169] width 59 height 35
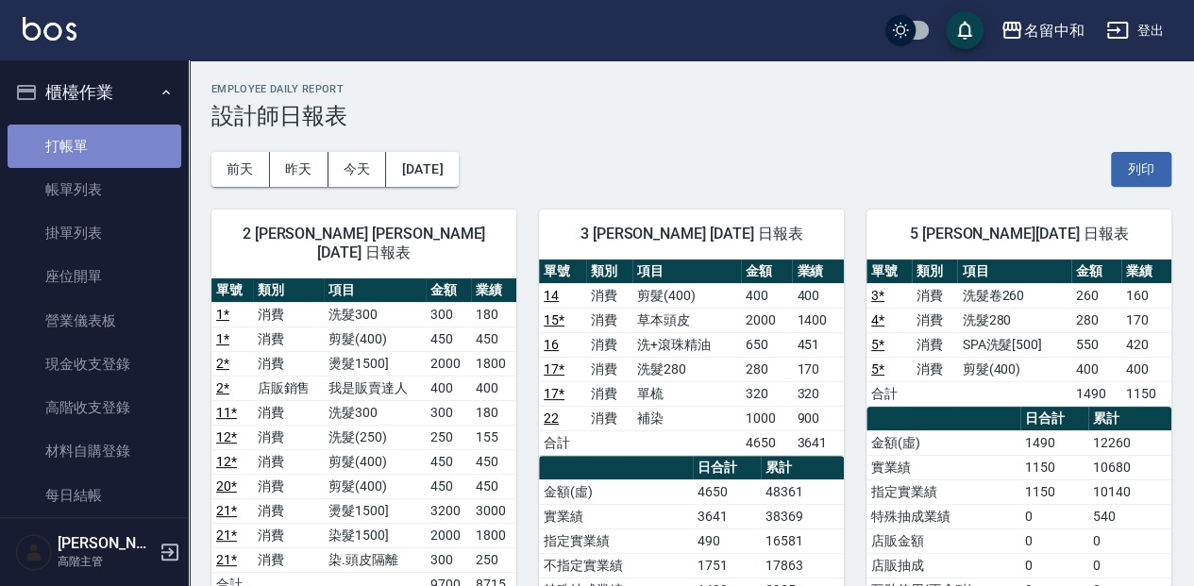
click at [149, 153] on link "打帳單" at bounding box center [95, 146] width 174 height 43
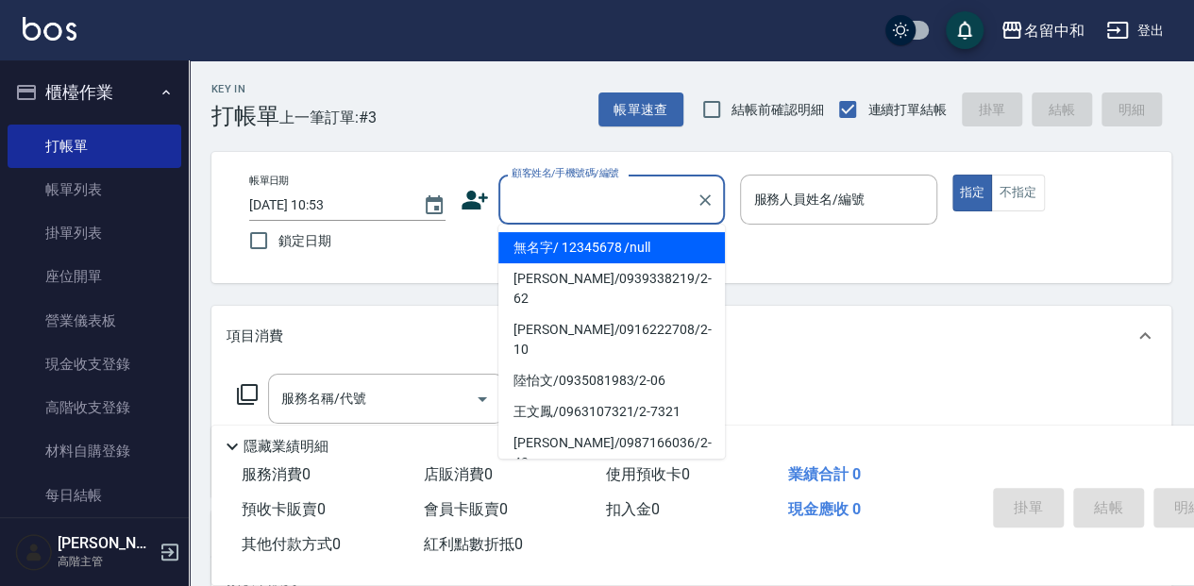
type input "無名字/ 12345678 /null"
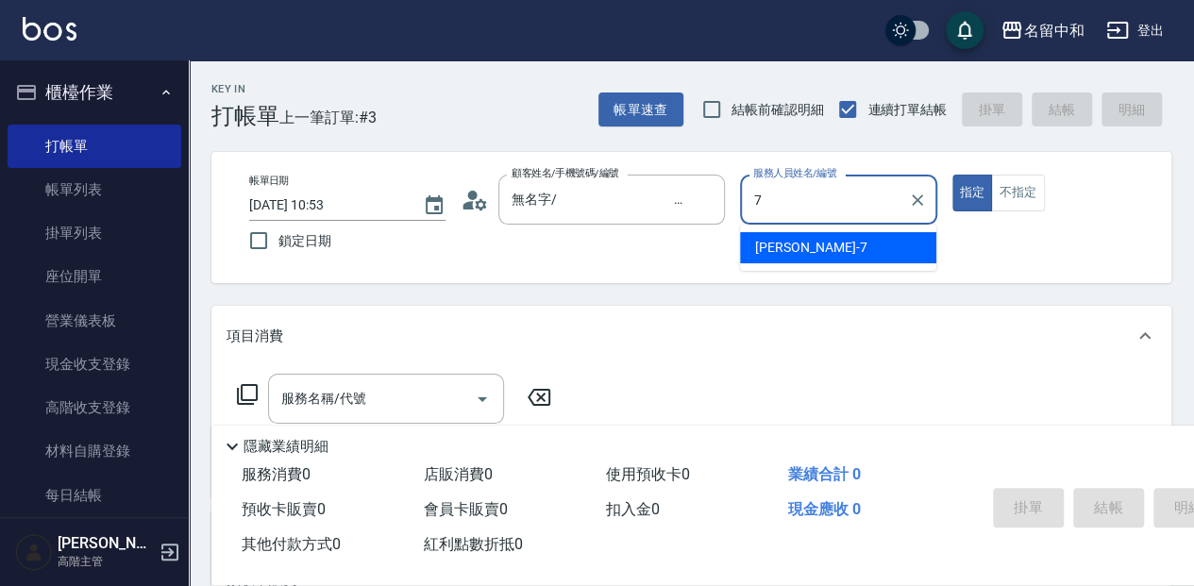
type input "Jessica-7"
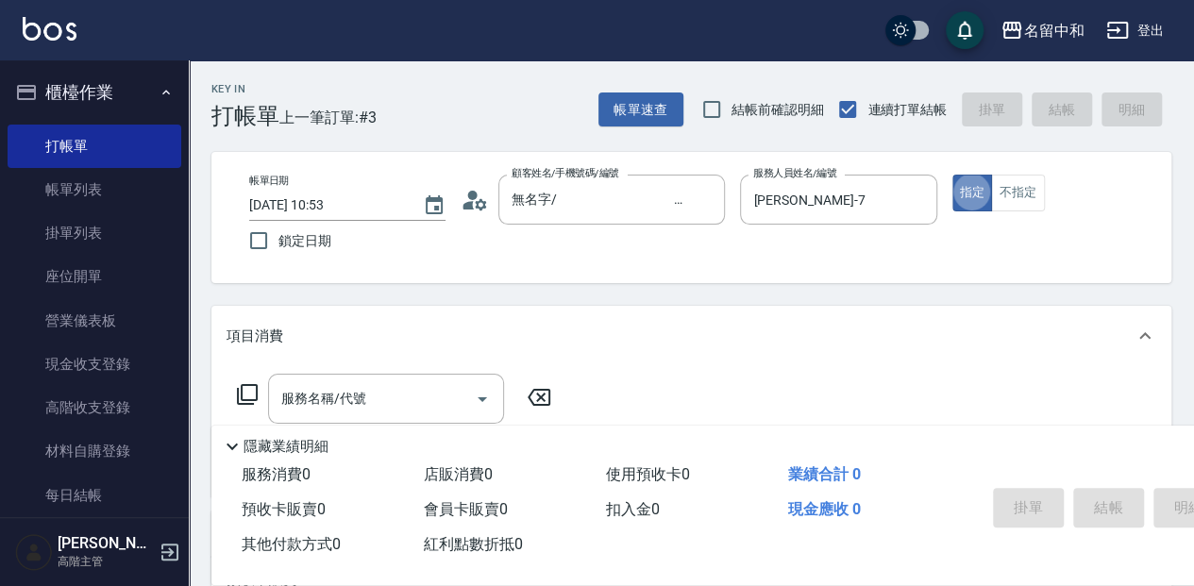
type button "true"
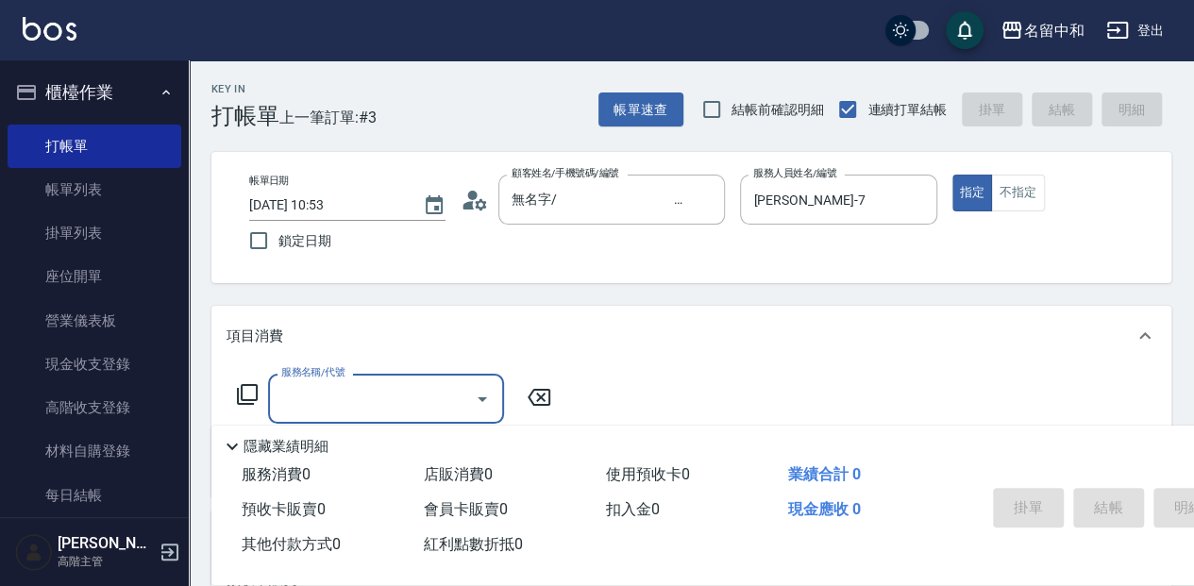
click at [245, 396] on icon at bounding box center [247, 394] width 23 height 23
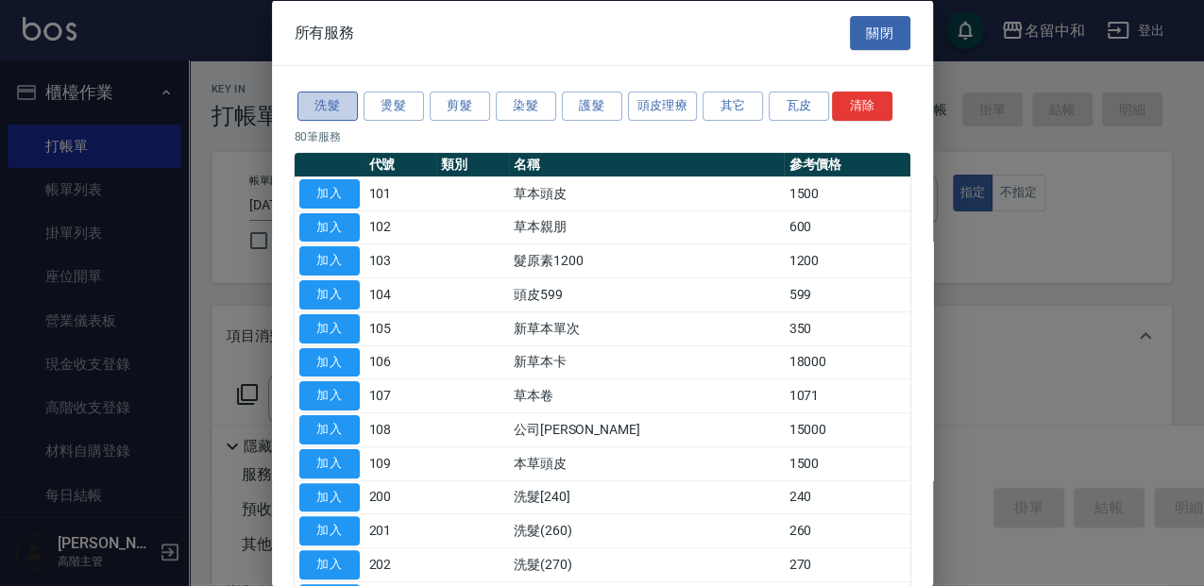
click at [310, 112] on button "洗髮" at bounding box center [327, 106] width 60 height 29
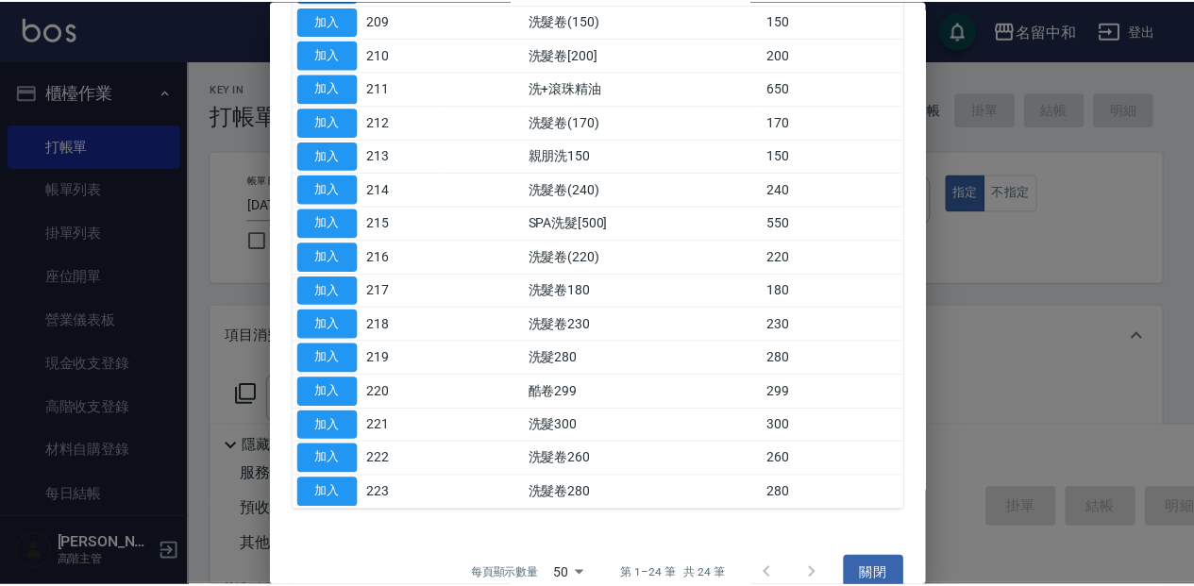
scroll to position [496, 0]
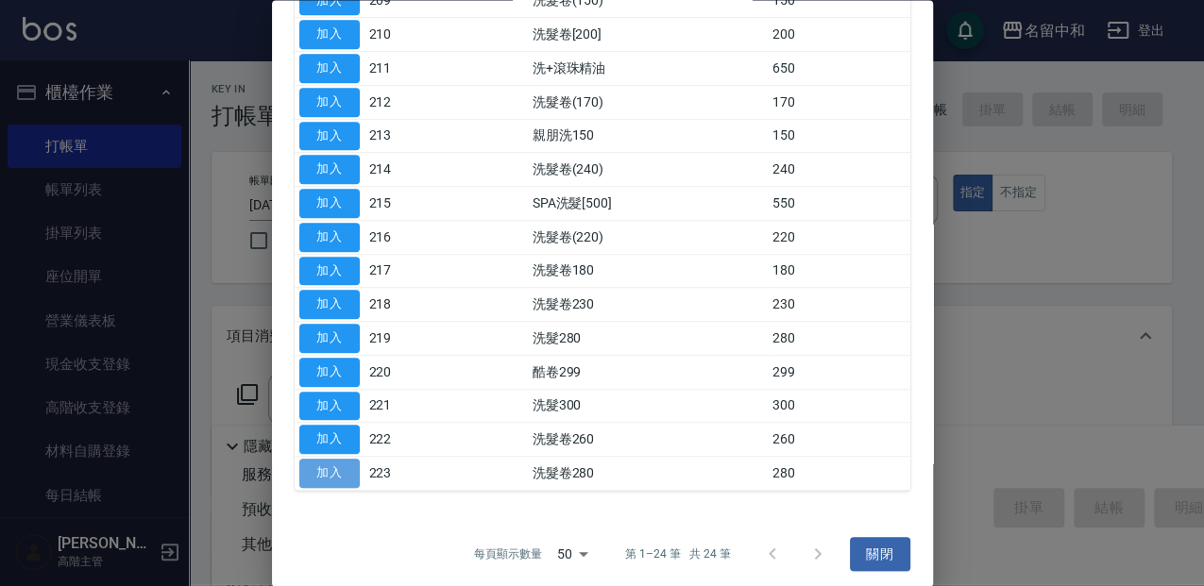
click at [345, 460] on button "加入" at bounding box center [329, 474] width 60 height 29
type input "洗髮卷280(223)"
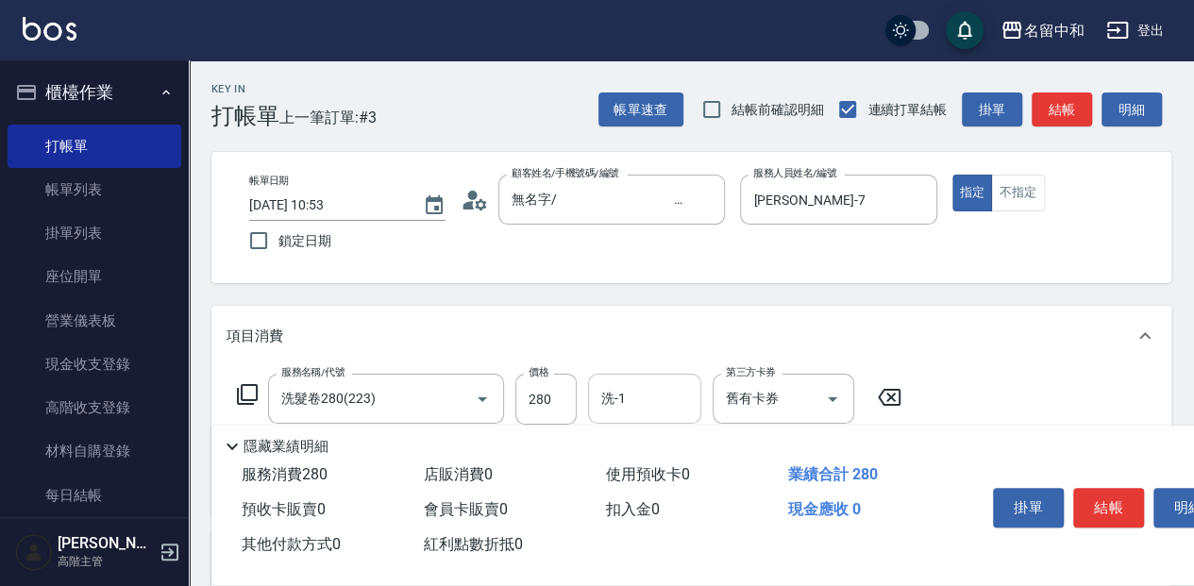
click at [668, 402] on input "洗-1" at bounding box center [645, 398] width 96 height 33
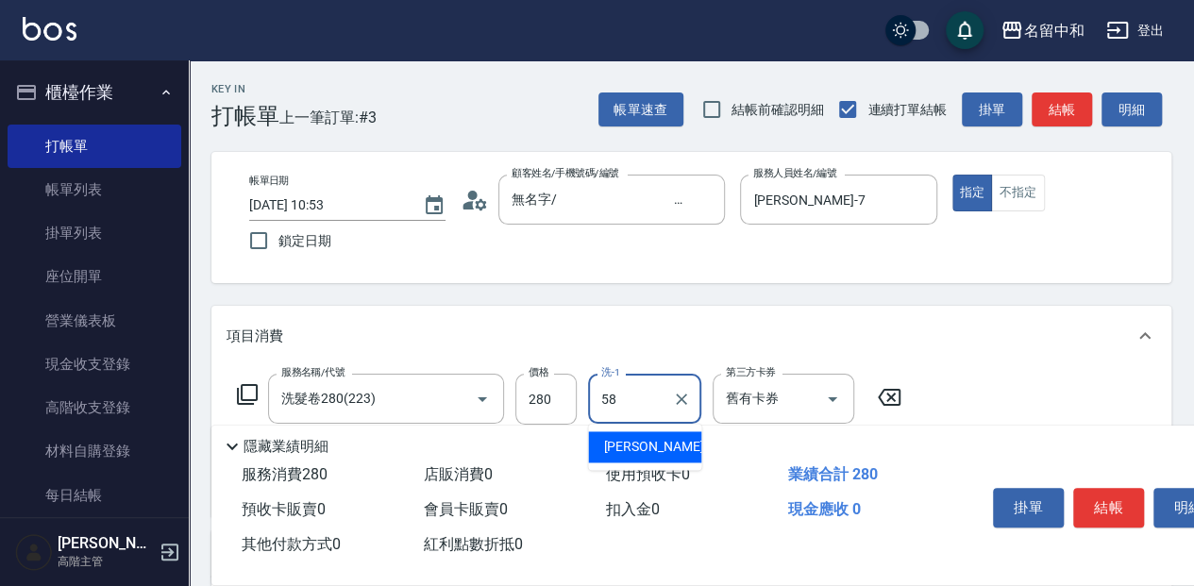
type input "莫娜-58"
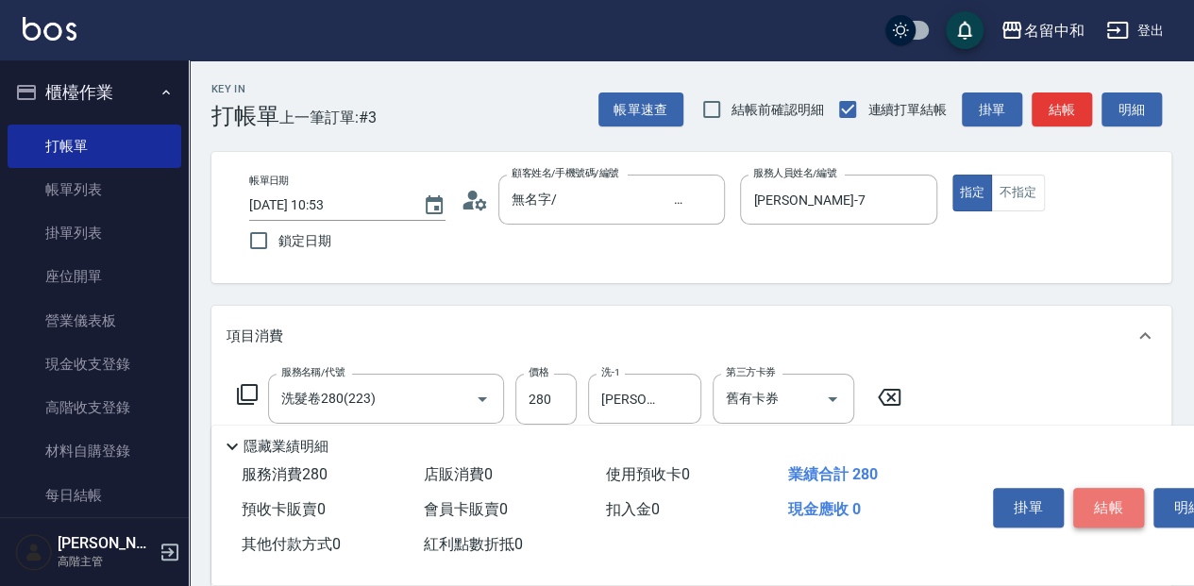
click at [1099, 517] on button "結帳" at bounding box center [1108, 508] width 71 height 40
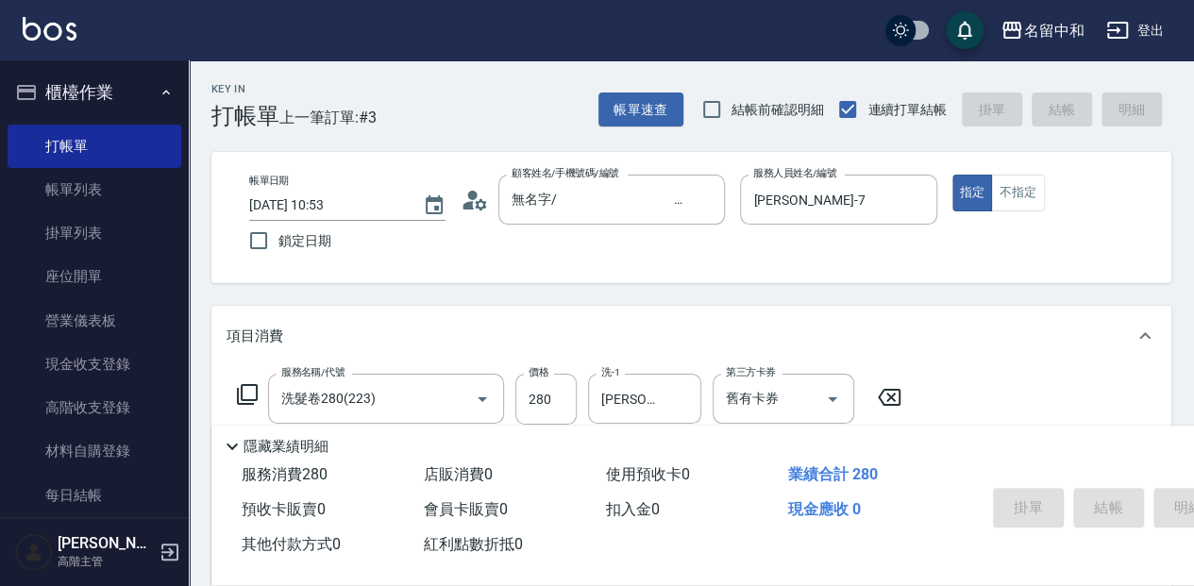
type input "2025/10/15 11:14"
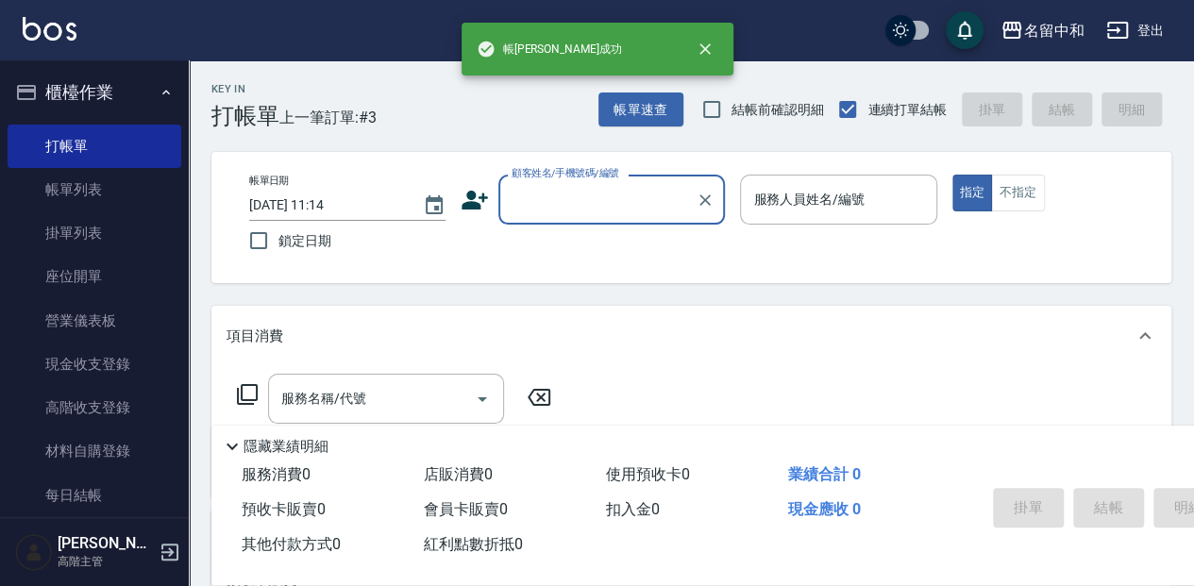
scroll to position [0, 0]
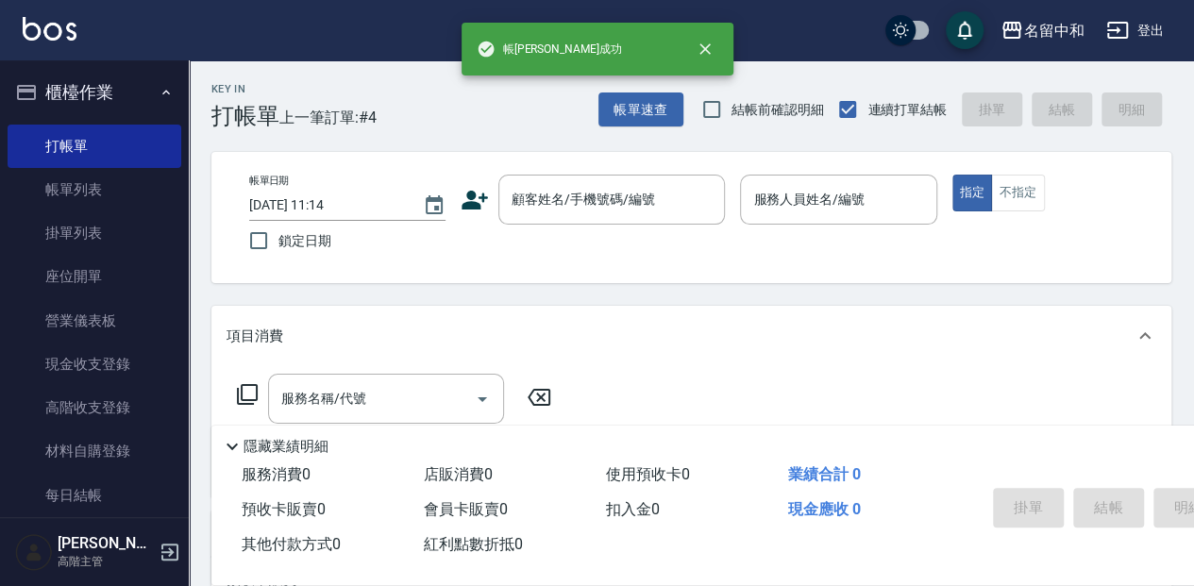
click at [308, 441] on p "隱藏業績明細" at bounding box center [286, 447] width 85 height 20
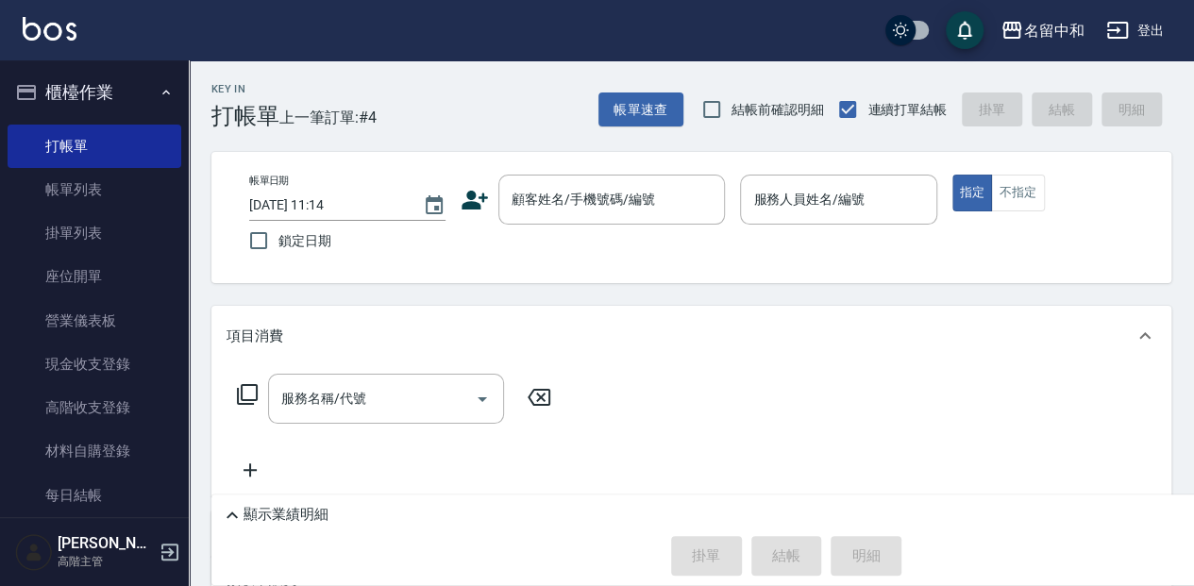
click at [295, 512] on p "顯示業績明細" at bounding box center [286, 515] width 85 height 20
